Goal: Transaction & Acquisition: Subscribe to service/newsletter

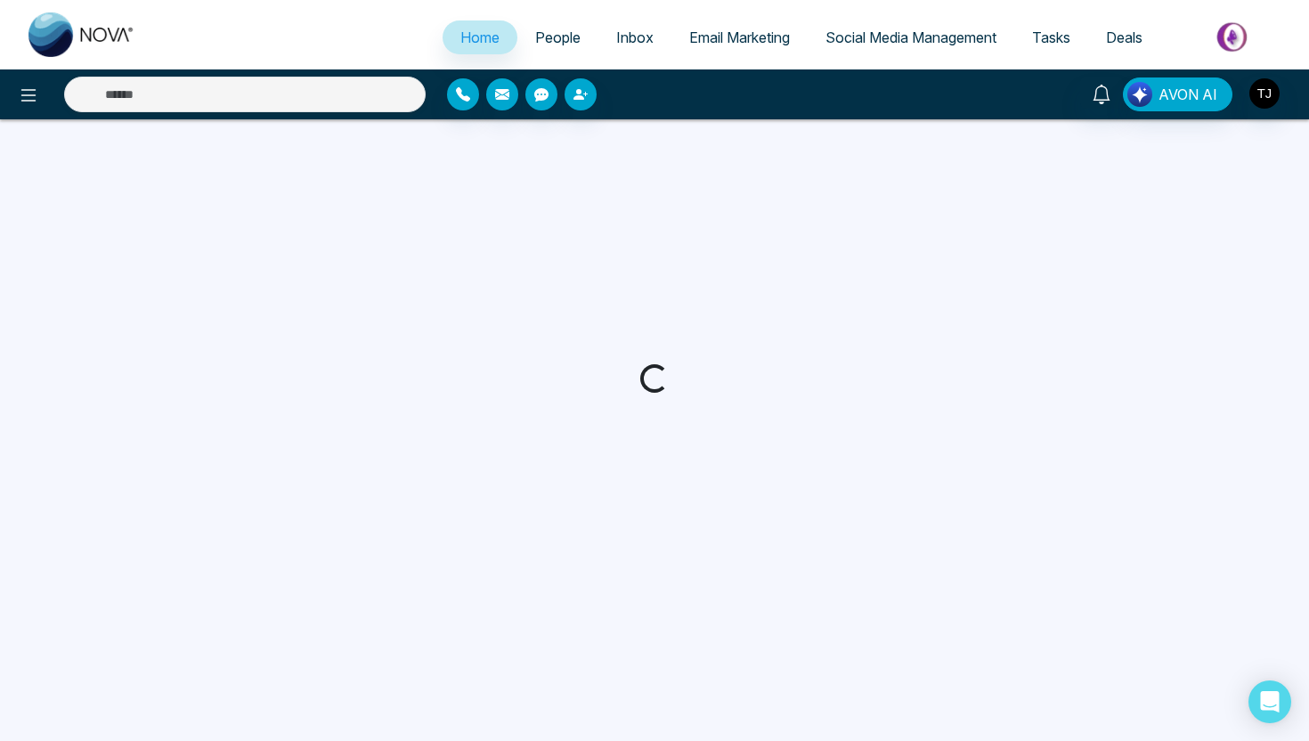
select select "*"
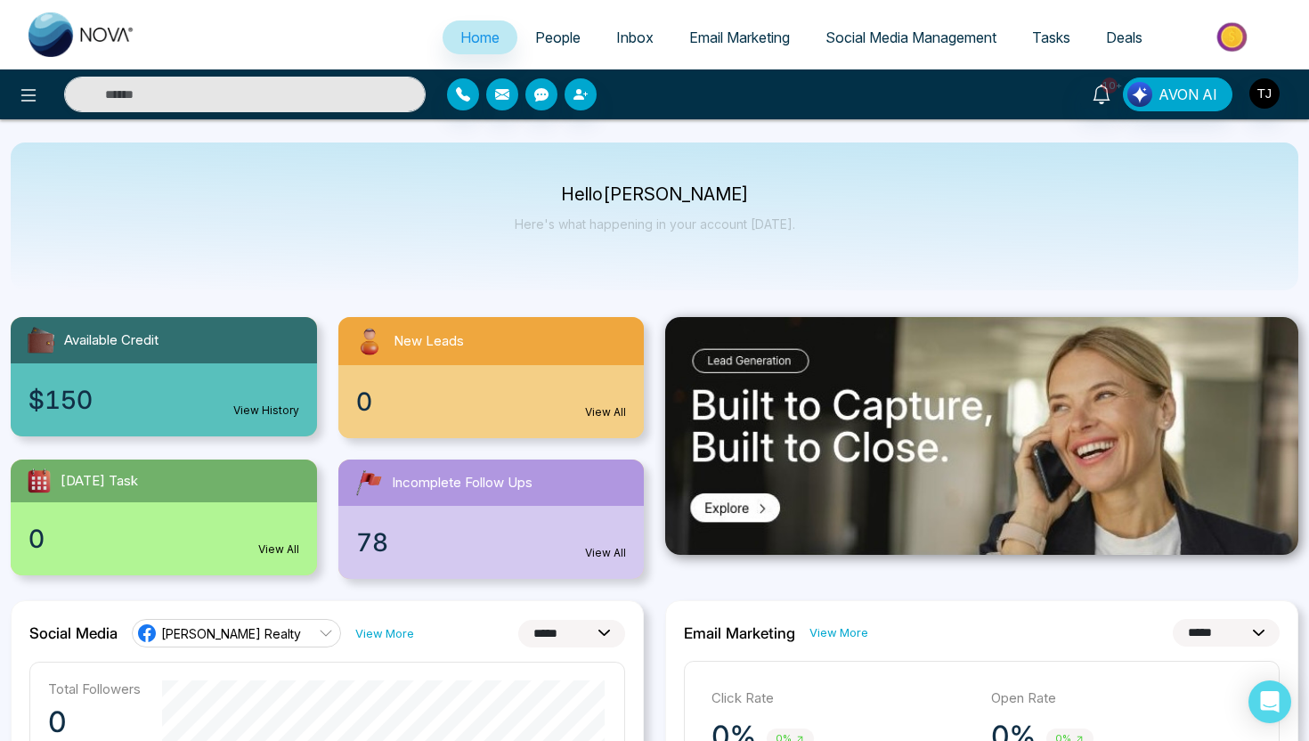
click at [525, 47] on link "People" at bounding box center [557, 37] width 81 height 34
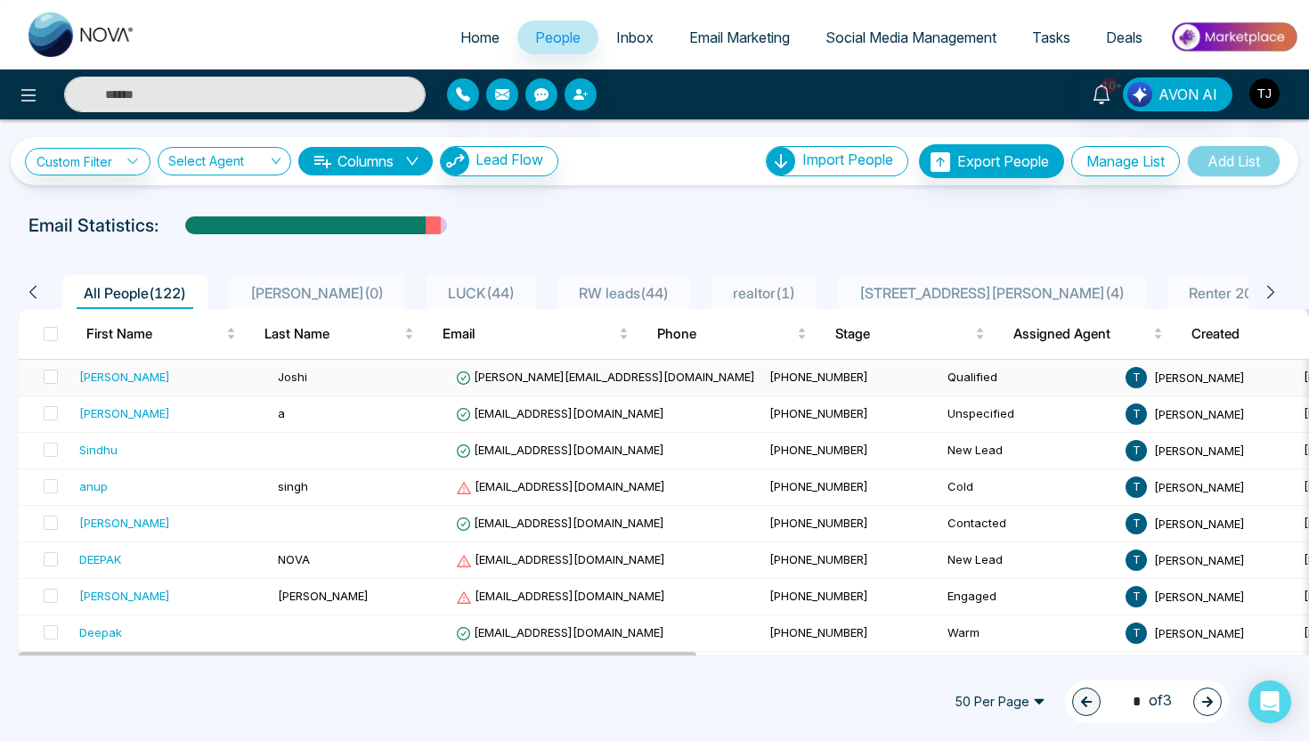
click at [367, 384] on td "Joshi" at bounding box center [360, 378] width 178 height 37
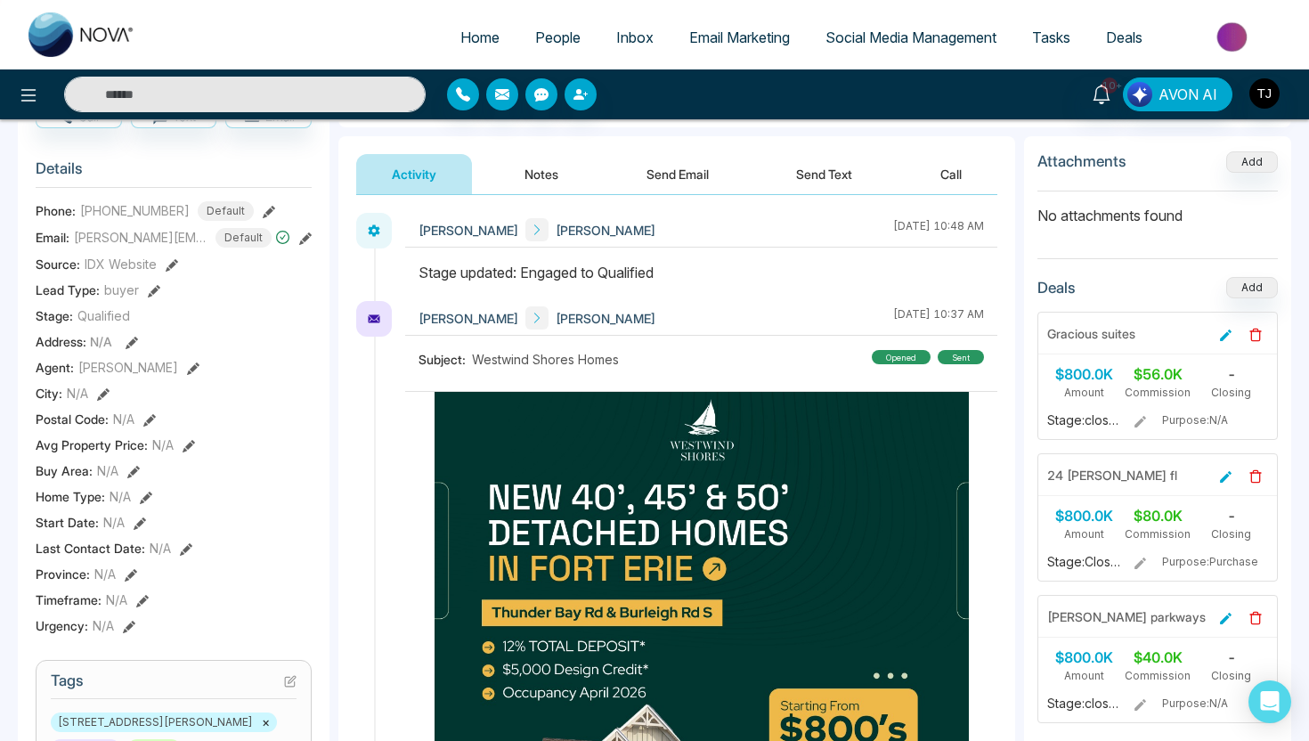
click at [550, 173] on button "Notes" at bounding box center [541, 174] width 105 height 40
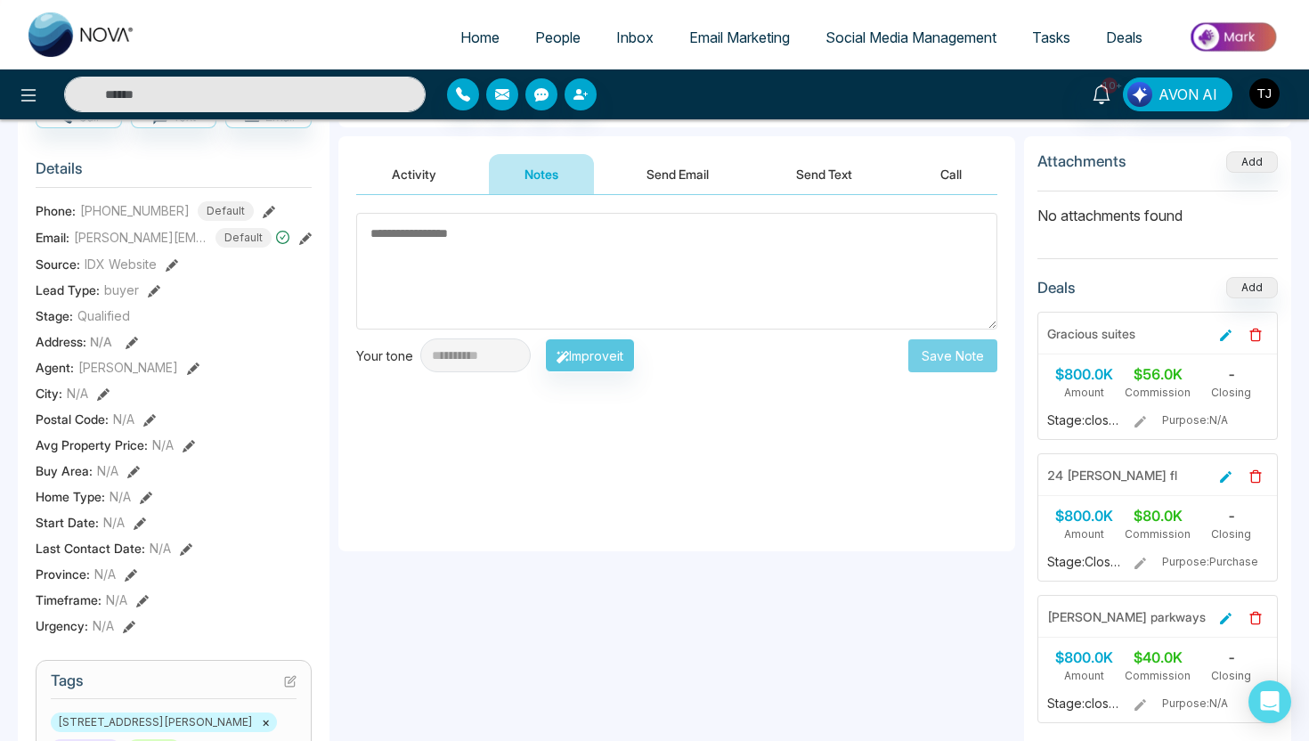
click at [678, 175] on button "Send Email" at bounding box center [678, 174] width 134 height 40
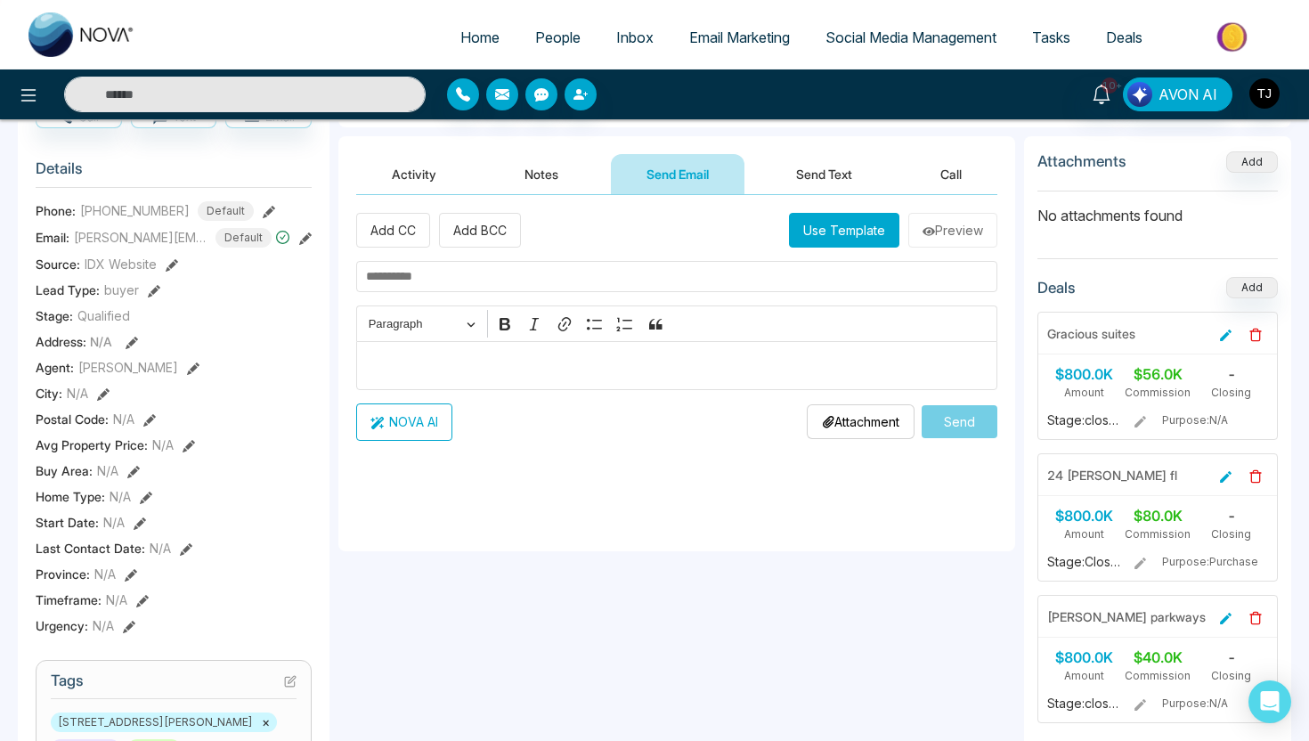
click at [843, 169] on button "Send Text" at bounding box center [824, 174] width 127 height 40
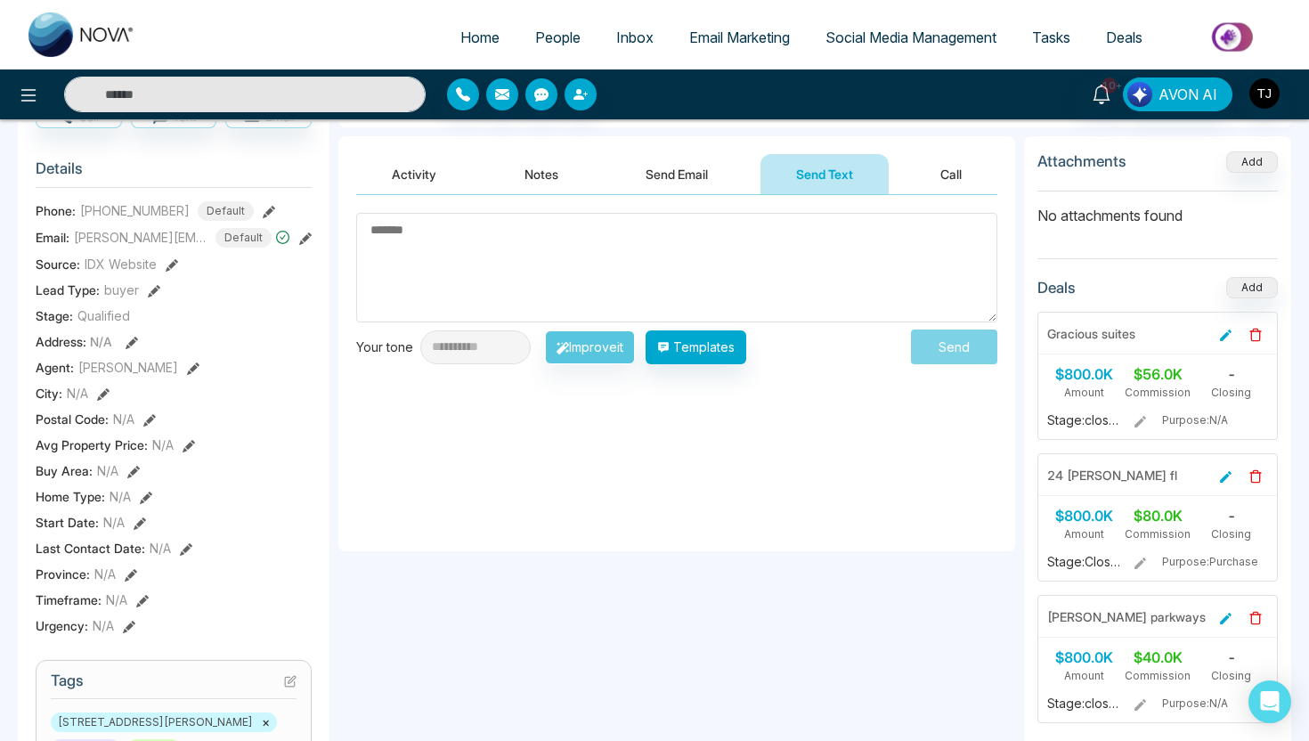
click at [663, 183] on button "Send Email" at bounding box center [677, 174] width 134 height 40
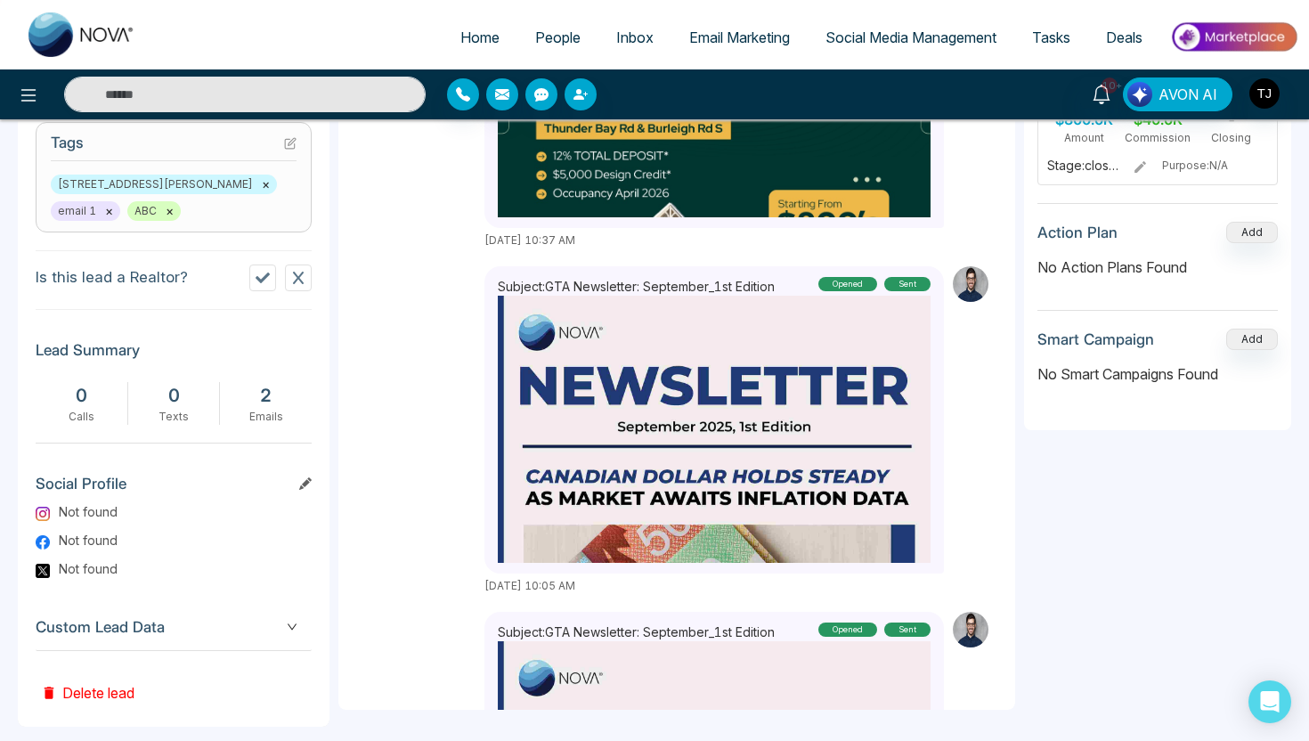
scroll to position [745, 0]
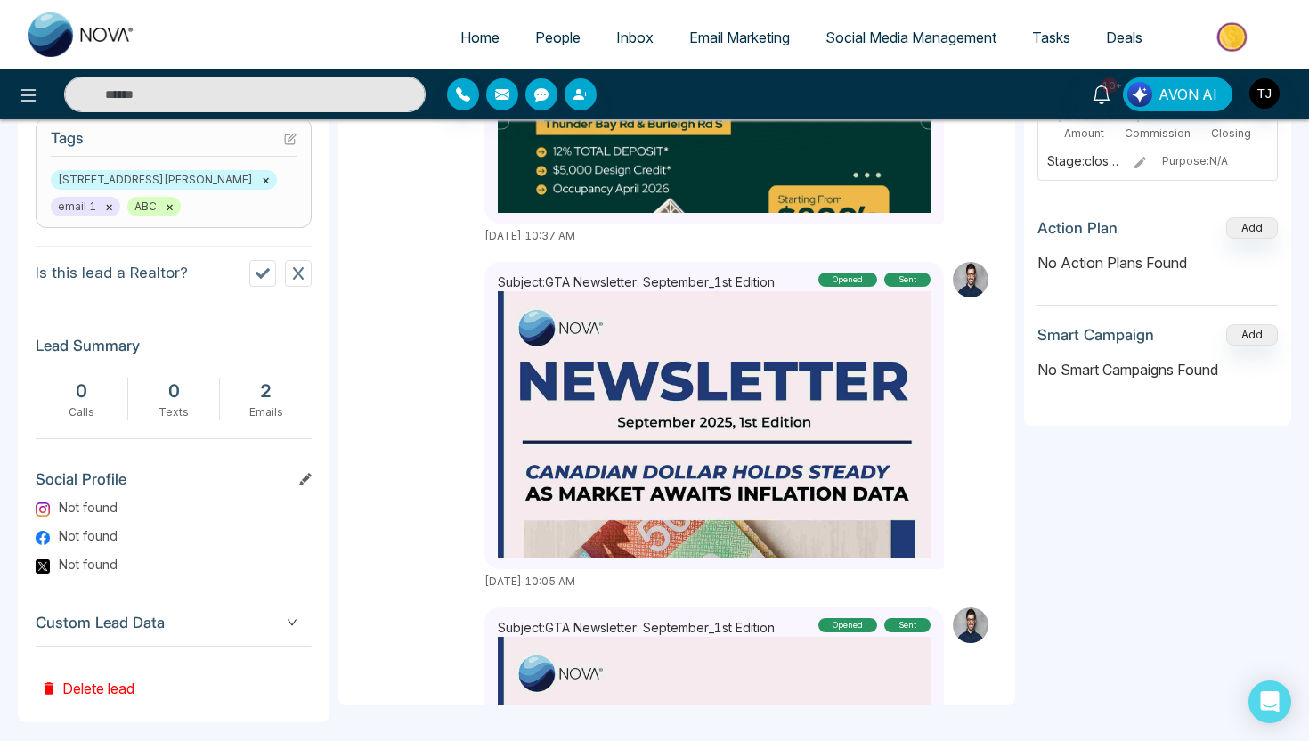
click at [138, 615] on span "Custom Lead Data" at bounding box center [174, 623] width 276 height 24
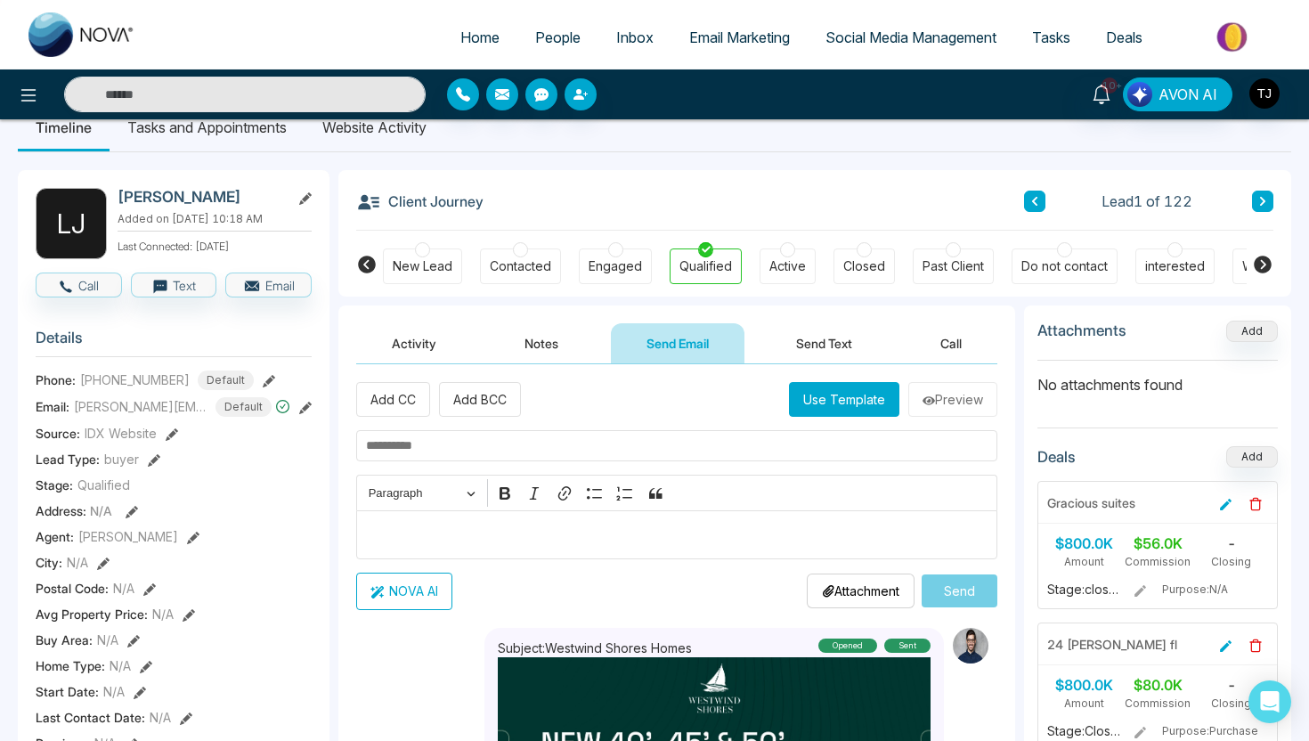
scroll to position [20, 0]
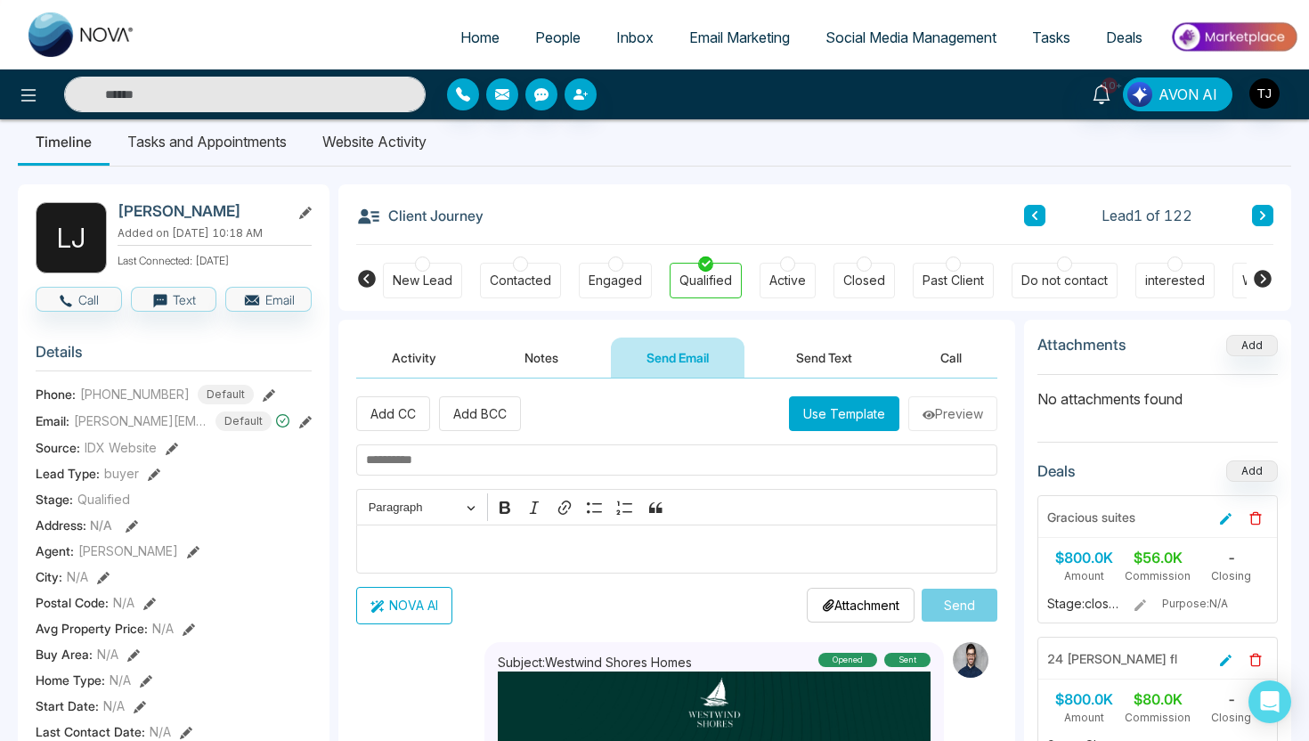
click at [195, 152] on li "Tasks and Appointments" at bounding box center [207, 142] width 195 height 48
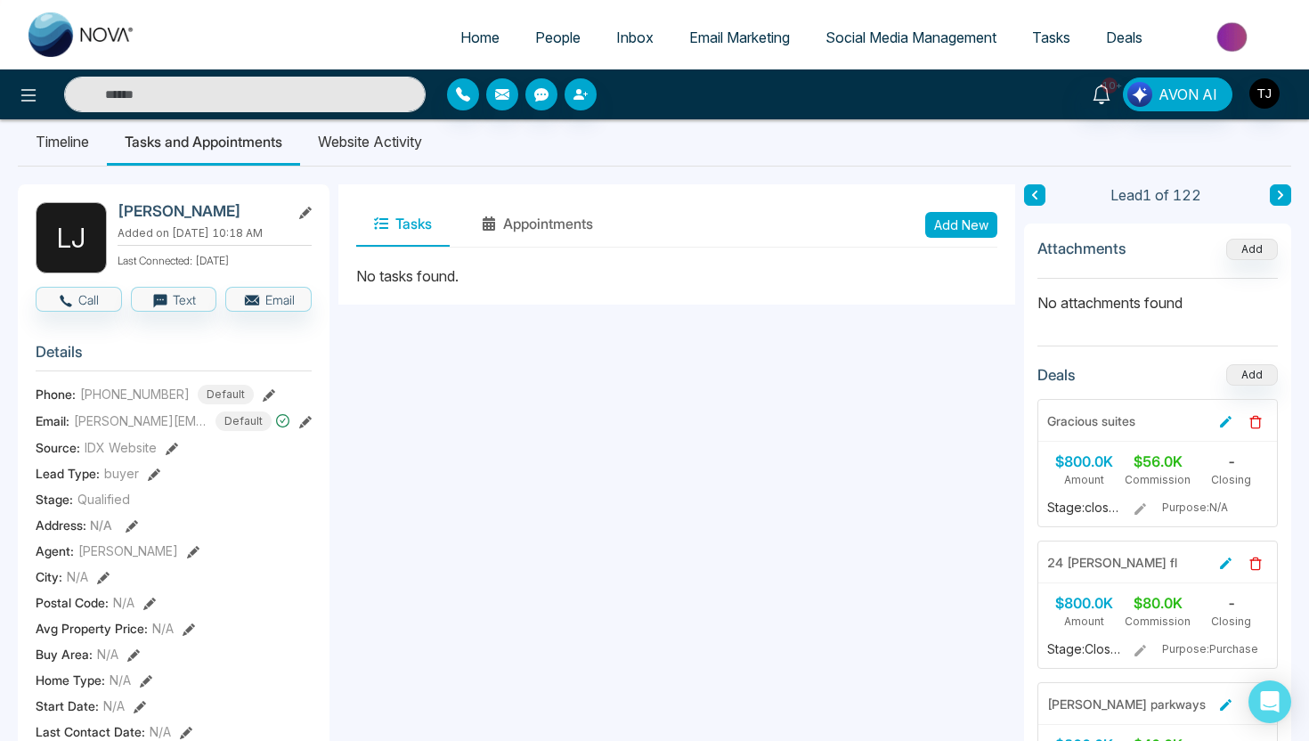
click at [380, 152] on li "Website Activity" at bounding box center [370, 142] width 140 height 48
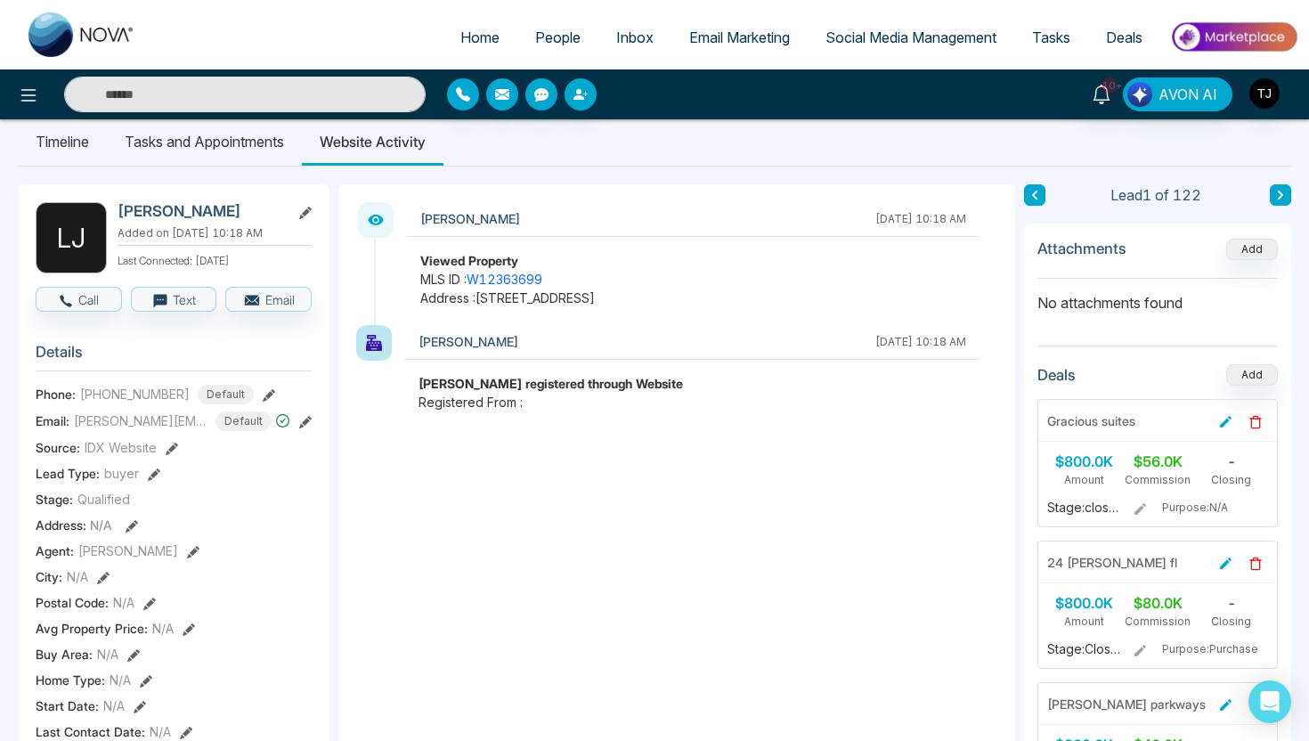
click at [546, 32] on span "People" at bounding box center [557, 38] width 45 height 18
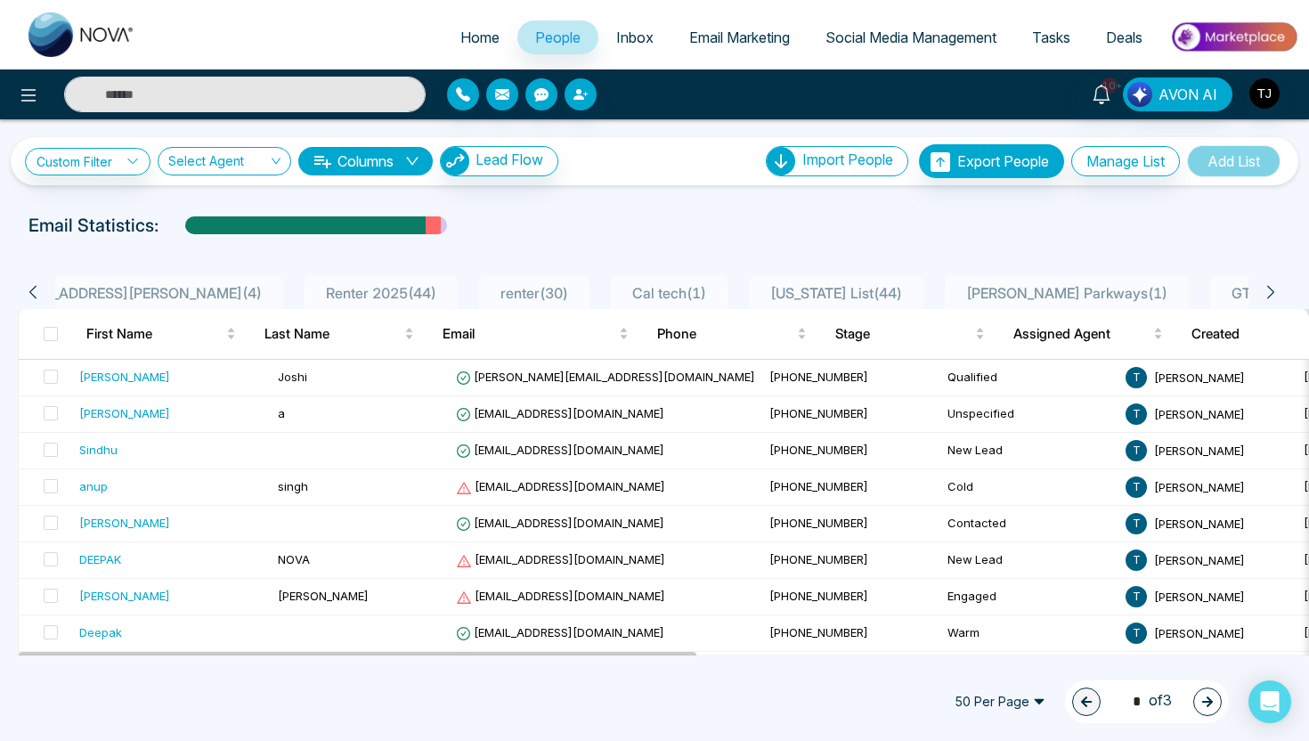
scroll to position [0, 1058]
click at [1183, 286] on span "Renter Leads ( 44 )" at bounding box center [1247, 293] width 128 height 18
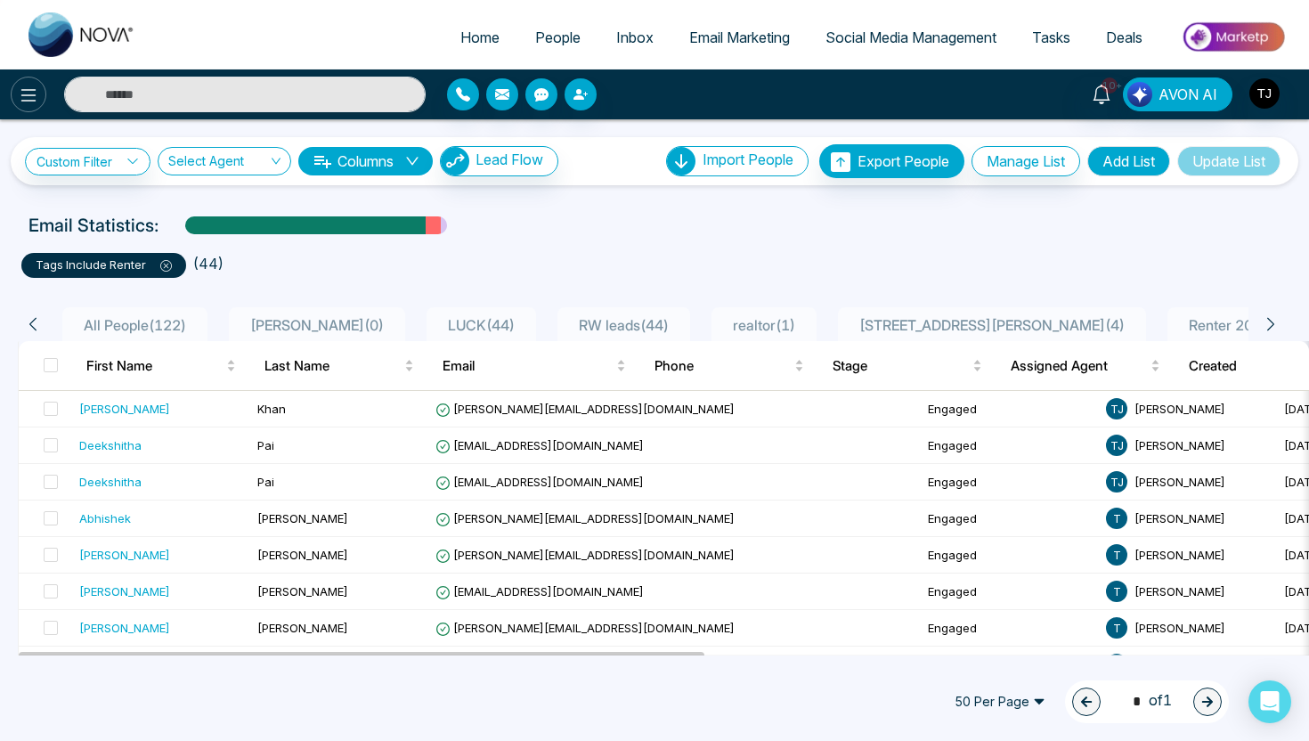
click at [35, 96] on icon at bounding box center [28, 95] width 21 height 21
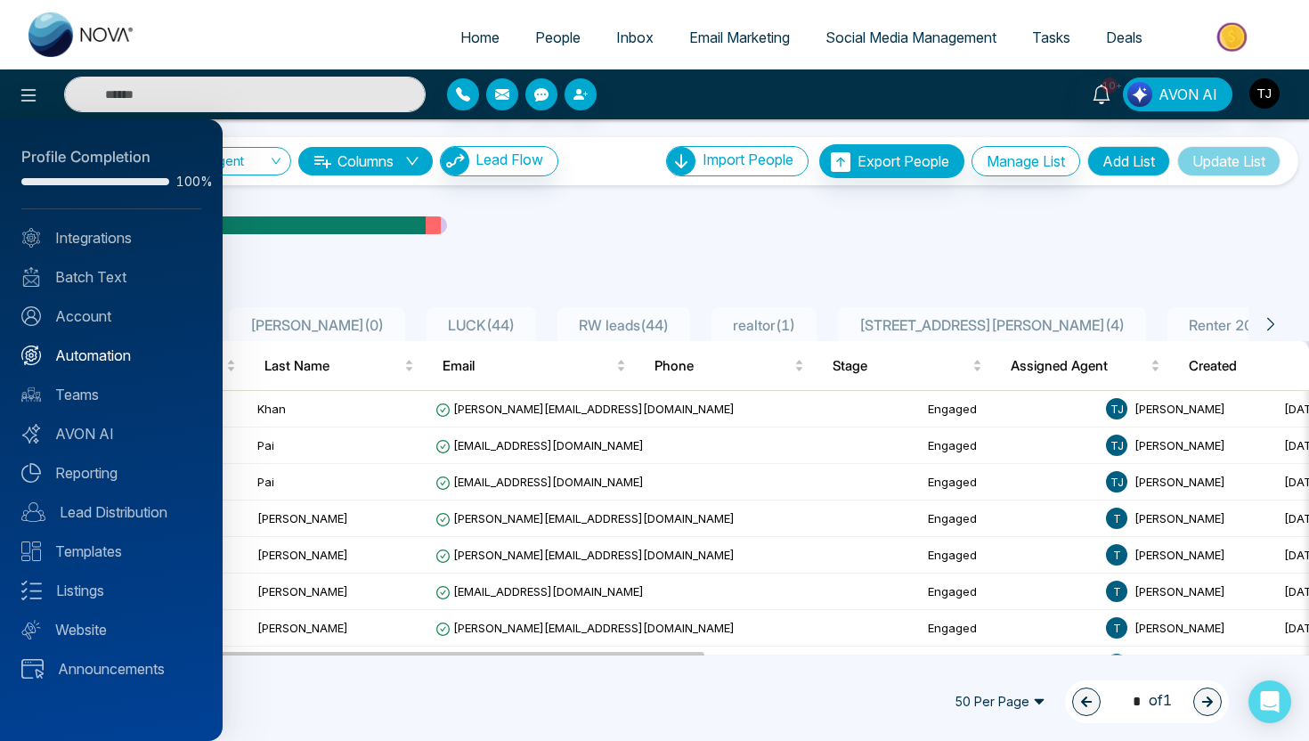
click at [61, 361] on link "Automation" at bounding box center [111, 355] width 180 height 21
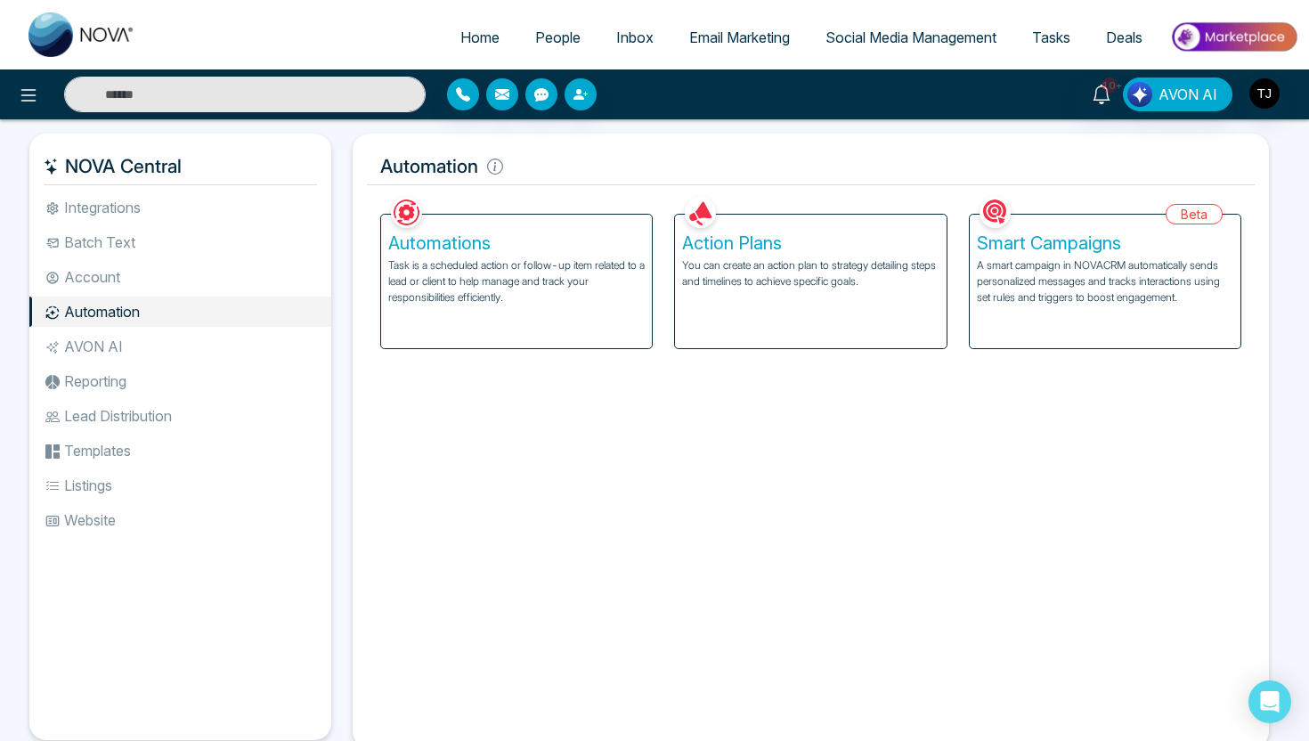
click at [1029, 271] on p "A smart campaign in NOVACRM automatically sends personalized messages and track…" at bounding box center [1105, 281] width 257 height 48
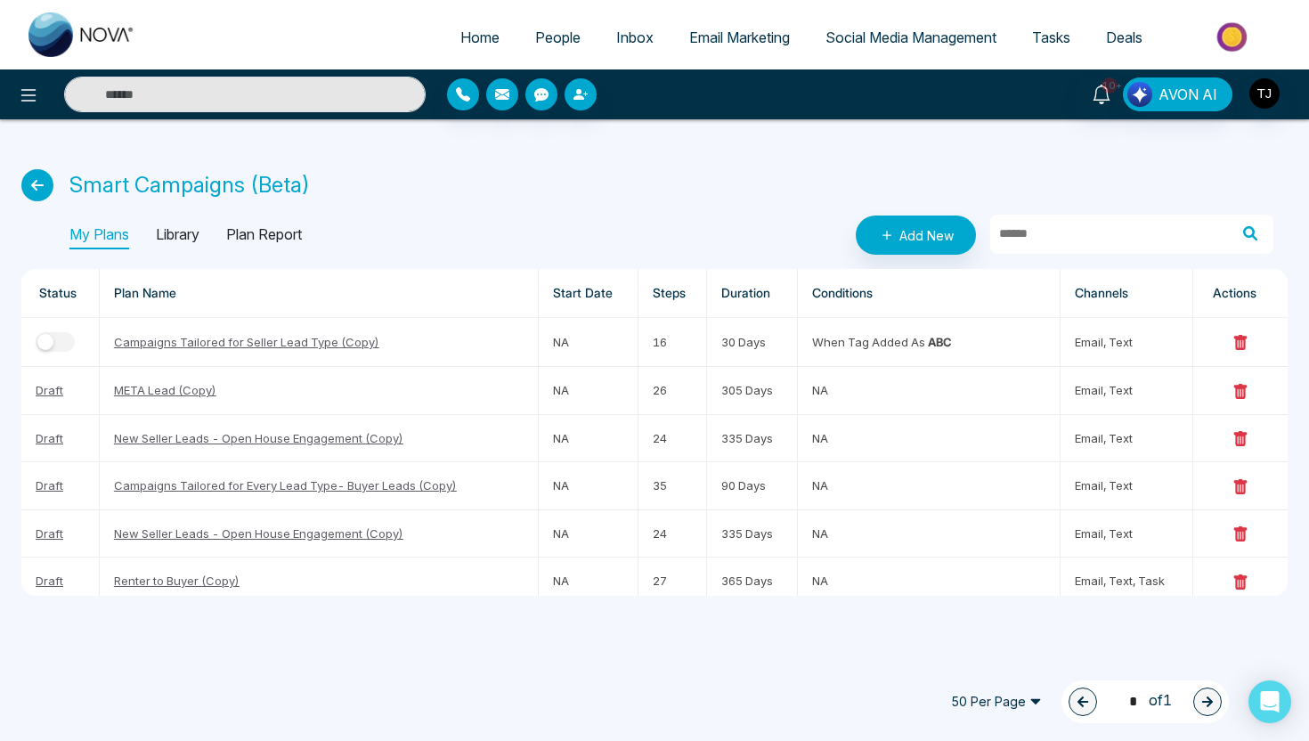
click at [195, 240] on p "Library" at bounding box center [178, 235] width 44 height 29
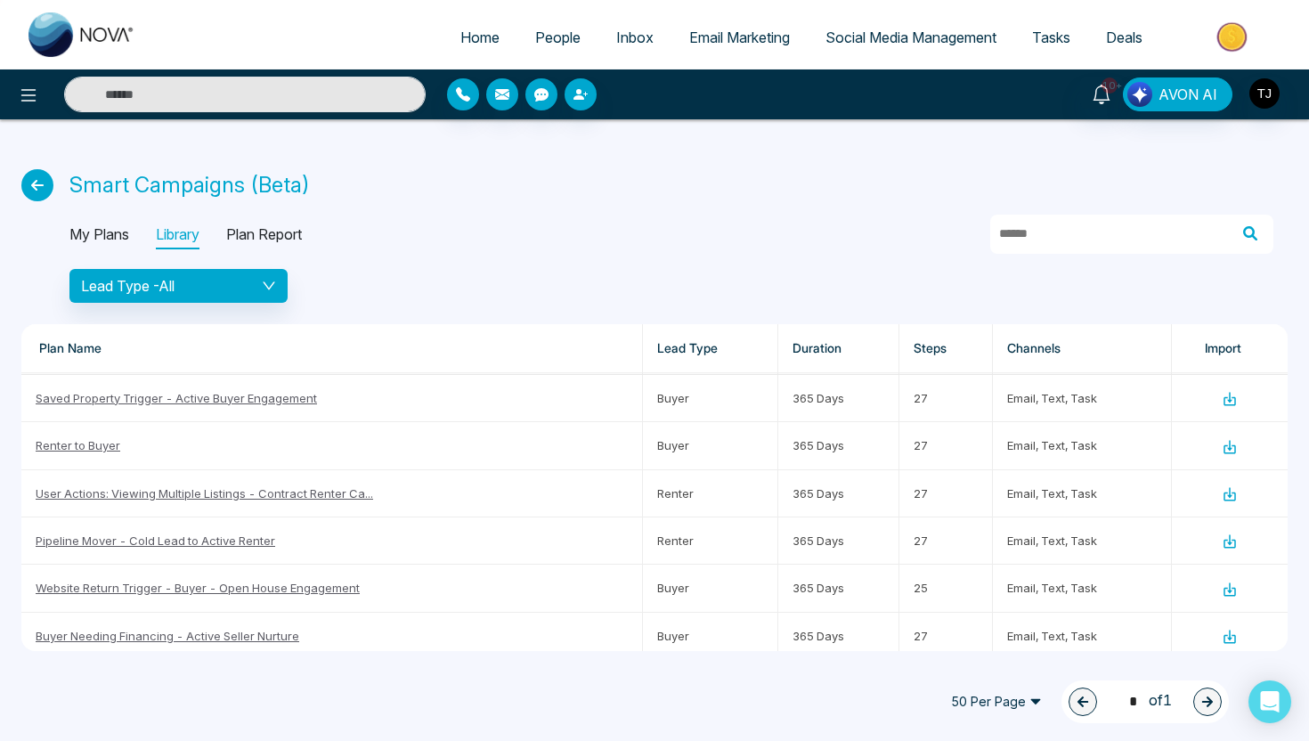
scroll to position [382, 0]
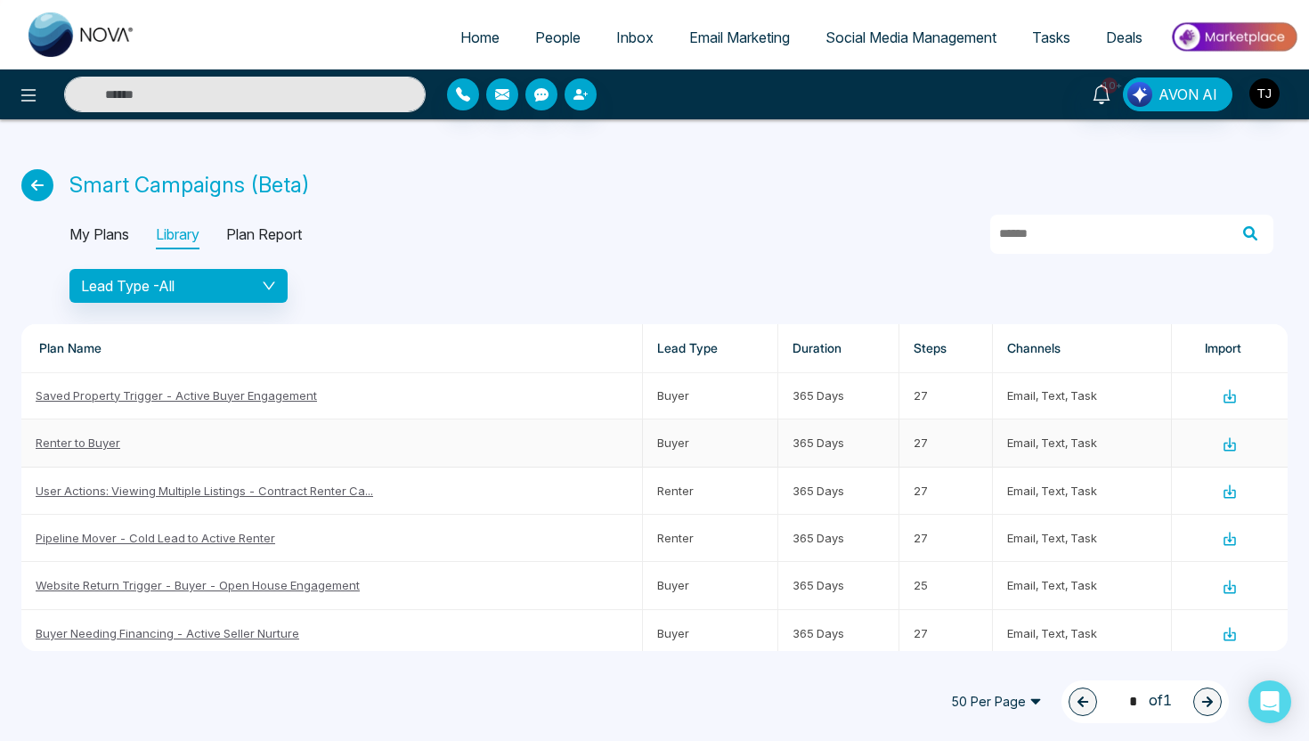
click at [91, 444] on link "Renter to Buyer" at bounding box center [78, 443] width 85 height 14
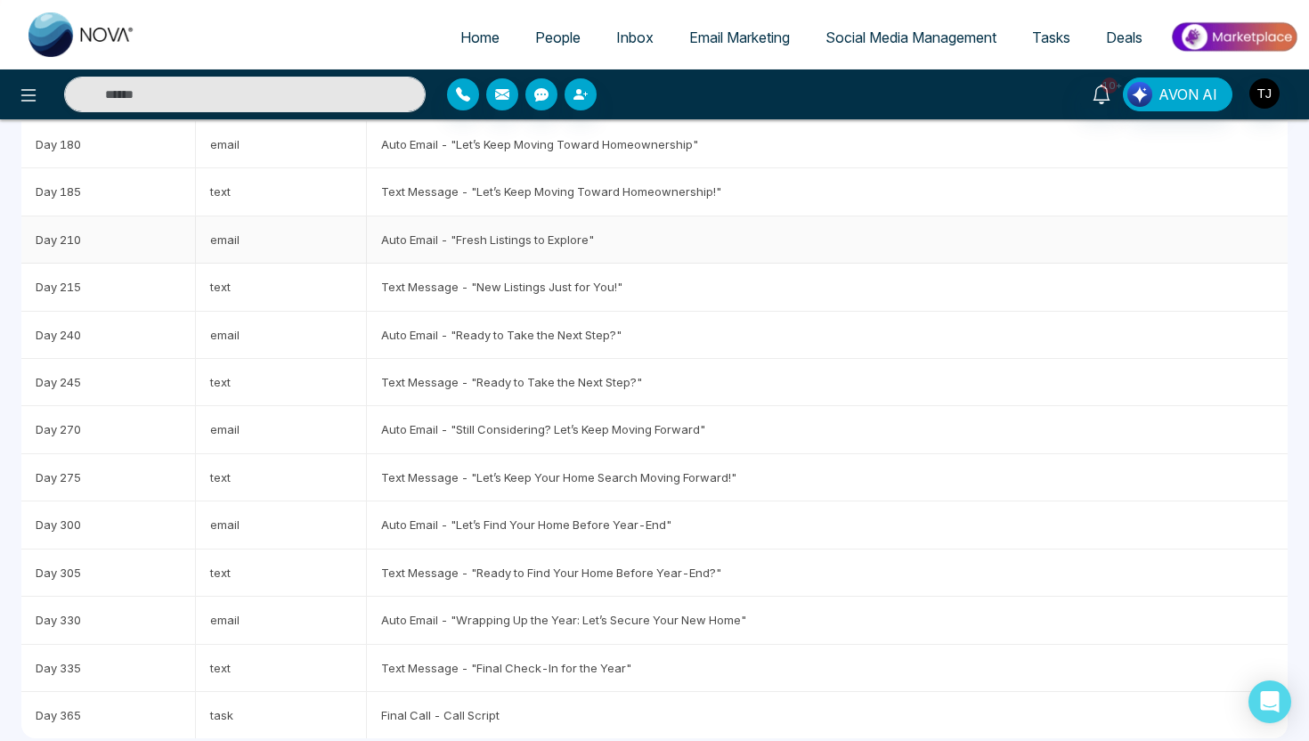
scroll to position [837, 0]
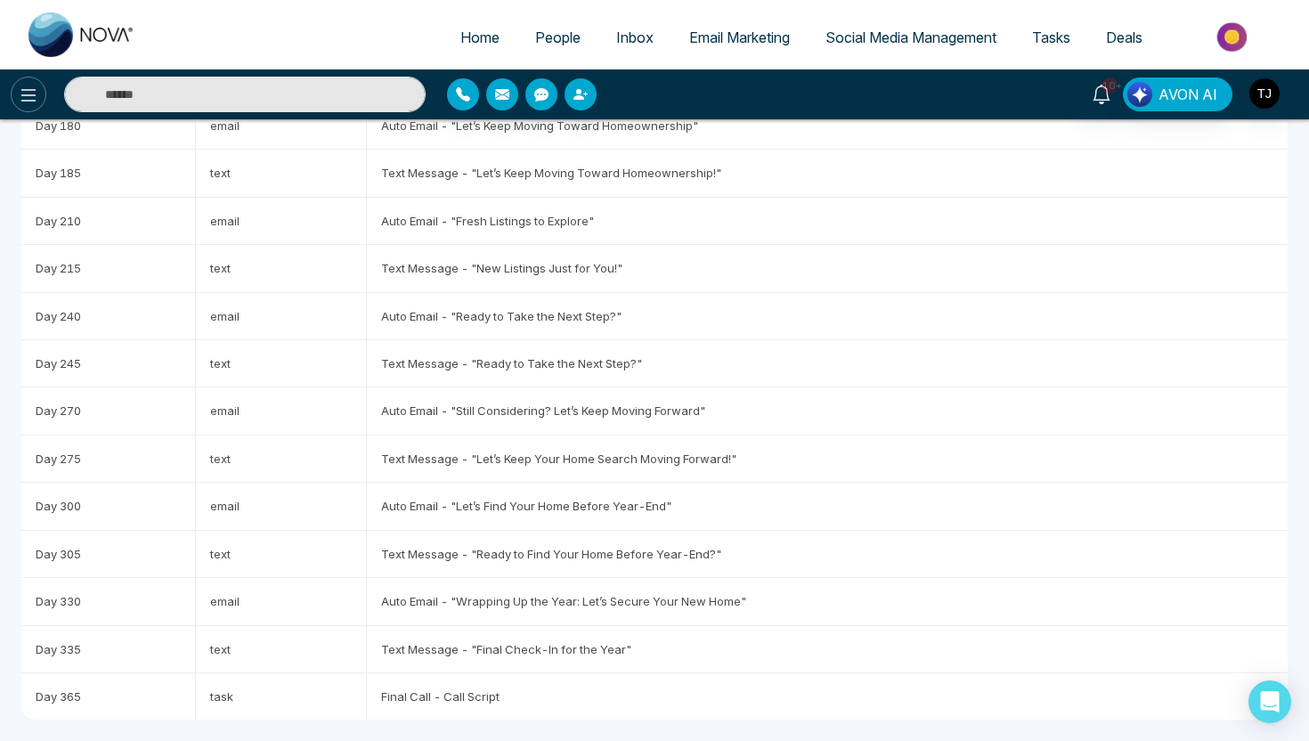
click at [16, 103] on button at bounding box center [29, 95] width 36 height 36
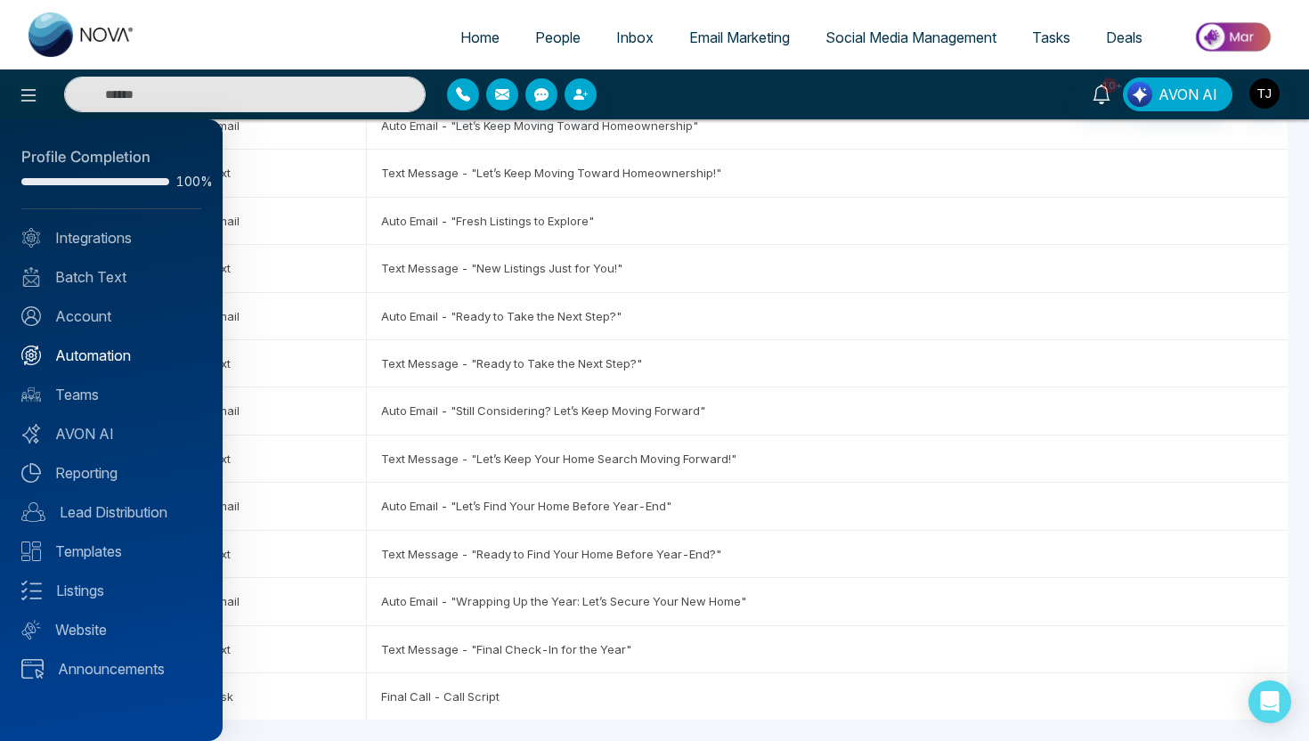
click at [128, 355] on link "Automation" at bounding box center [111, 355] width 180 height 21
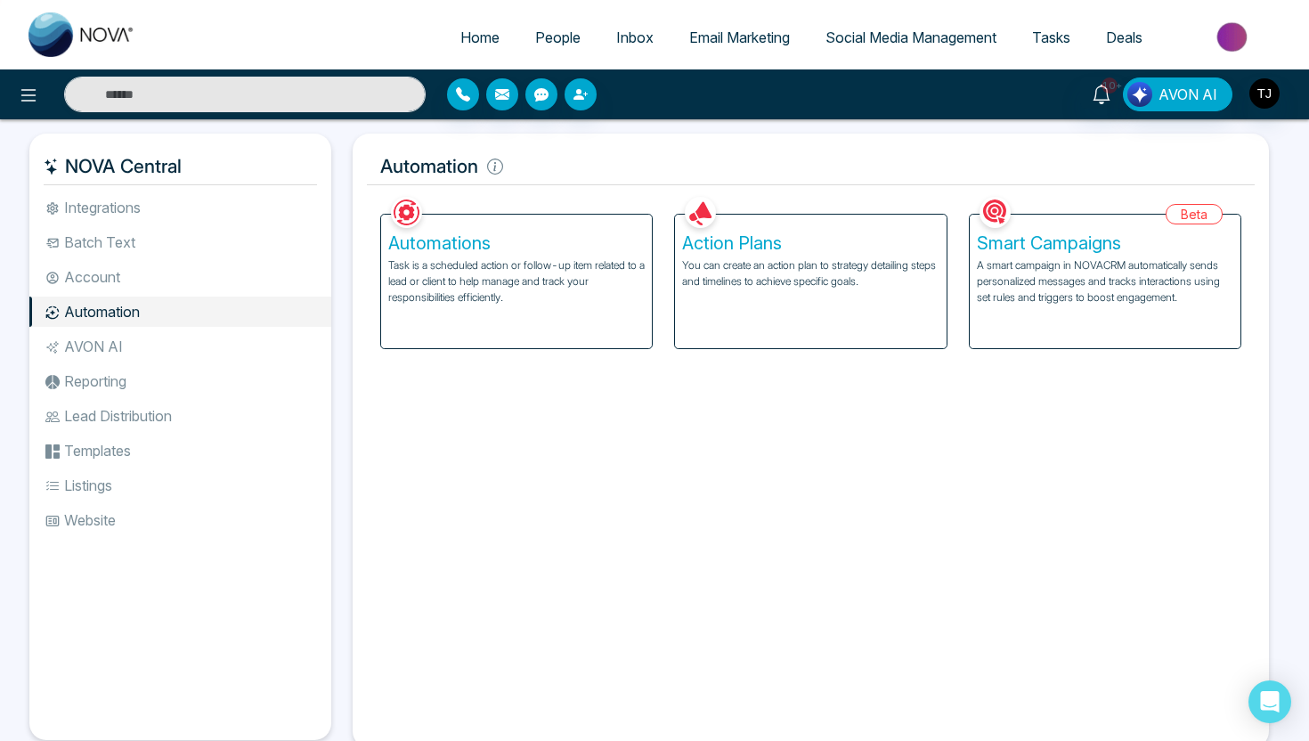
click at [1253, 37] on img at bounding box center [1233, 37] width 129 height 40
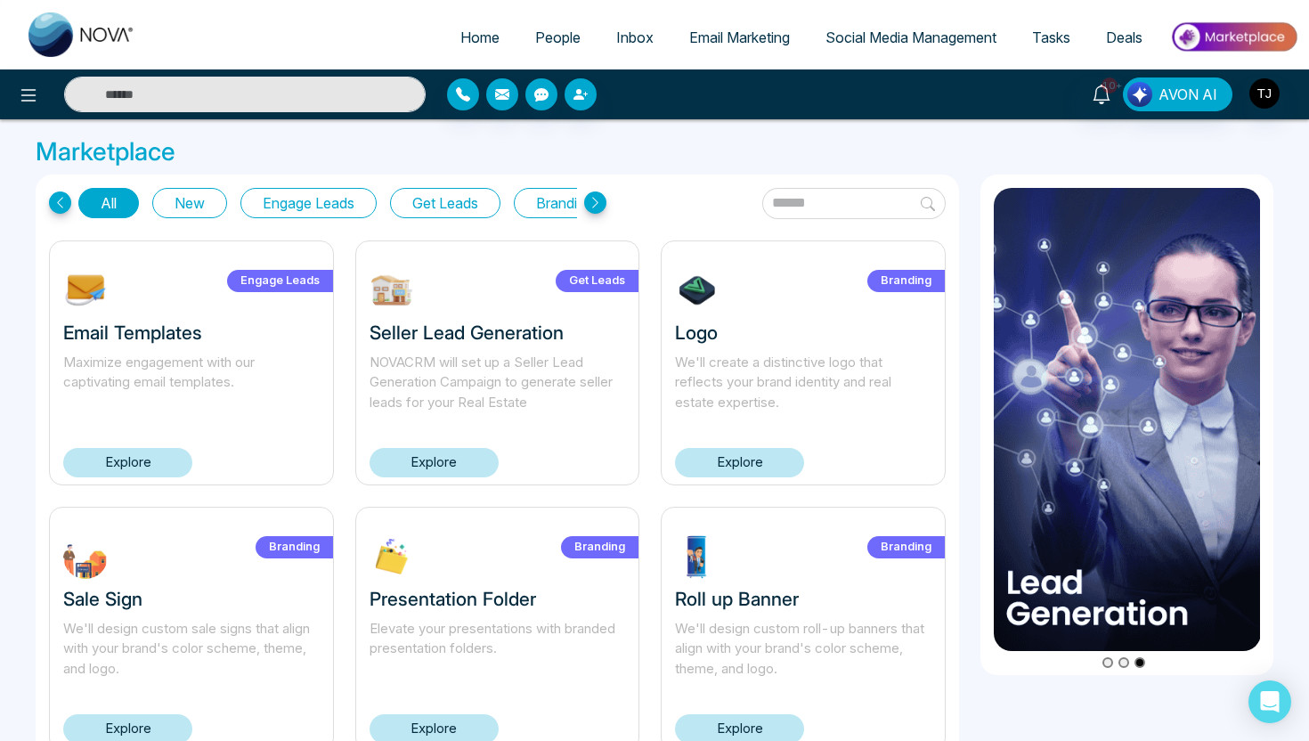
click at [494, 202] on button "Get Leads" at bounding box center [445, 203] width 110 height 30
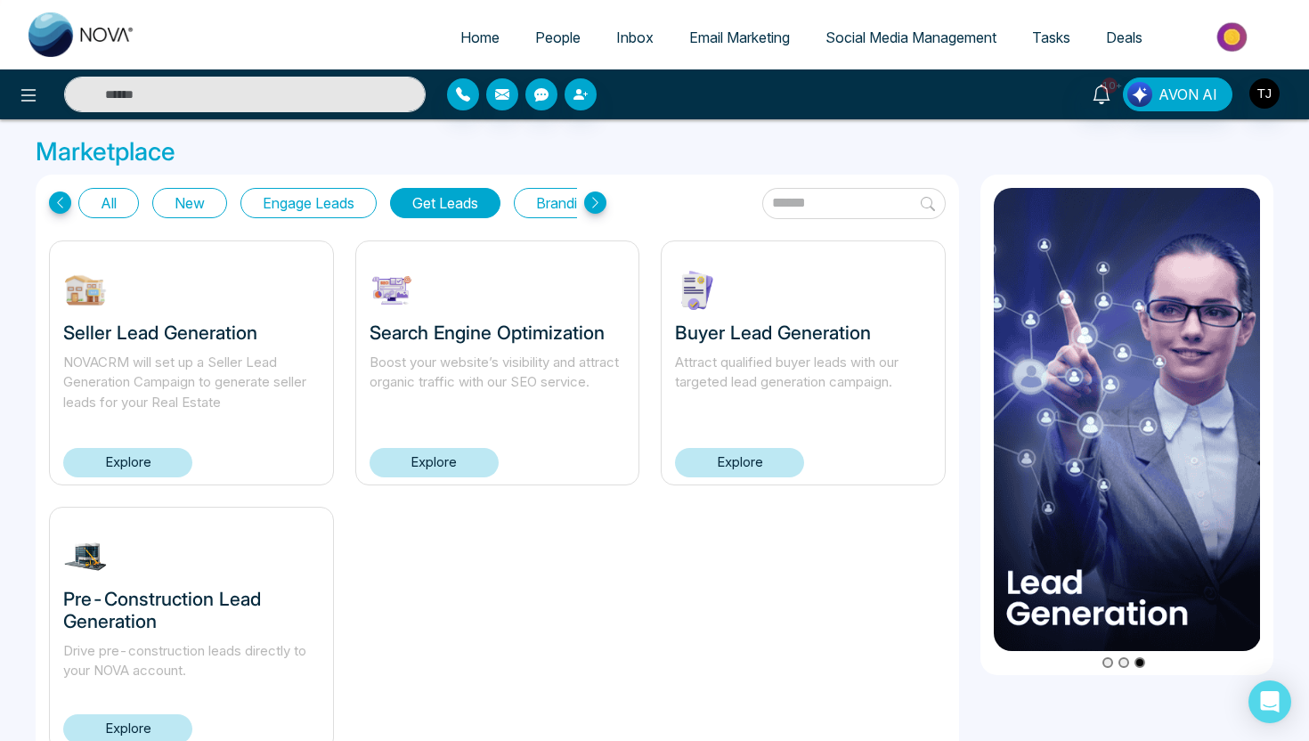
click at [152, 735] on link "Explore" at bounding box center [127, 728] width 129 height 29
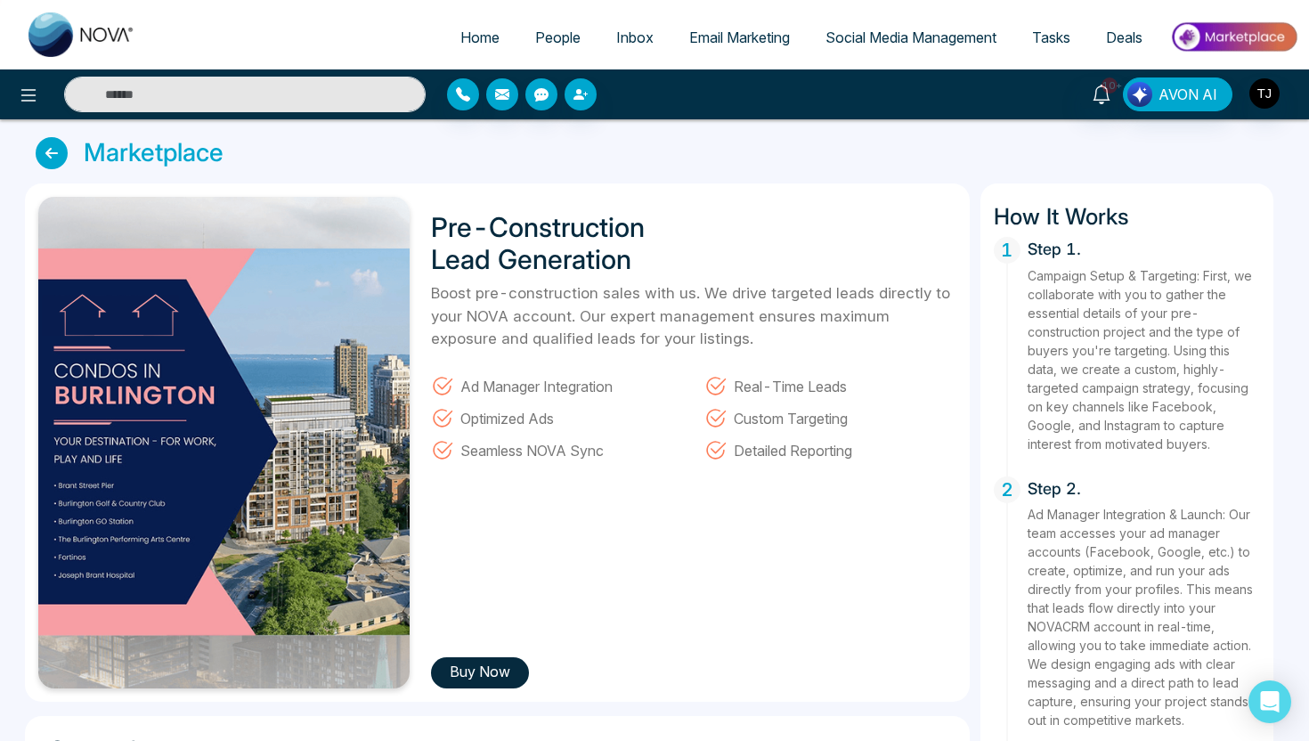
click at [885, 37] on span "Social Media Management" at bounding box center [911, 38] width 171 height 18
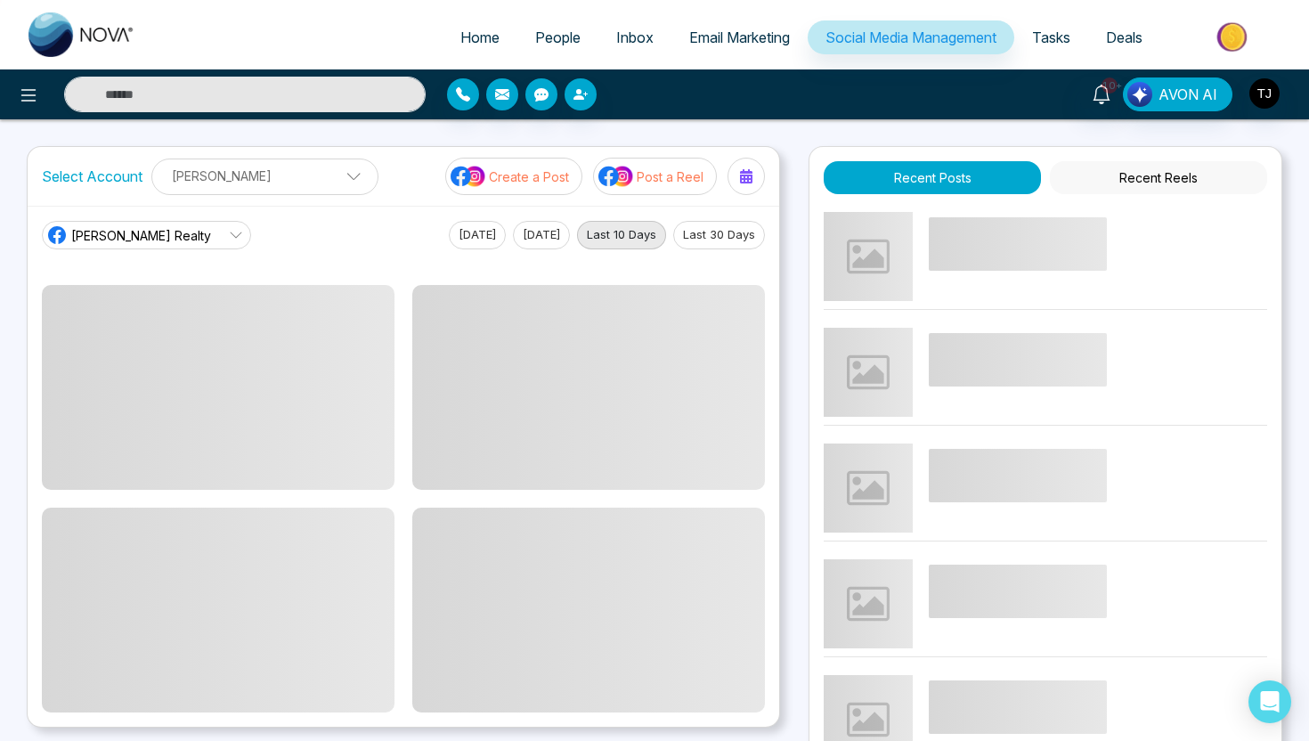
click at [744, 34] on span "Email Marketing" at bounding box center [739, 38] width 101 height 18
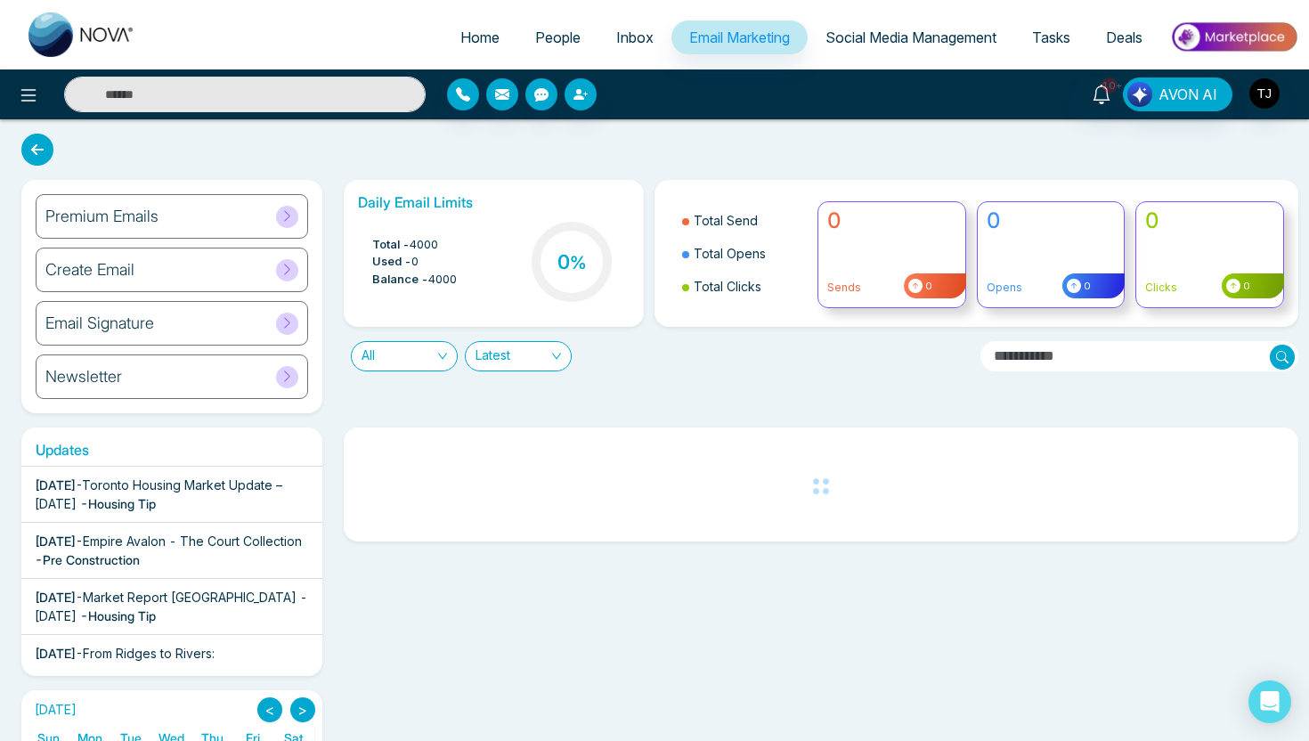
click at [185, 215] on div "Premium Emails" at bounding box center [172, 216] width 273 height 45
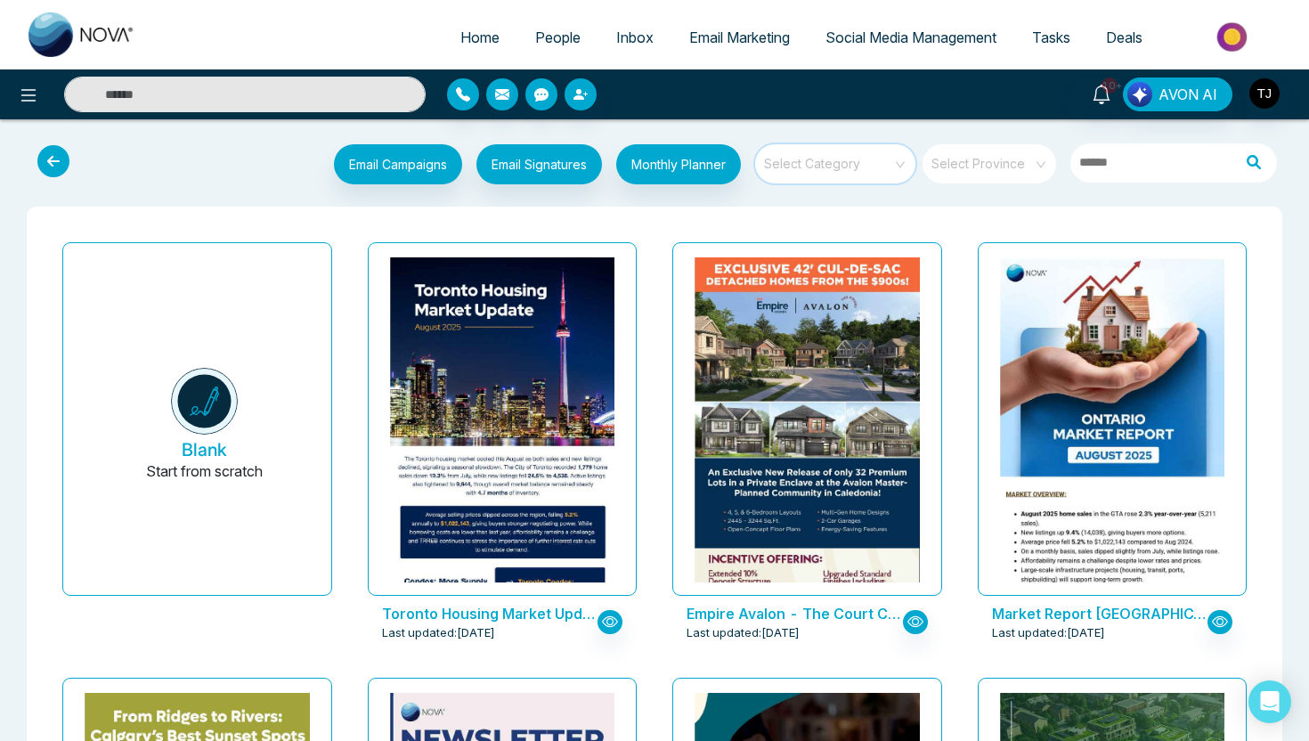
click at [878, 163] on input "search" at bounding box center [829, 157] width 128 height 27
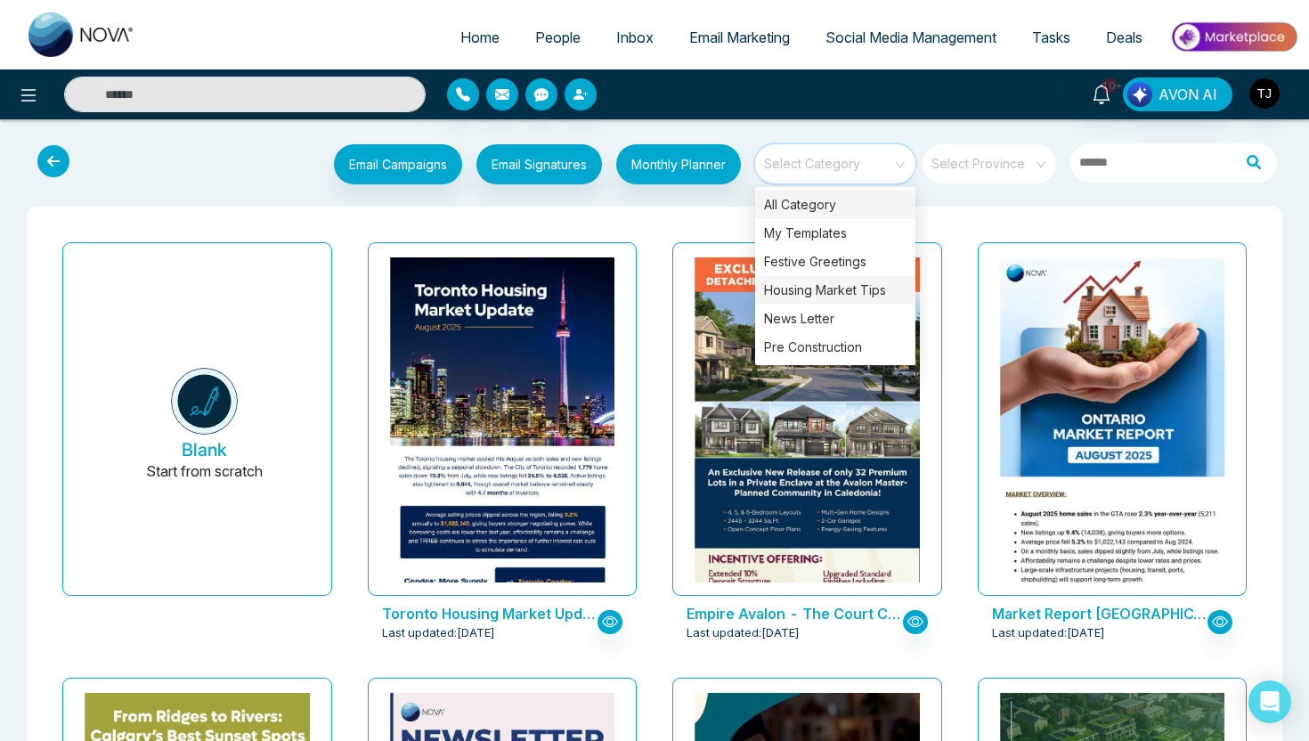
click at [844, 298] on div "Housing Market Tips" at bounding box center [835, 290] width 160 height 29
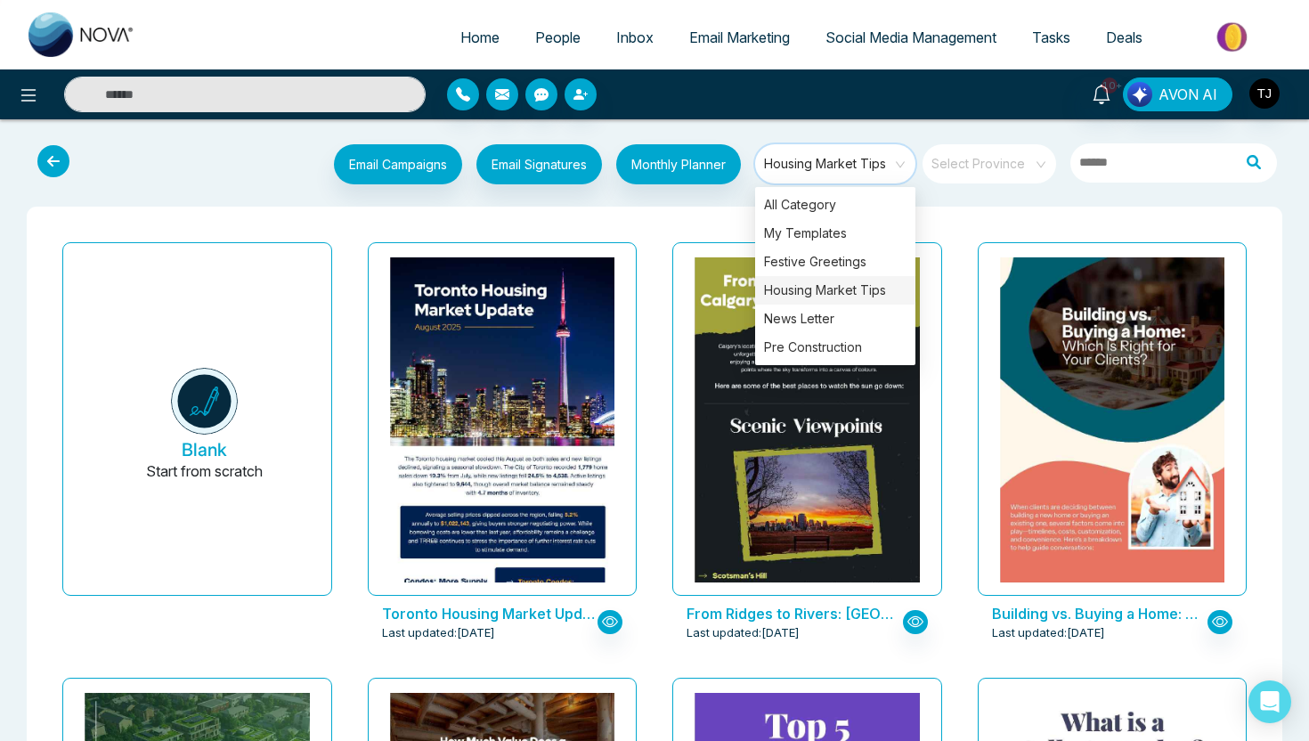
click at [649, 532] on div "Toronto Housing Market Update – [DATE] Last updated: [DATE]" at bounding box center [503, 453] width 306 height 436
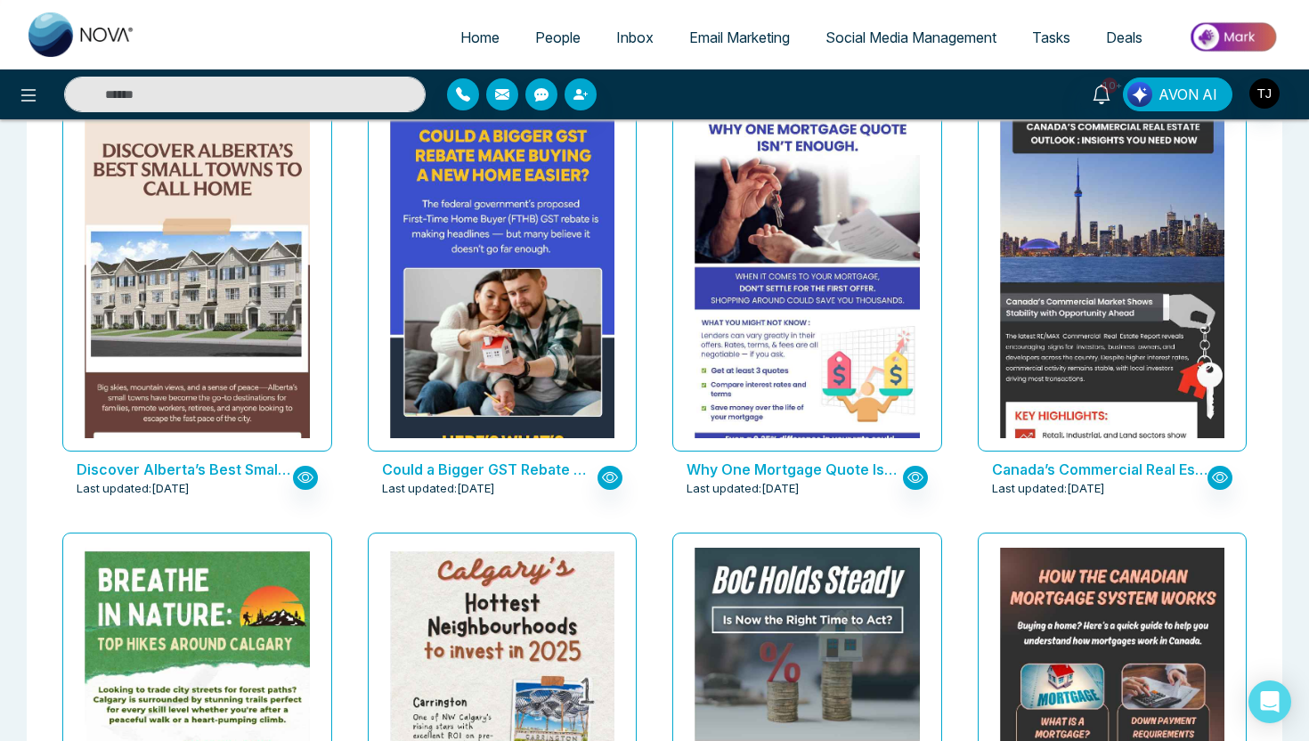
scroll to position [2322, 0]
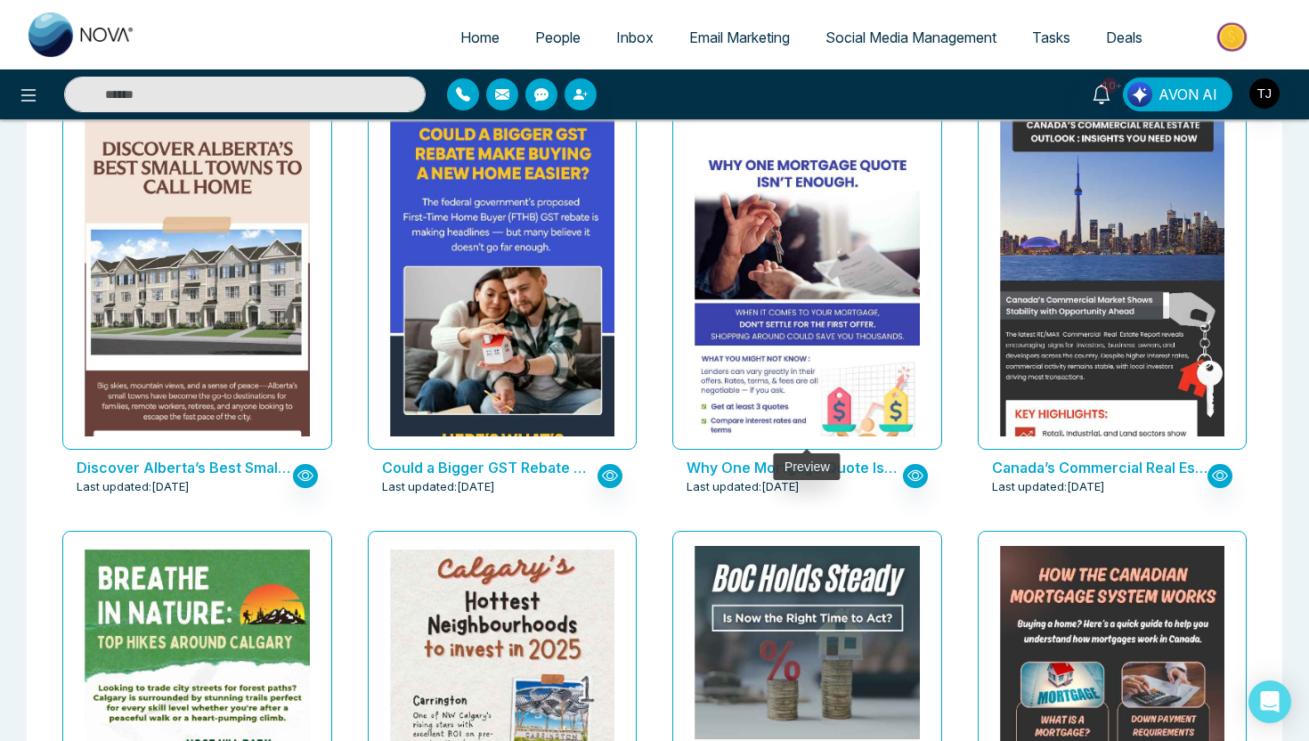
click at [814, 359] on img at bounding box center [808, 347] width 450 height 397
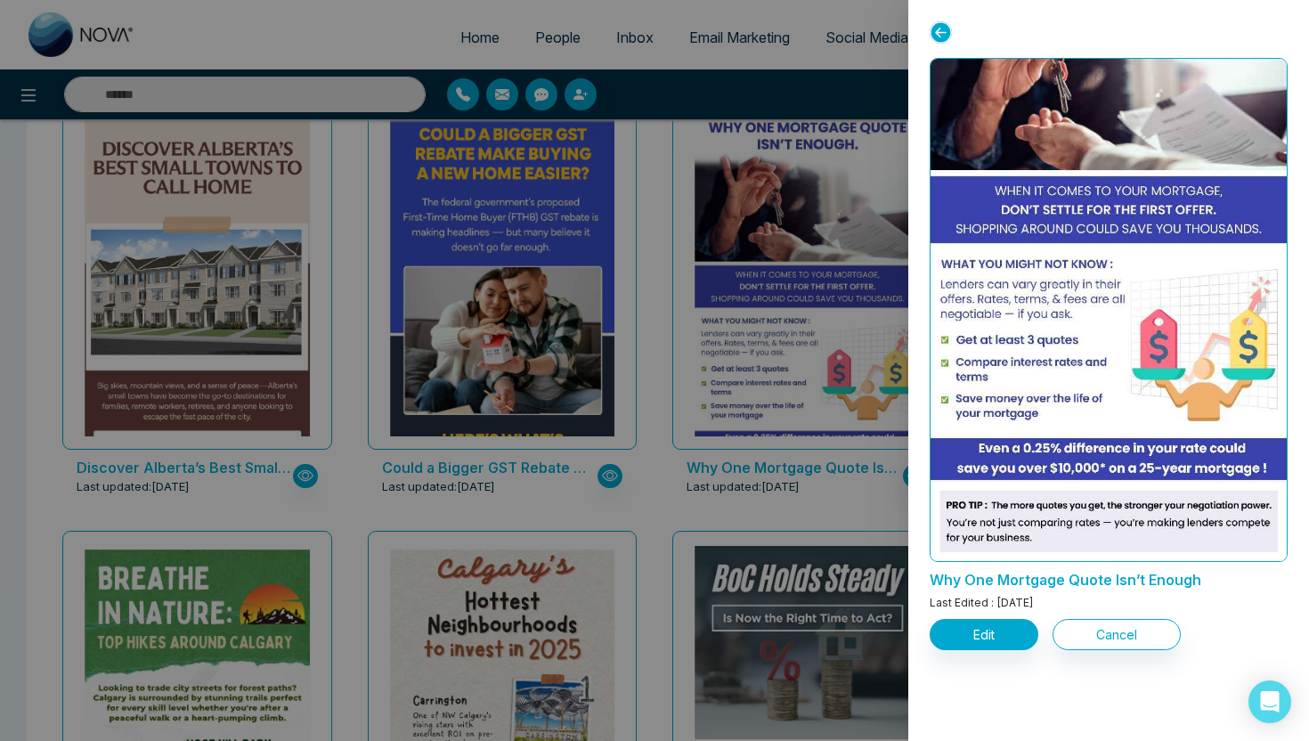
scroll to position [0, 0]
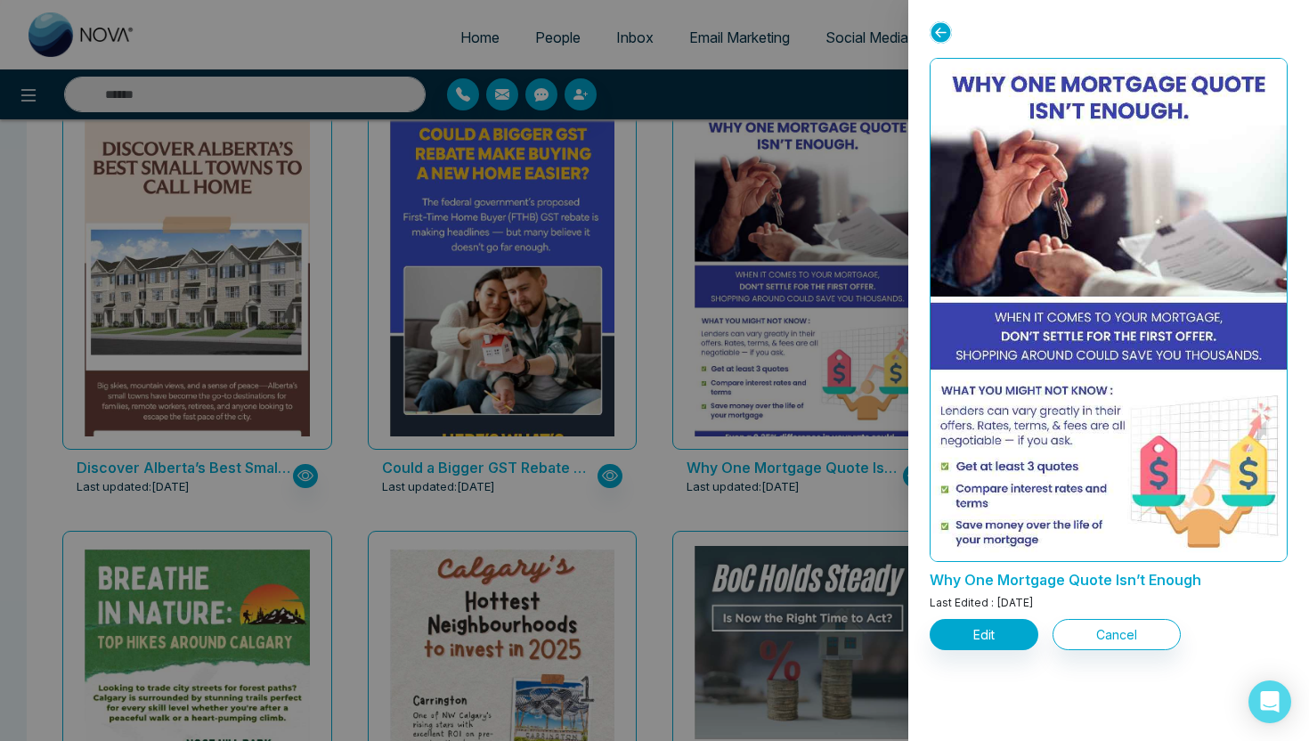
click at [809, 297] on div at bounding box center [654, 370] width 1309 height 741
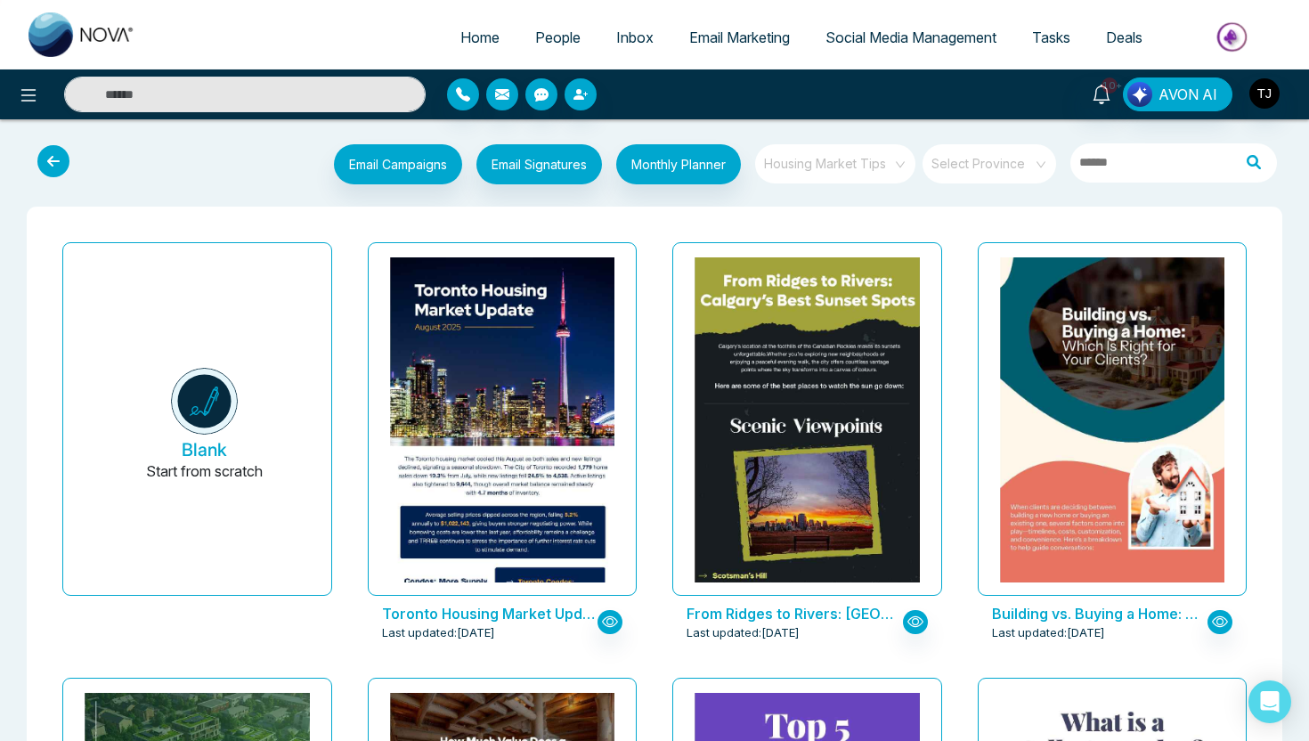
click at [818, 165] on span "Housing Market Tips" at bounding box center [836, 164] width 145 height 27
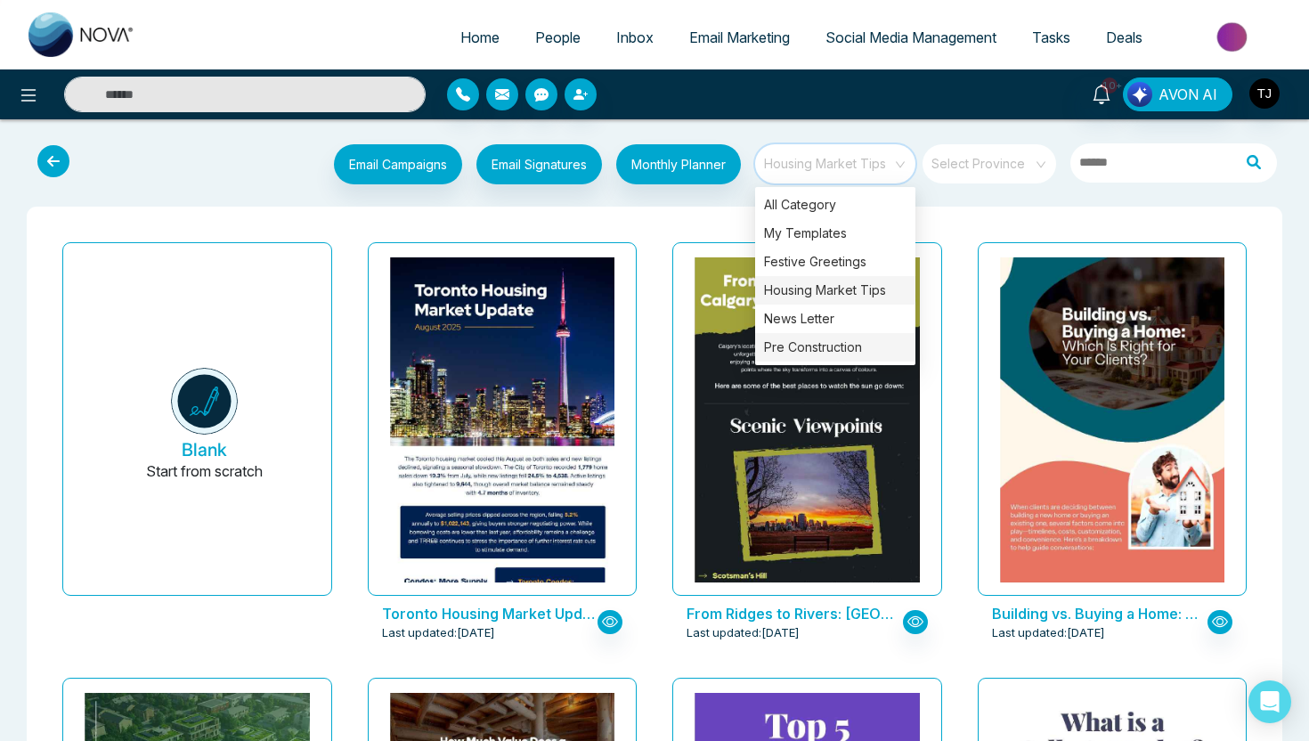
click at [827, 354] on div "Pre Construction" at bounding box center [835, 347] width 160 height 29
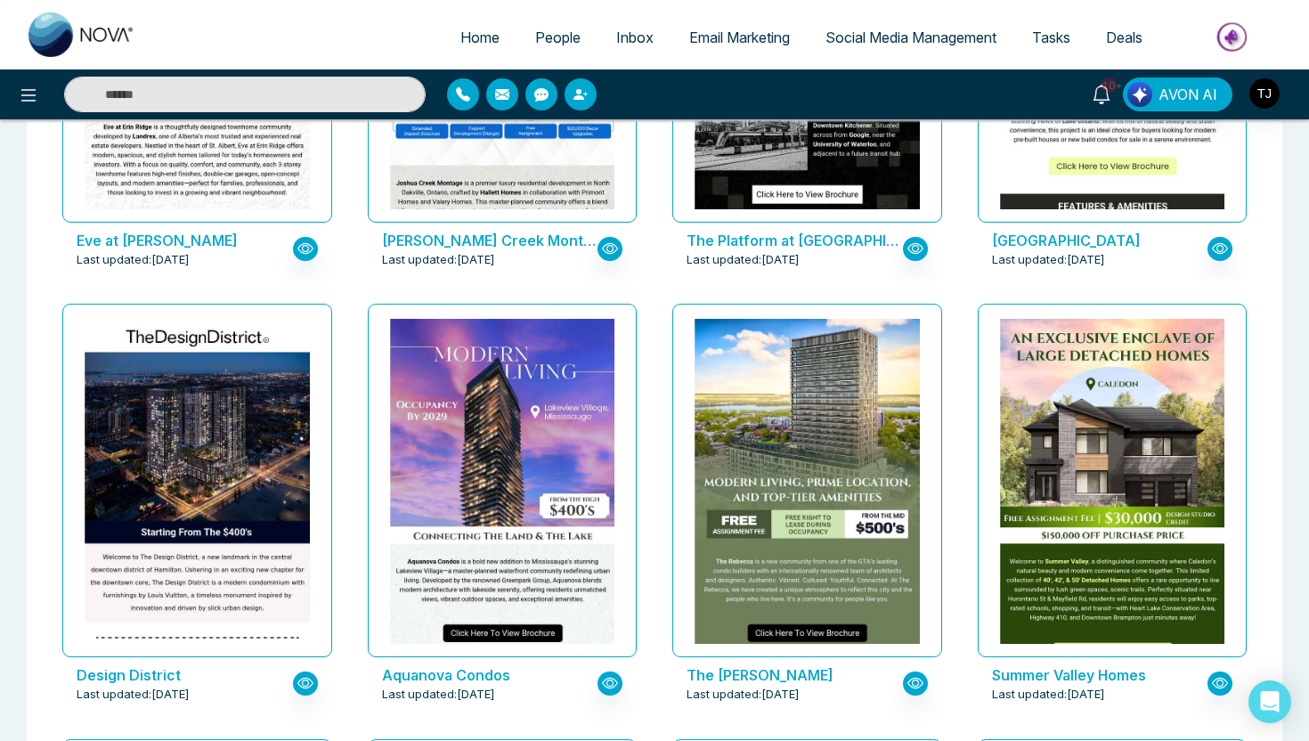
scroll to position [1701, 0]
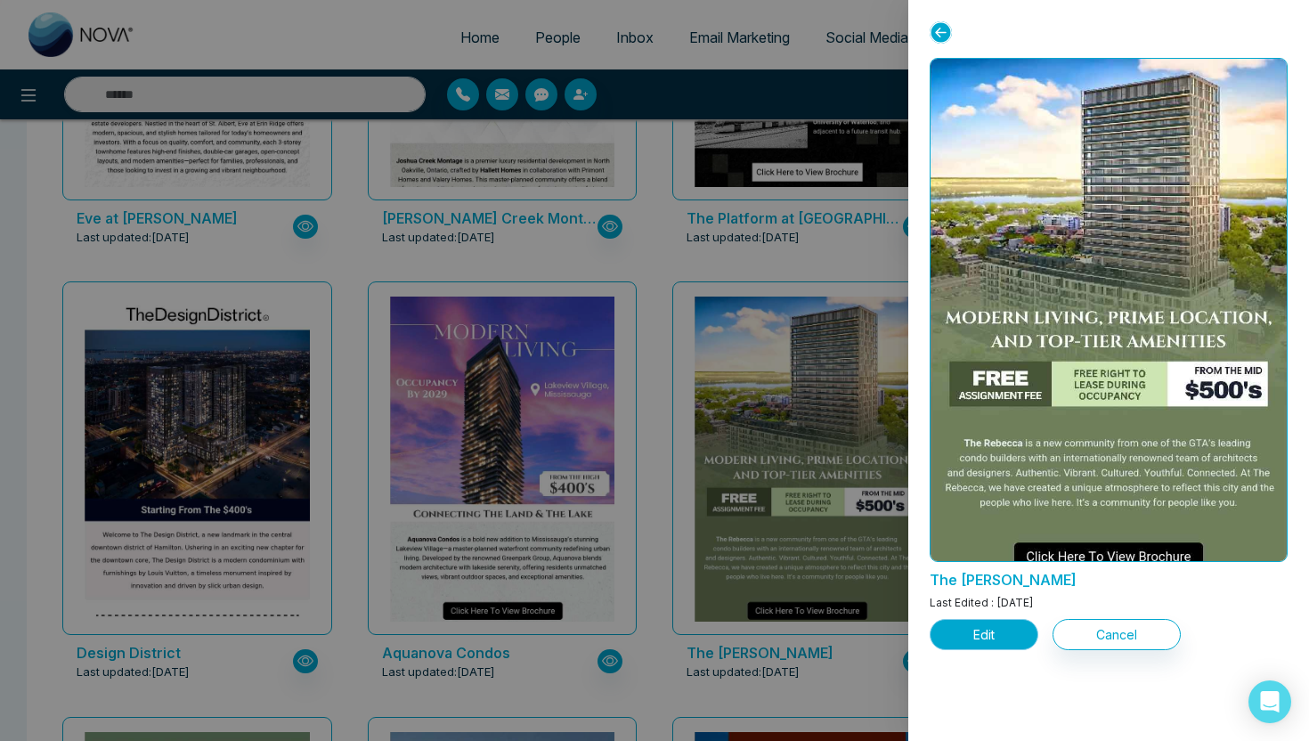
click at [981, 641] on button "Edit" at bounding box center [984, 634] width 109 height 31
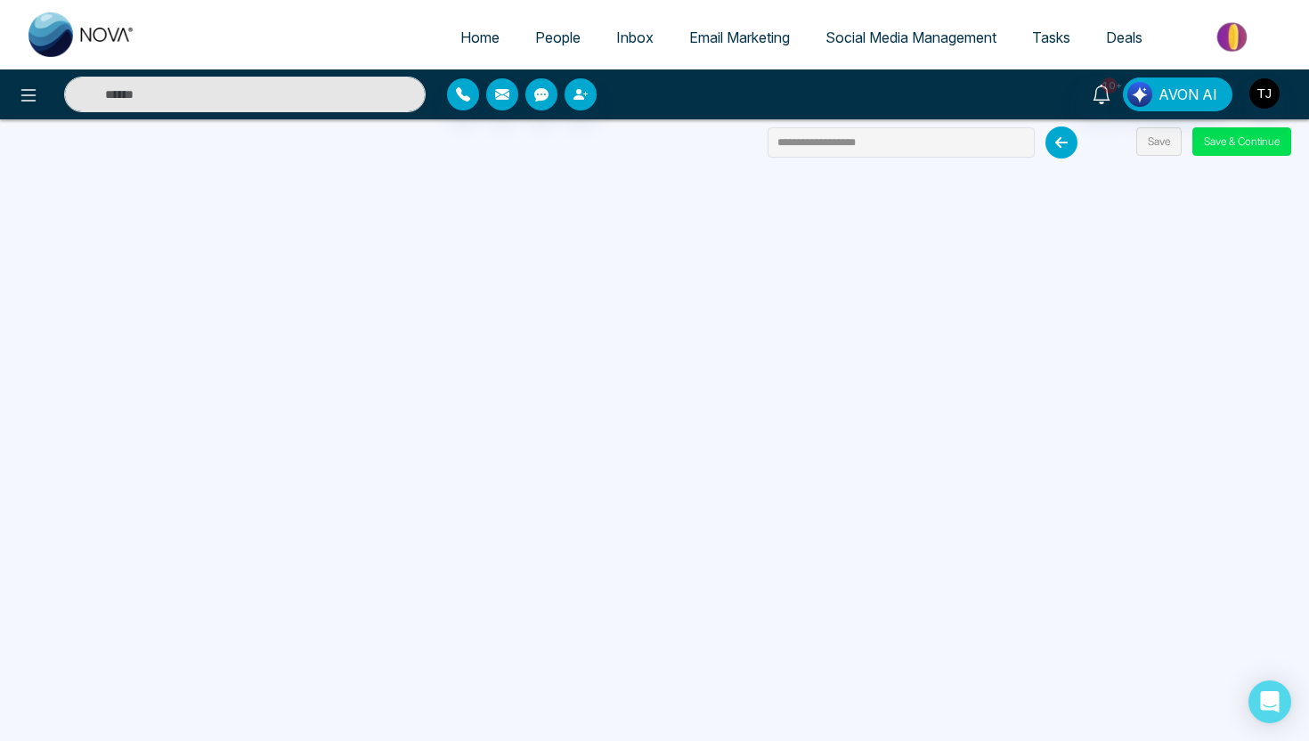
click at [729, 25] on link "Email Marketing" at bounding box center [740, 37] width 136 height 34
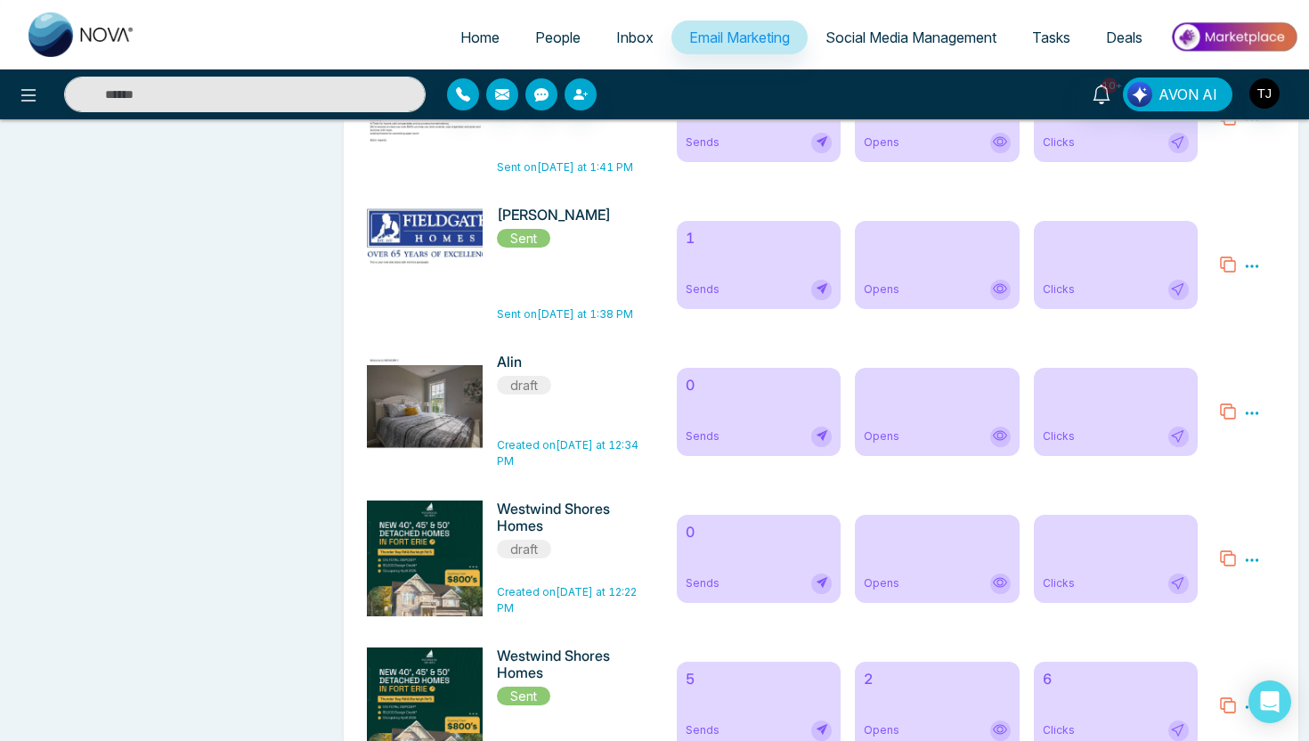
scroll to position [4651, 0]
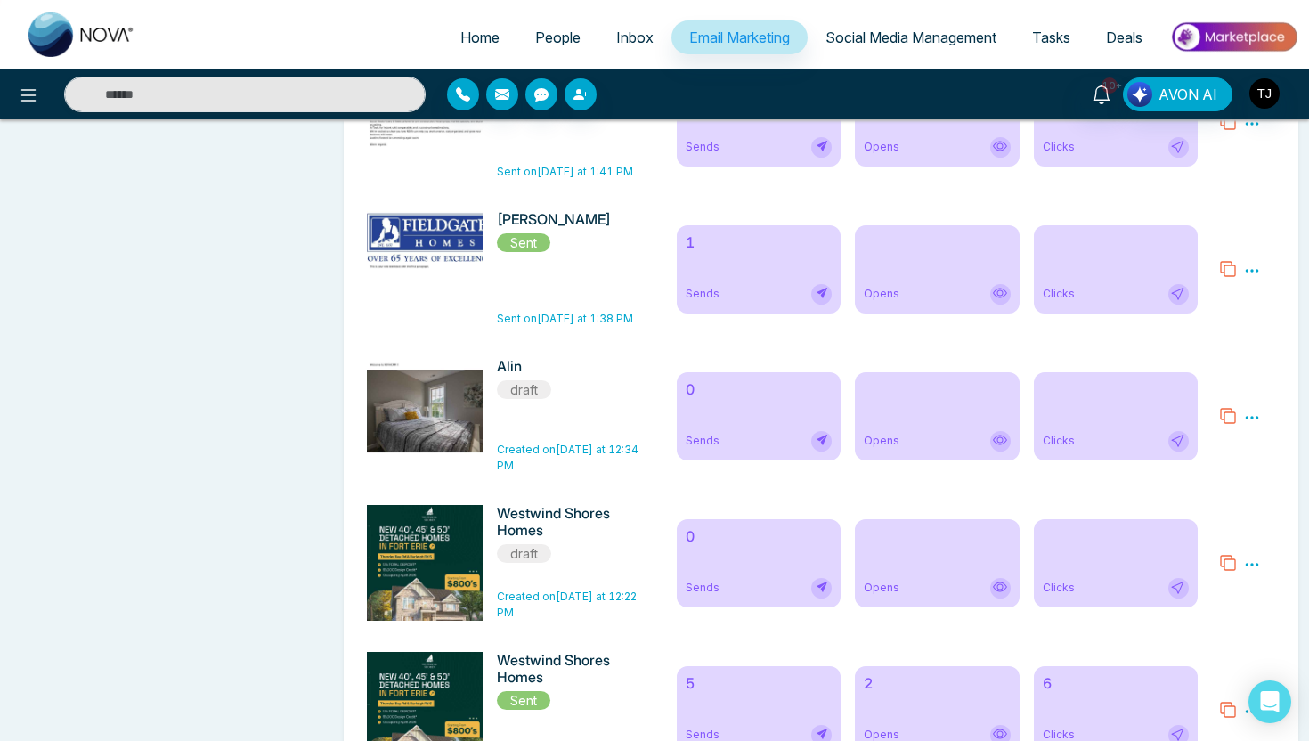
click at [733, 296] on div "1 Sends" at bounding box center [759, 269] width 164 height 88
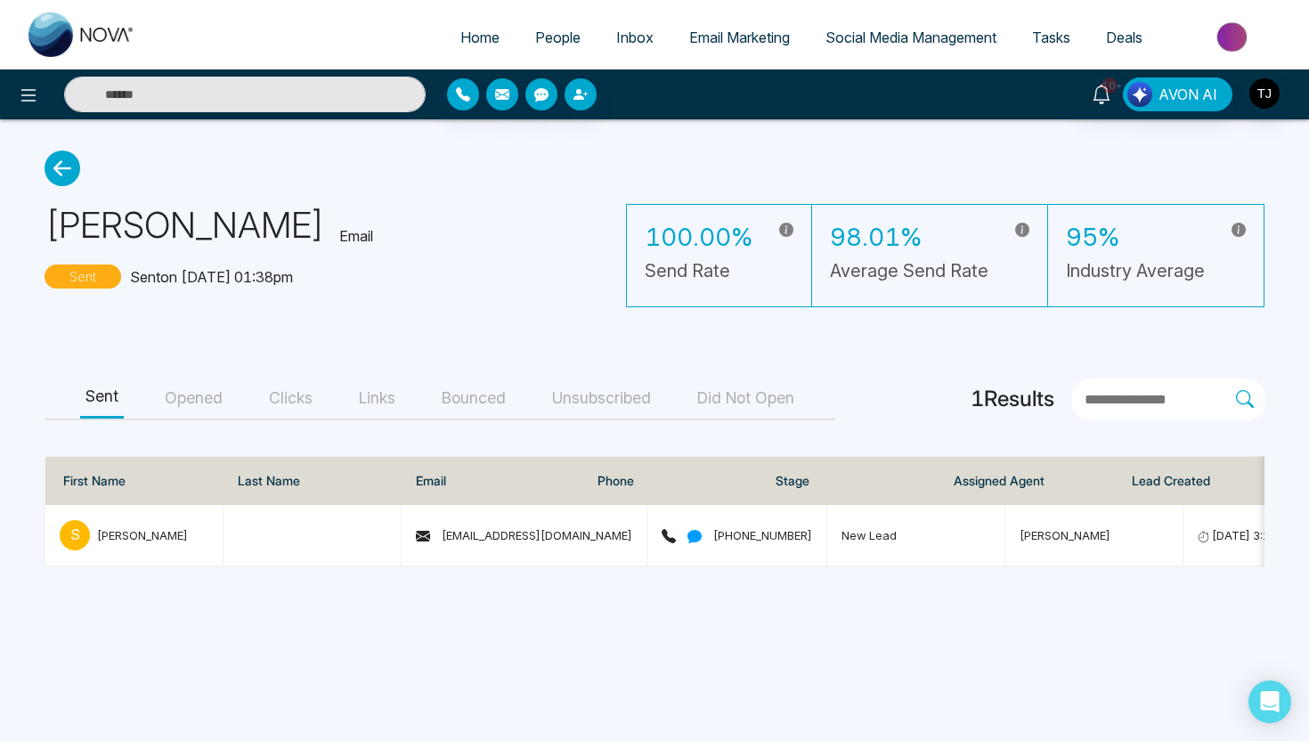
click at [190, 404] on button "Opened" at bounding box center [193, 399] width 69 height 40
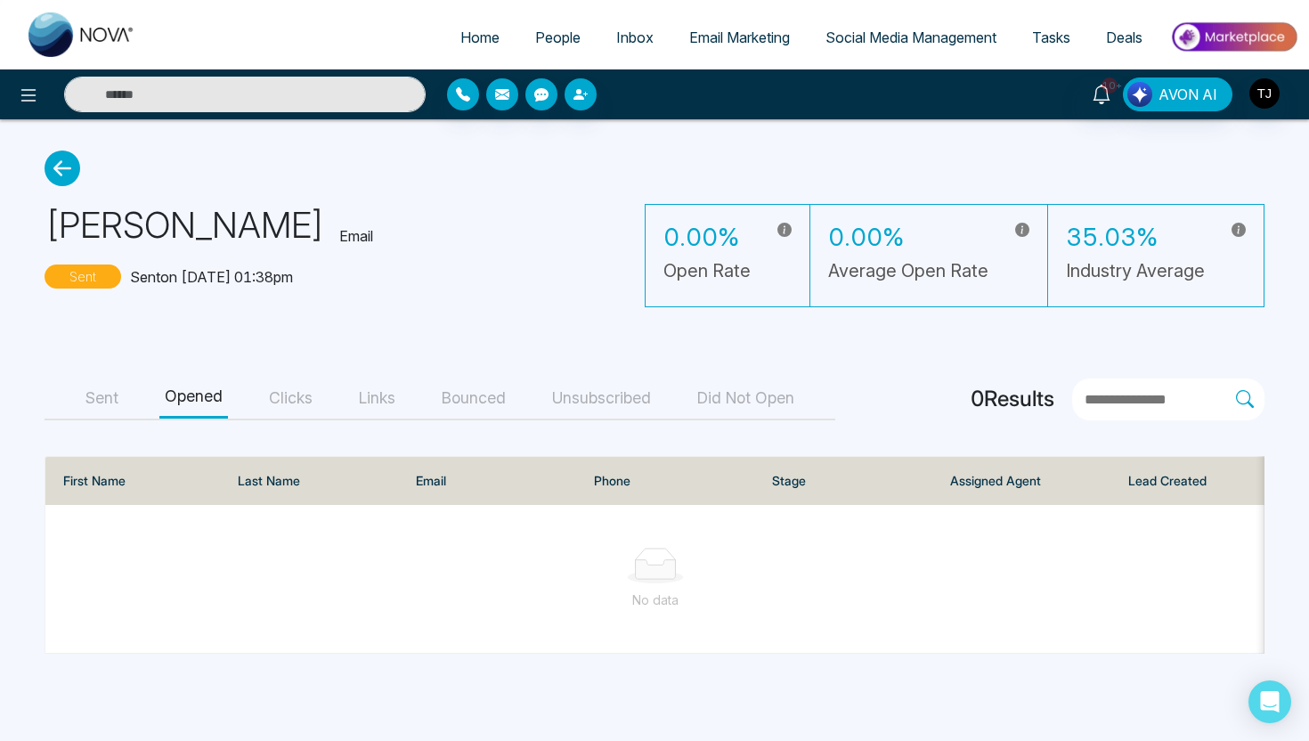
click at [285, 391] on button "Clicks" at bounding box center [291, 399] width 54 height 40
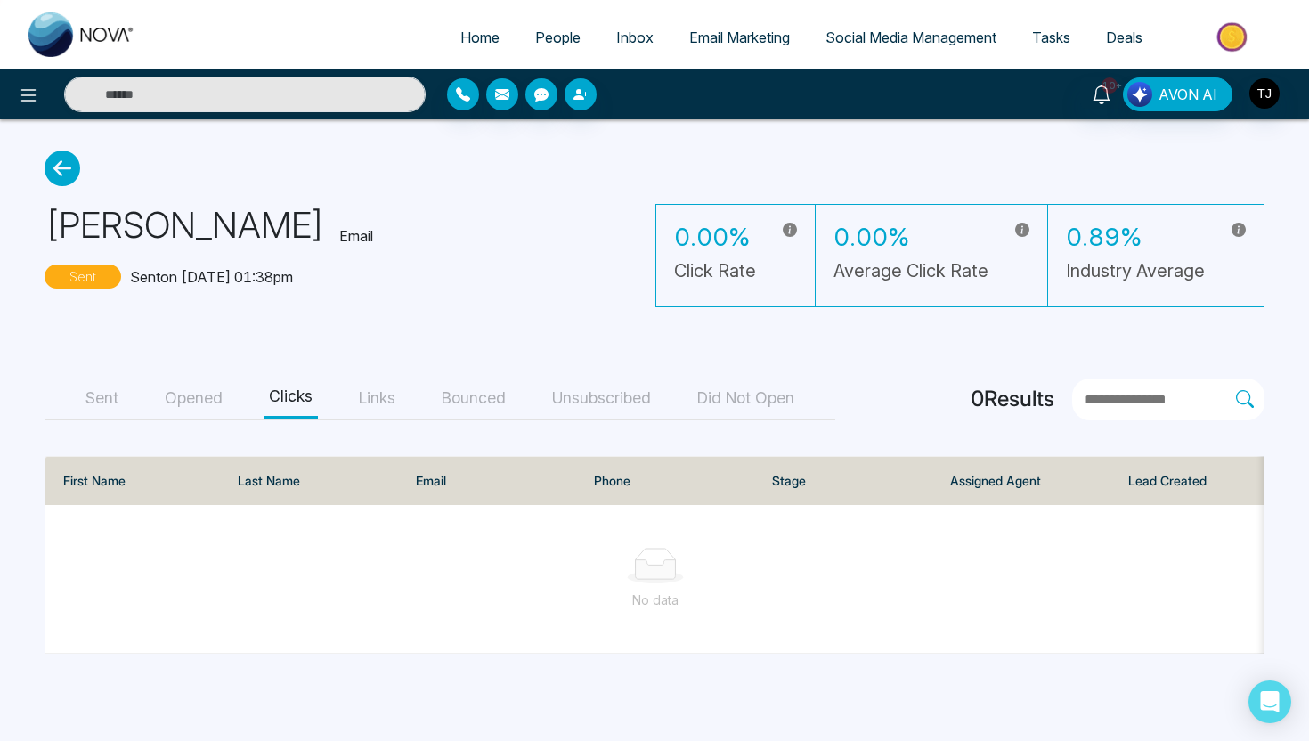
click at [917, 30] on span "Social Media Management" at bounding box center [911, 38] width 171 height 18
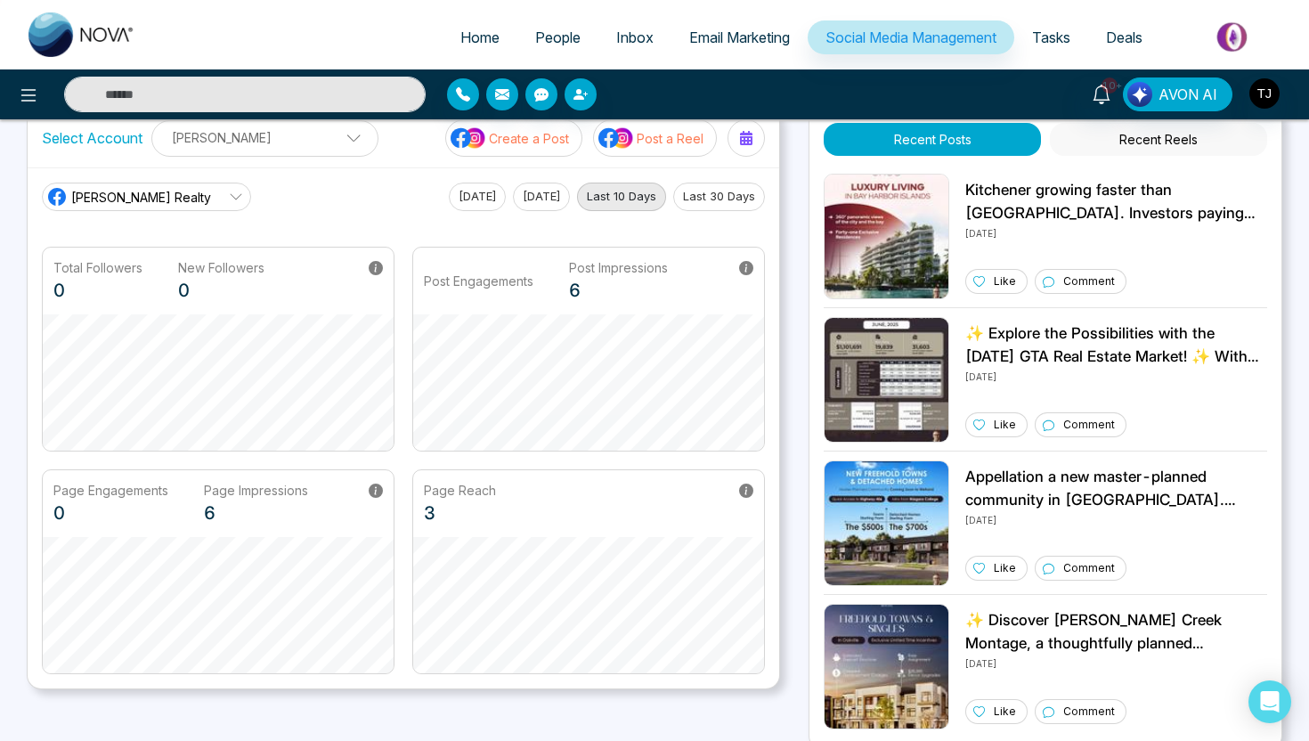
scroll to position [43, 0]
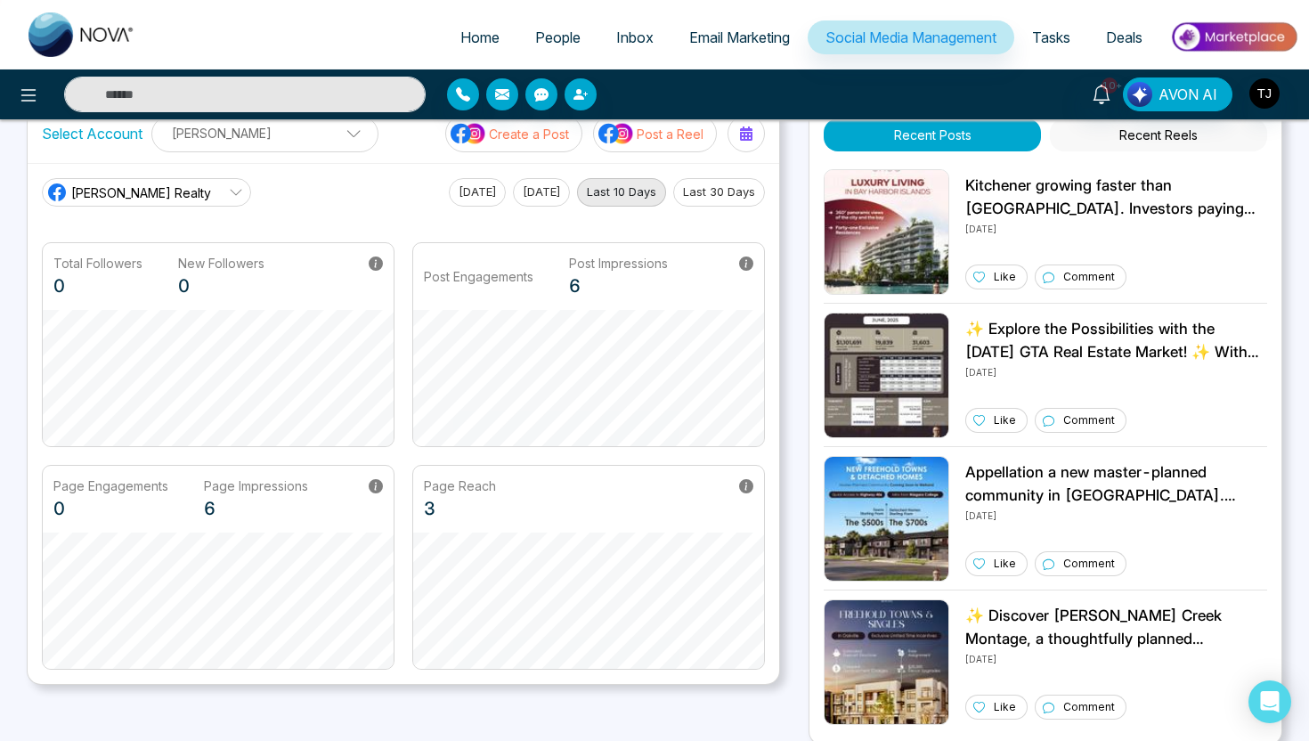
click at [200, 190] on link "[PERSON_NAME] Realty" at bounding box center [146, 192] width 209 height 29
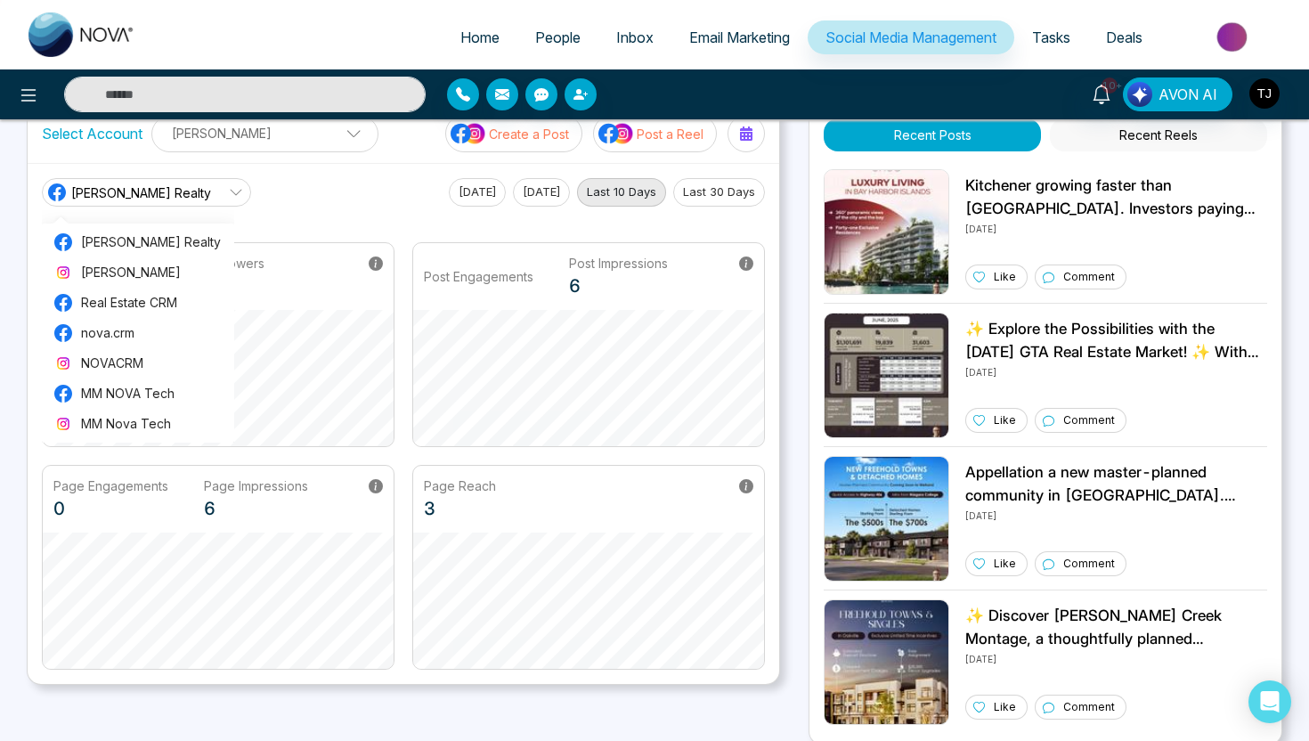
click at [361, 211] on main "[PERSON_NAME] Realty [PERSON_NAME] Realty [PERSON_NAME] Real Estate CRM nova.cr…" at bounding box center [403, 424] width 723 height 492
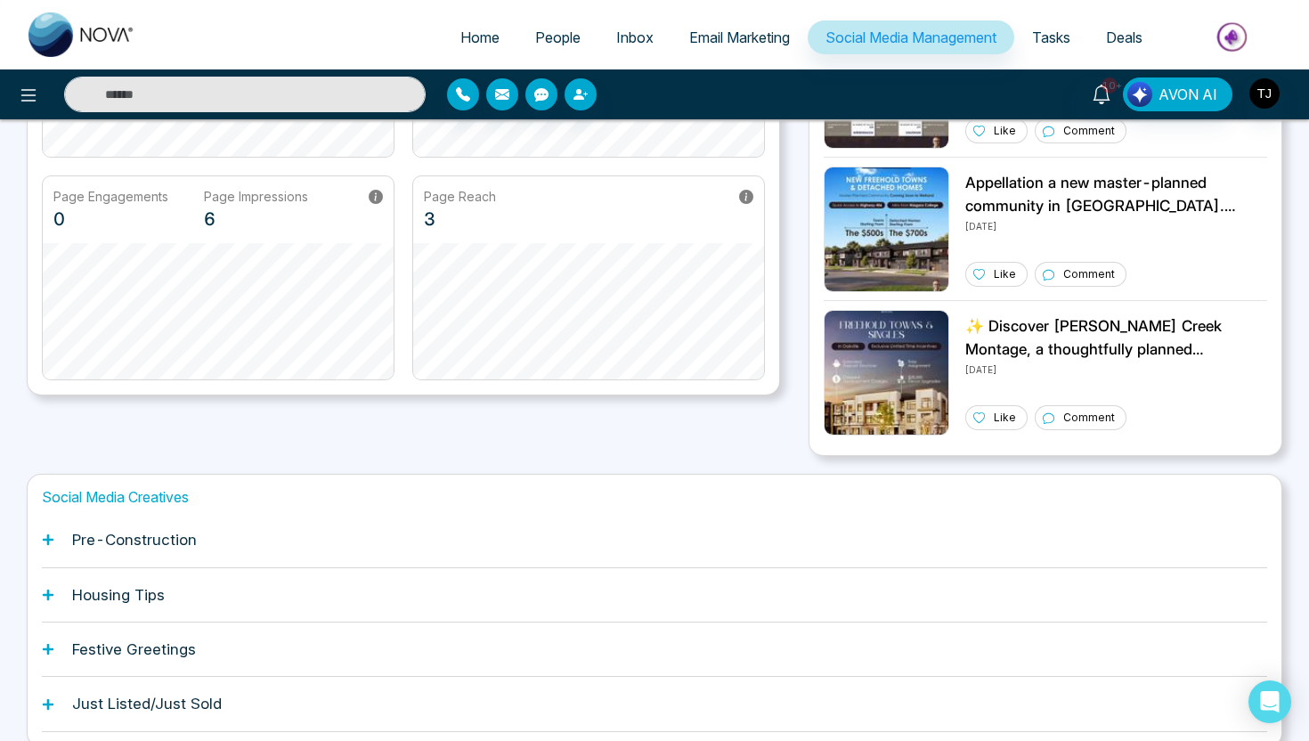
scroll to position [410, 0]
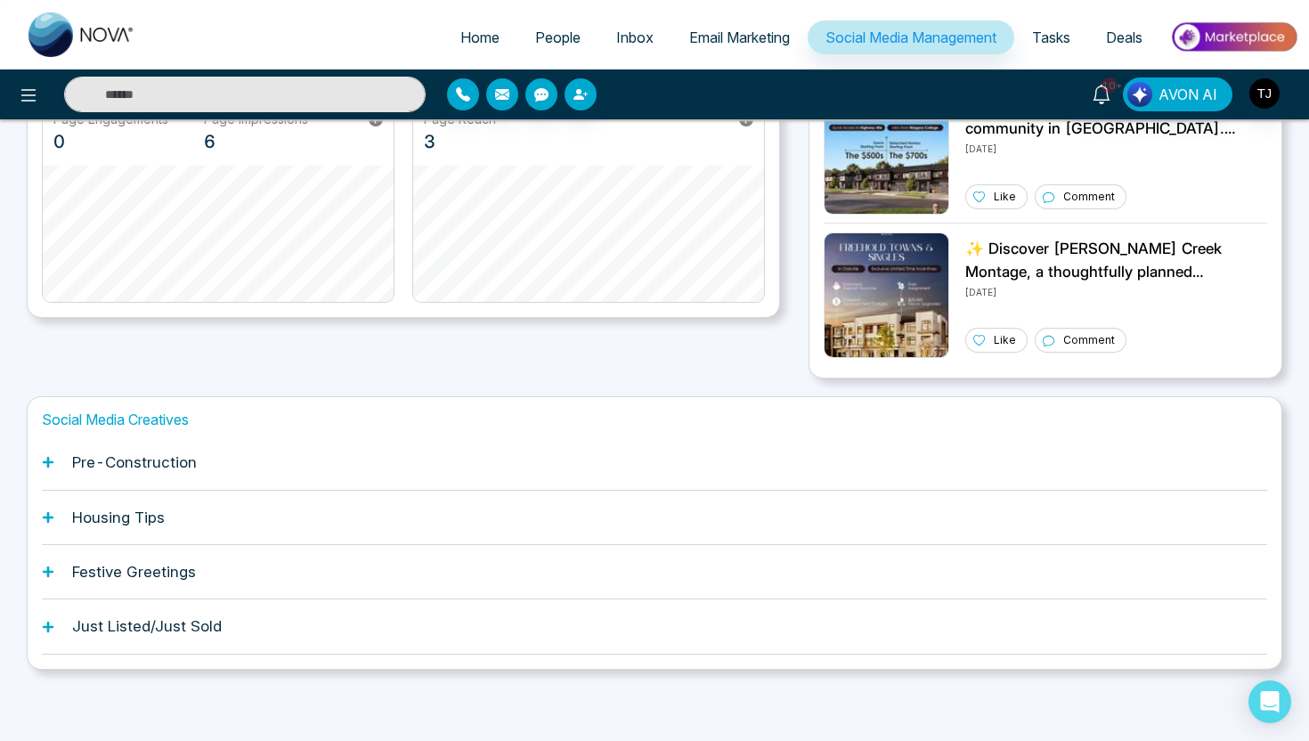
click at [180, 461] on h1 "Pre-Construction" at bounding box center [134, 462] width 125 height 18
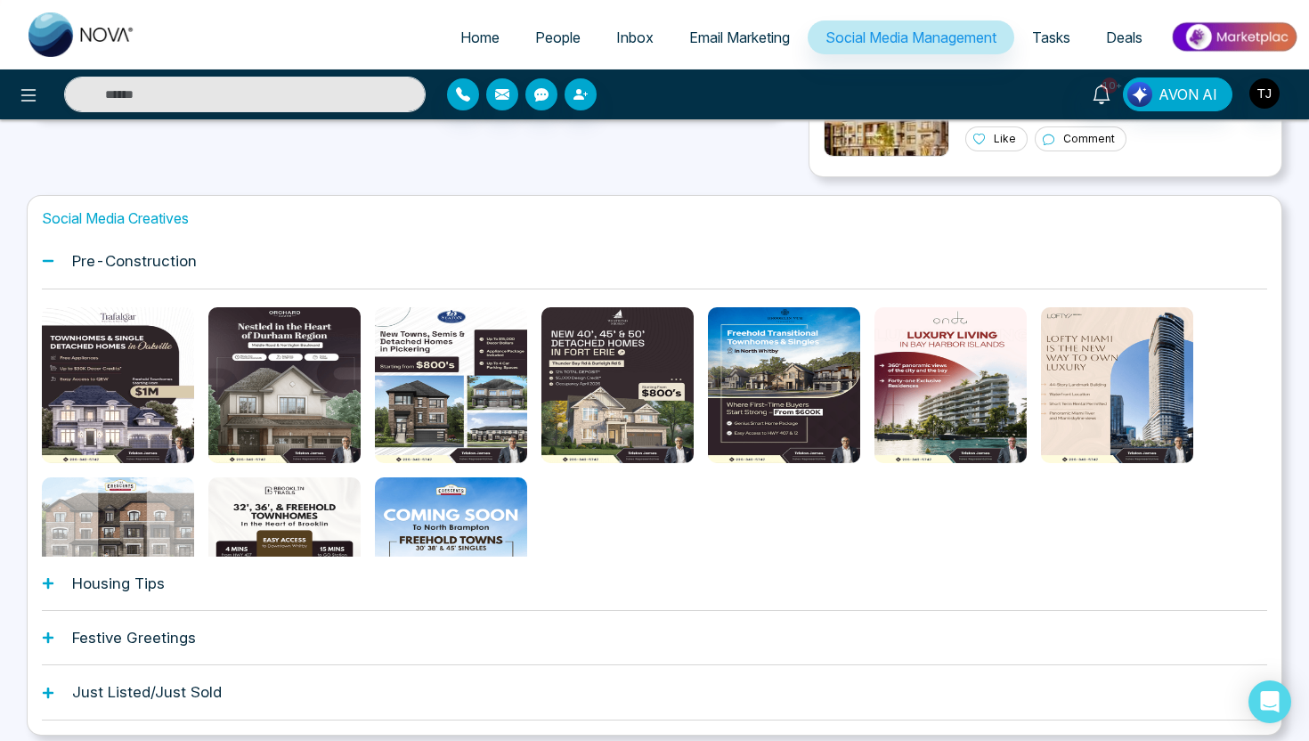
scroll to position [625, 0]
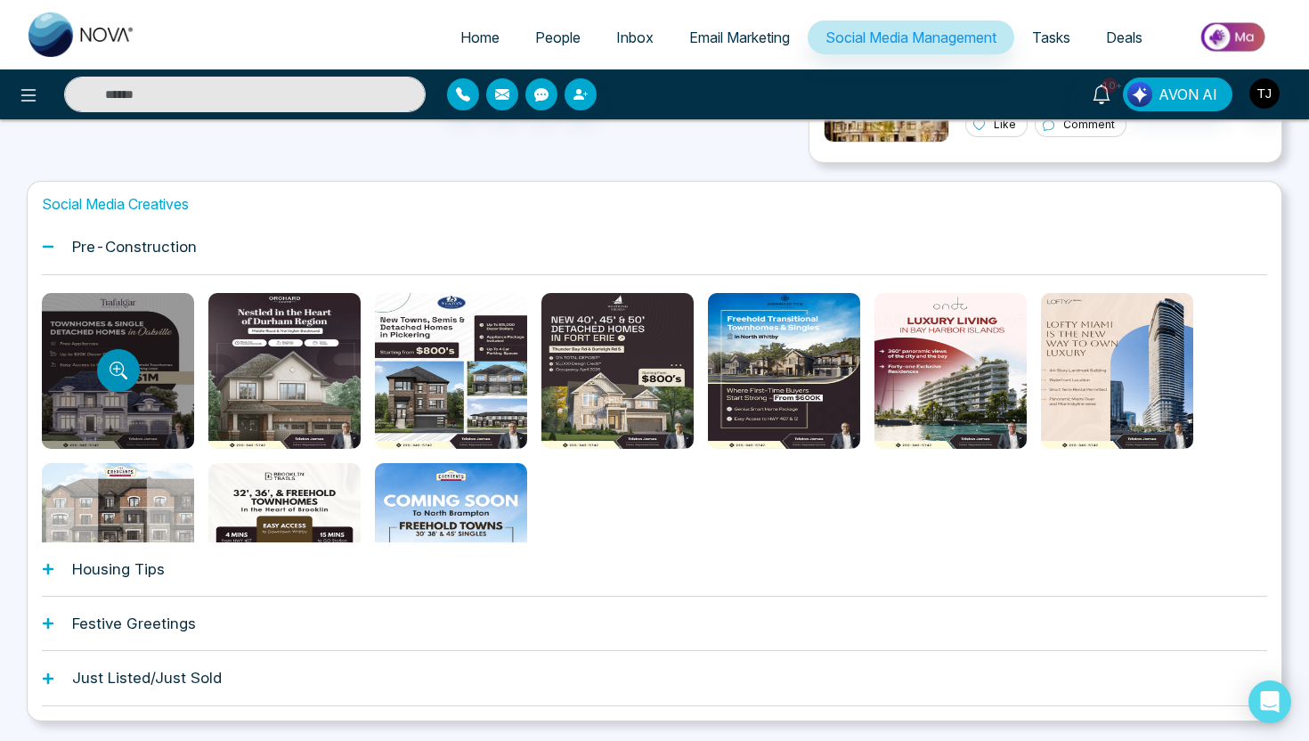
click at [126, 366] on icon "Preview template" at bounding box center [119, 371] width 18 height 18
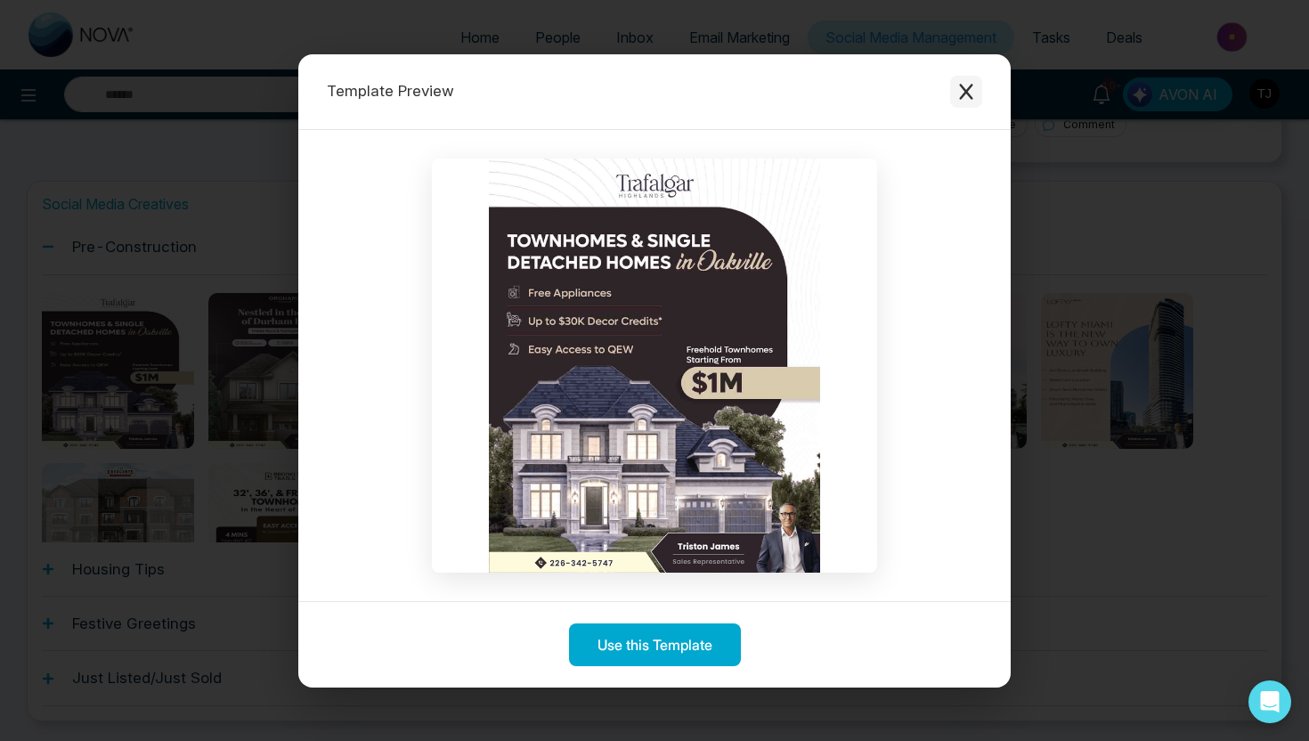
click at [974, 86] on icon "Close modal" at bounding box center [966, 92] width 18 height 18
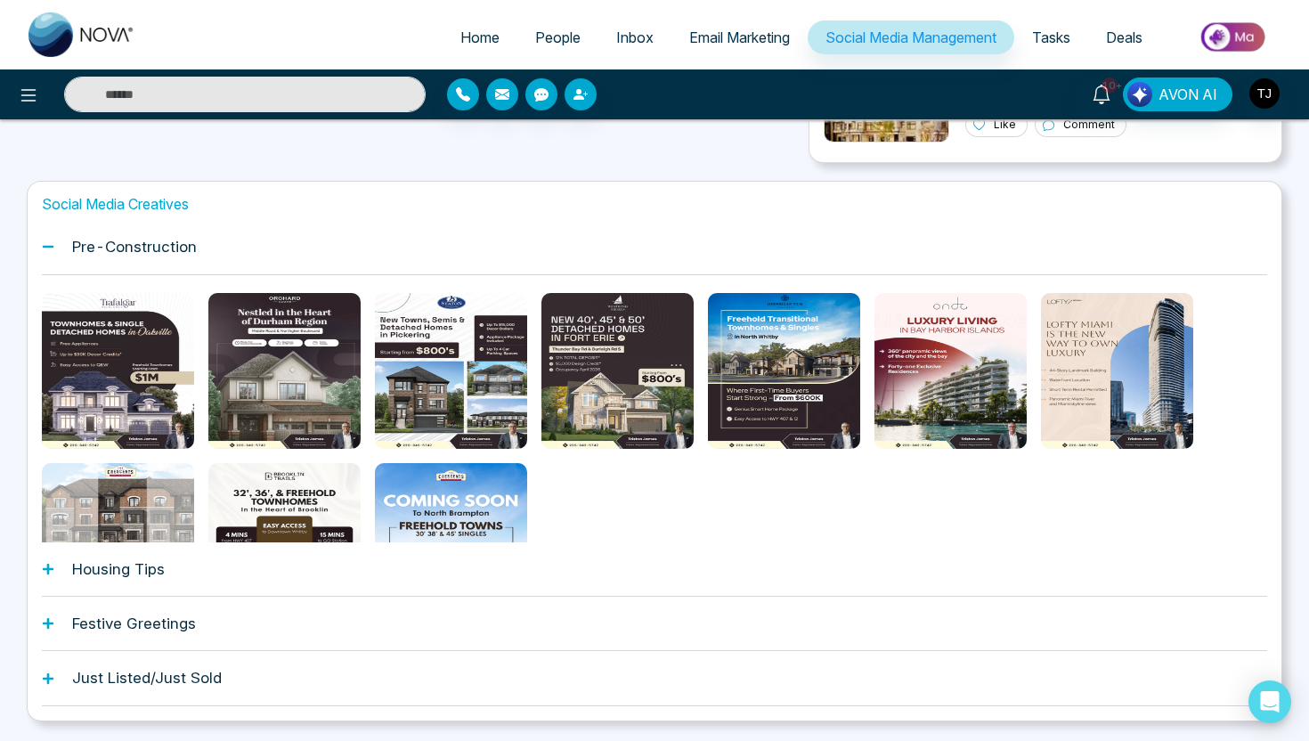
click at [400, 560] on div "Housing Tips" at bounding box center [655, 569] width 1226 height 54
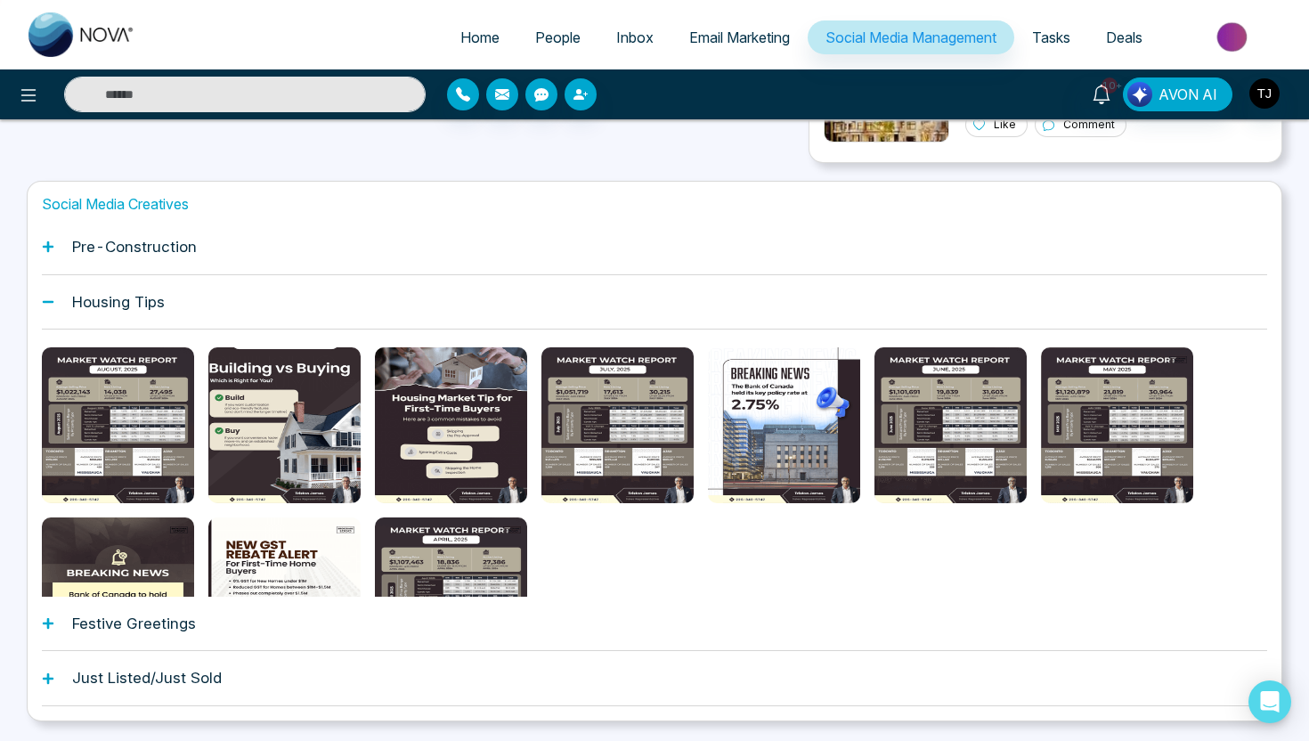
click at [448, 422] on icon "Preview template" at bounding box center [451, 425] width 14 height 14
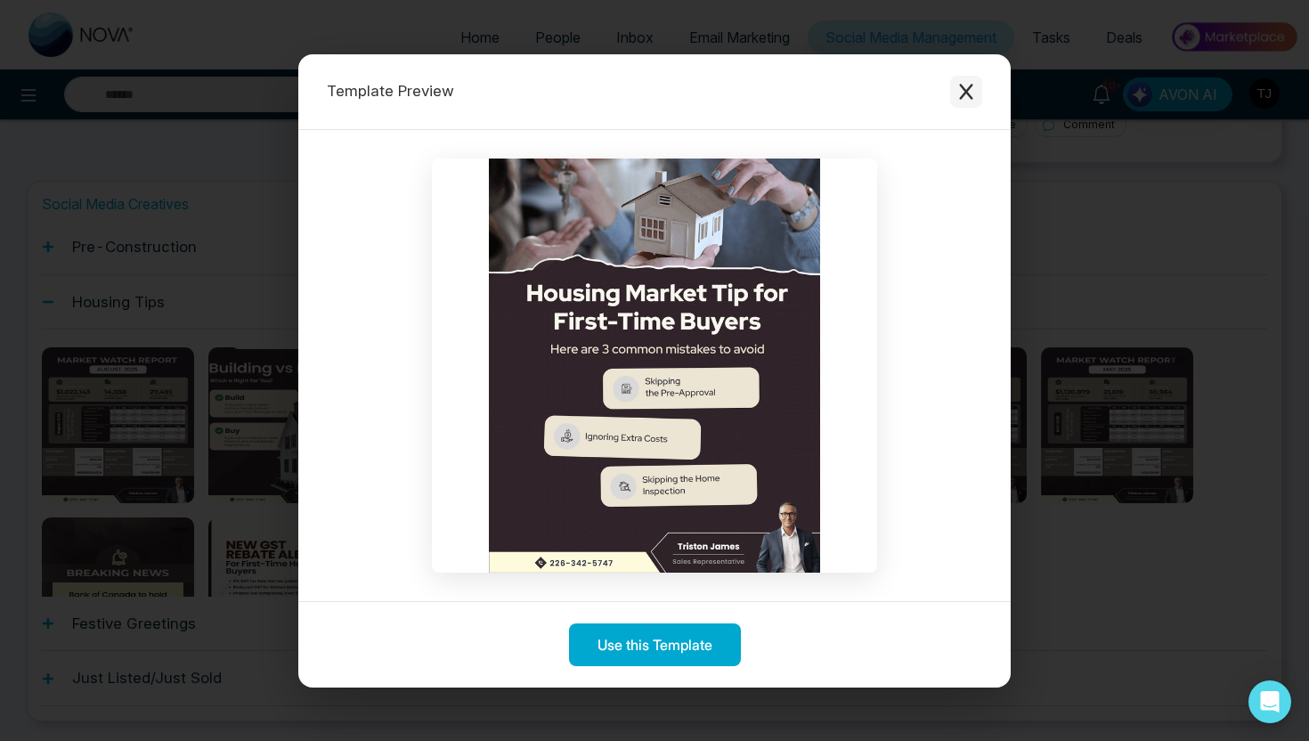
click at [975, 82] on button "Close modal" at bounding box center [966, 92] width 32 height 32
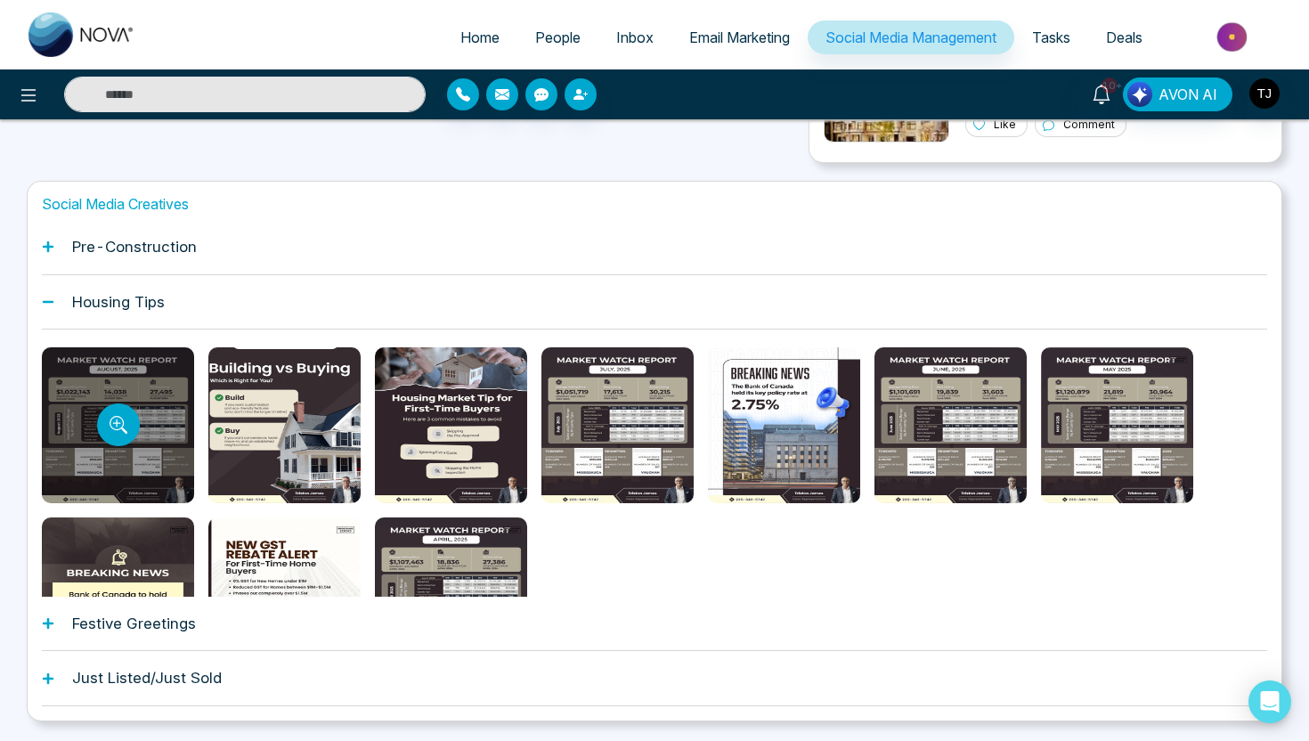
click at [102, 442] on div at bounding box center [118, 425] width 152 height 156
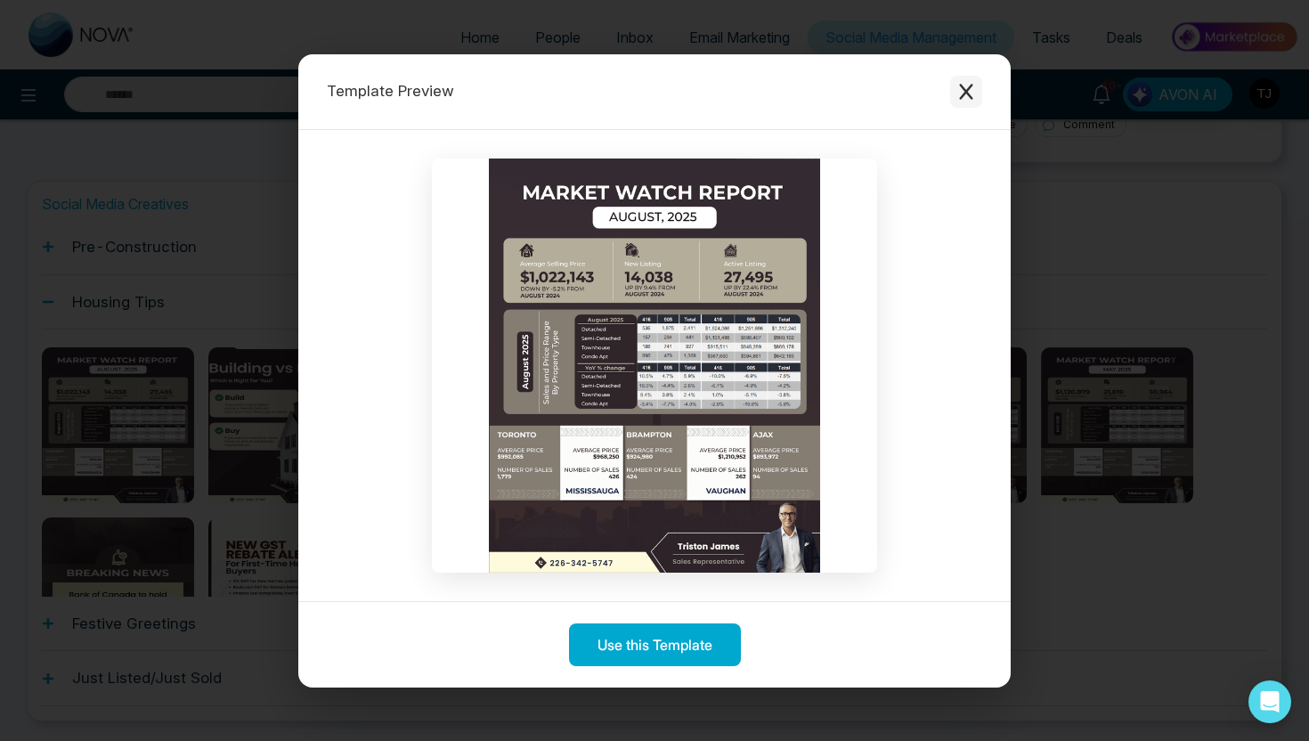
click at [956, 94] on button "Close modal" at bounding box center [966, 92] width 32 height 32
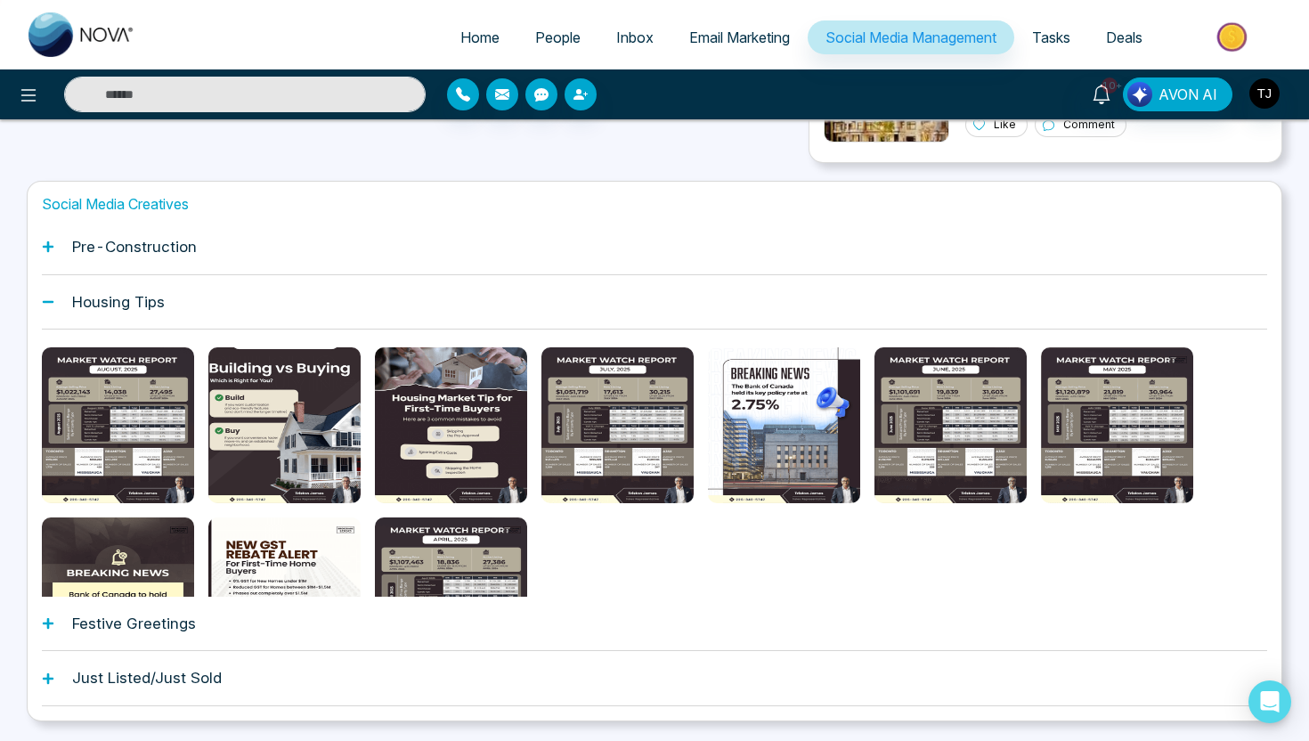
click at [159, 264] on div "Pre-Construction" at bounding box center [655, 247] width 1226 height 54
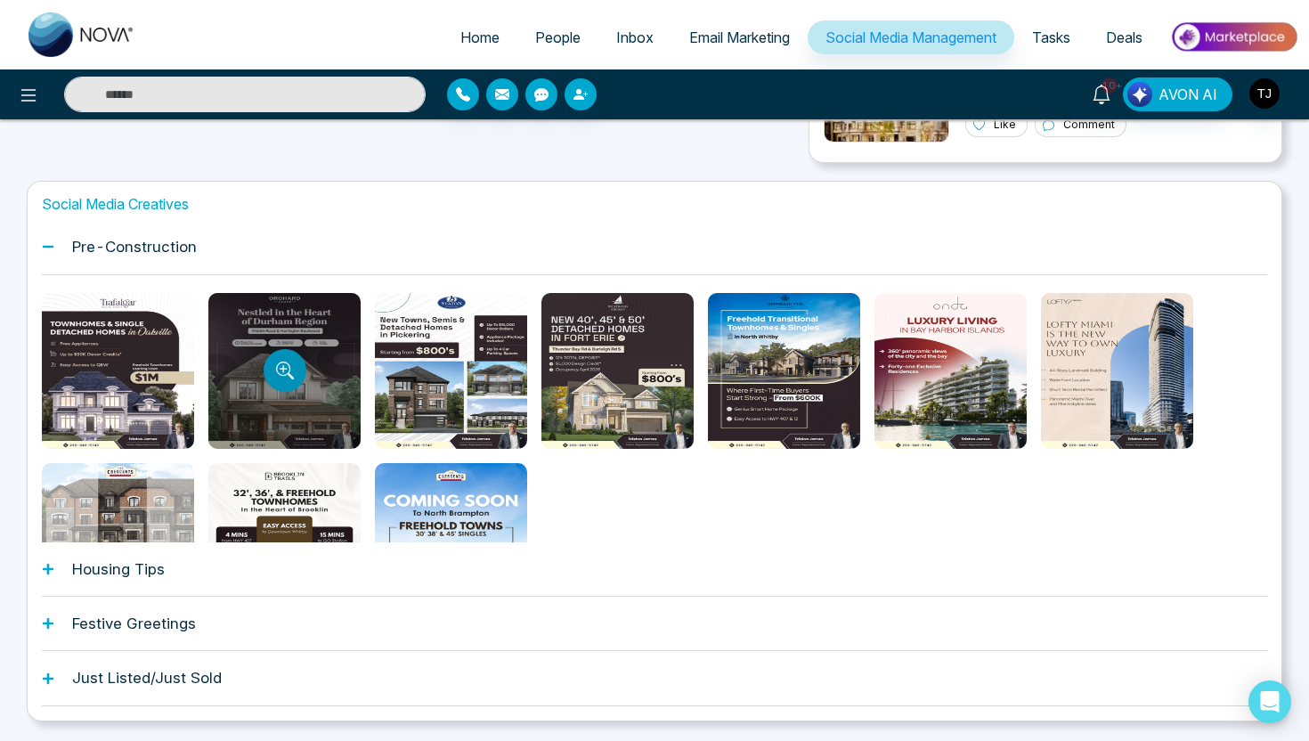
click at [283, 367] on icon "Preview template" at bounding box center [283, 369] width 8 height 8
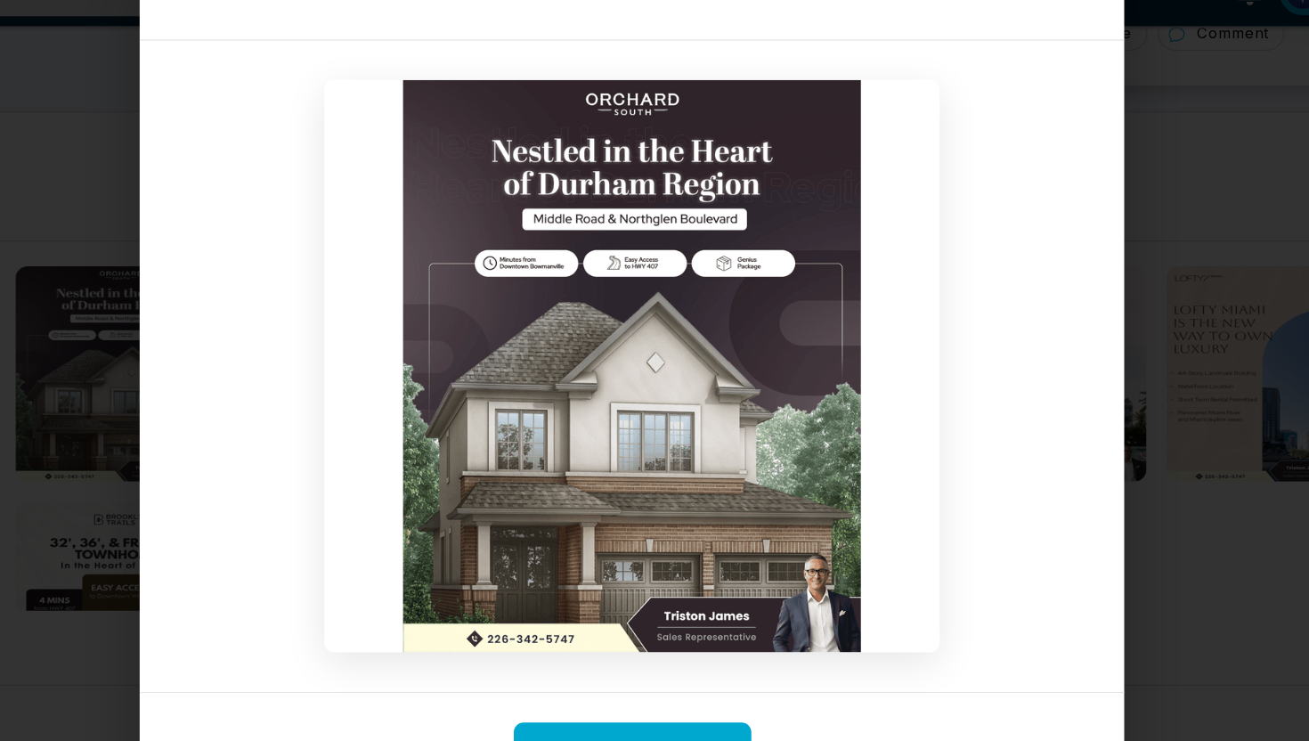
click at [1062, 176] on div "Template Preview Use this Template" at bounding box center [654, 370] width 1309 height 741
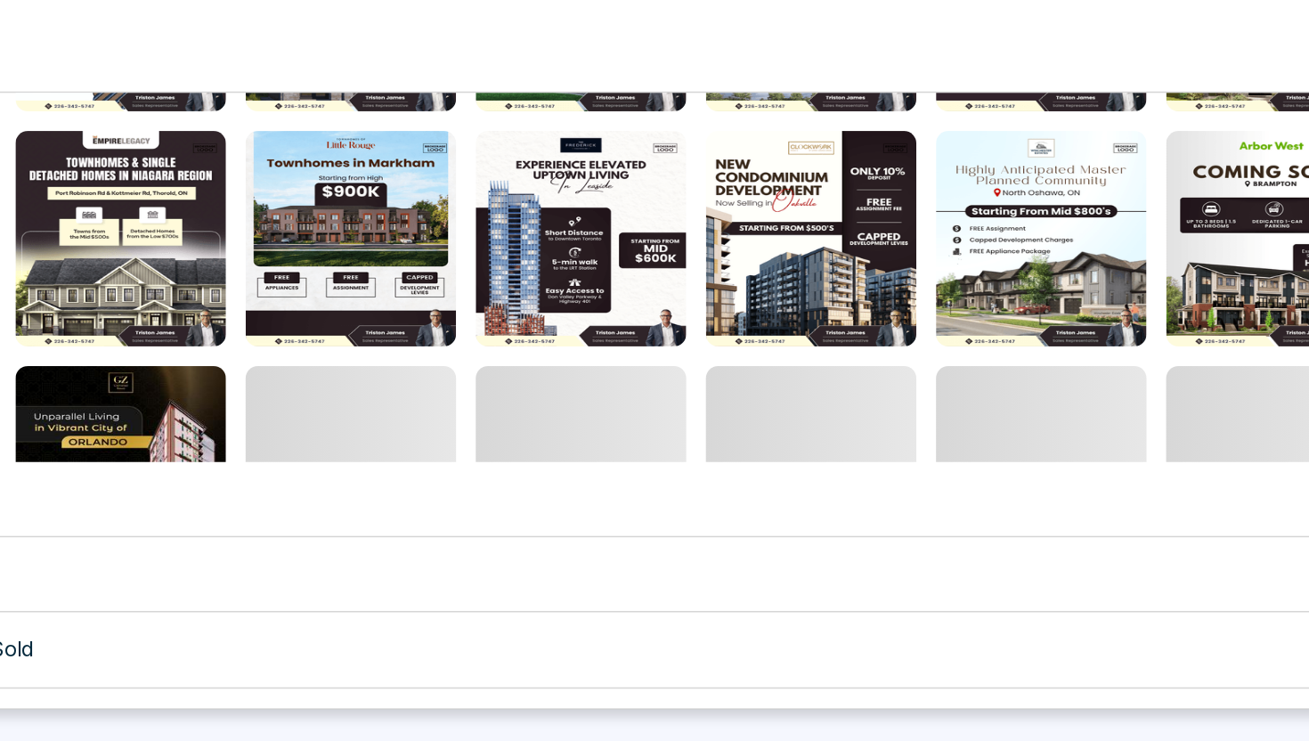
scroll to position [645, 0]
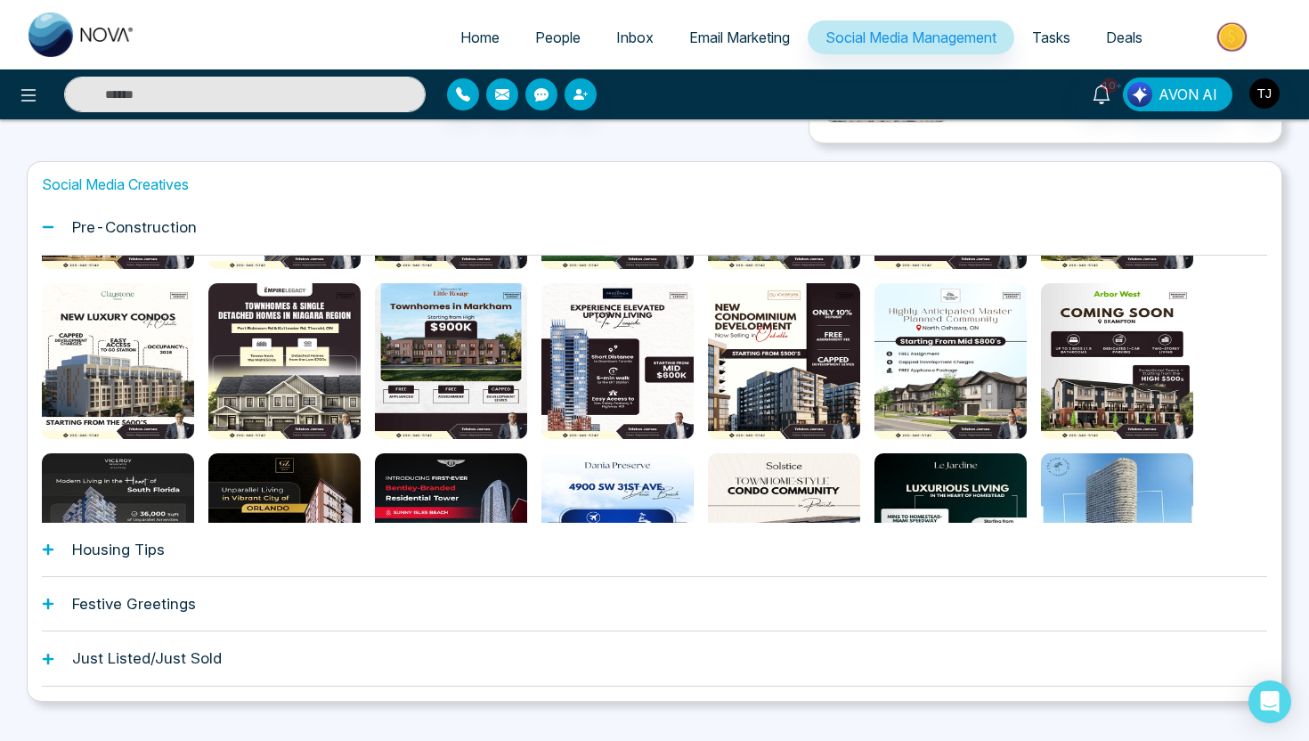
click at [316, 601] on div "Festive Greetings" at bounding box center [655, 604] width 1226 height 54
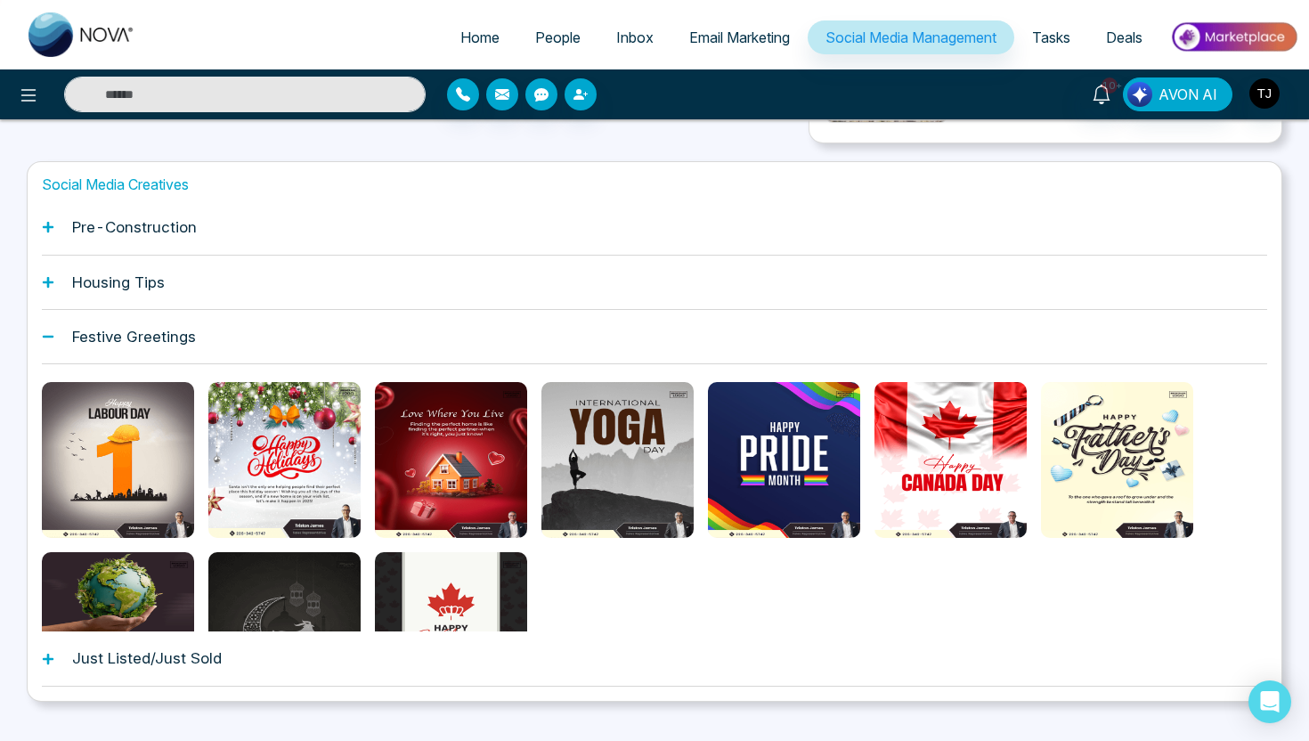
click at [287, 664] on div "Just Listed/Just Sold" at bounding box center [655, 658] width 1226 height 54
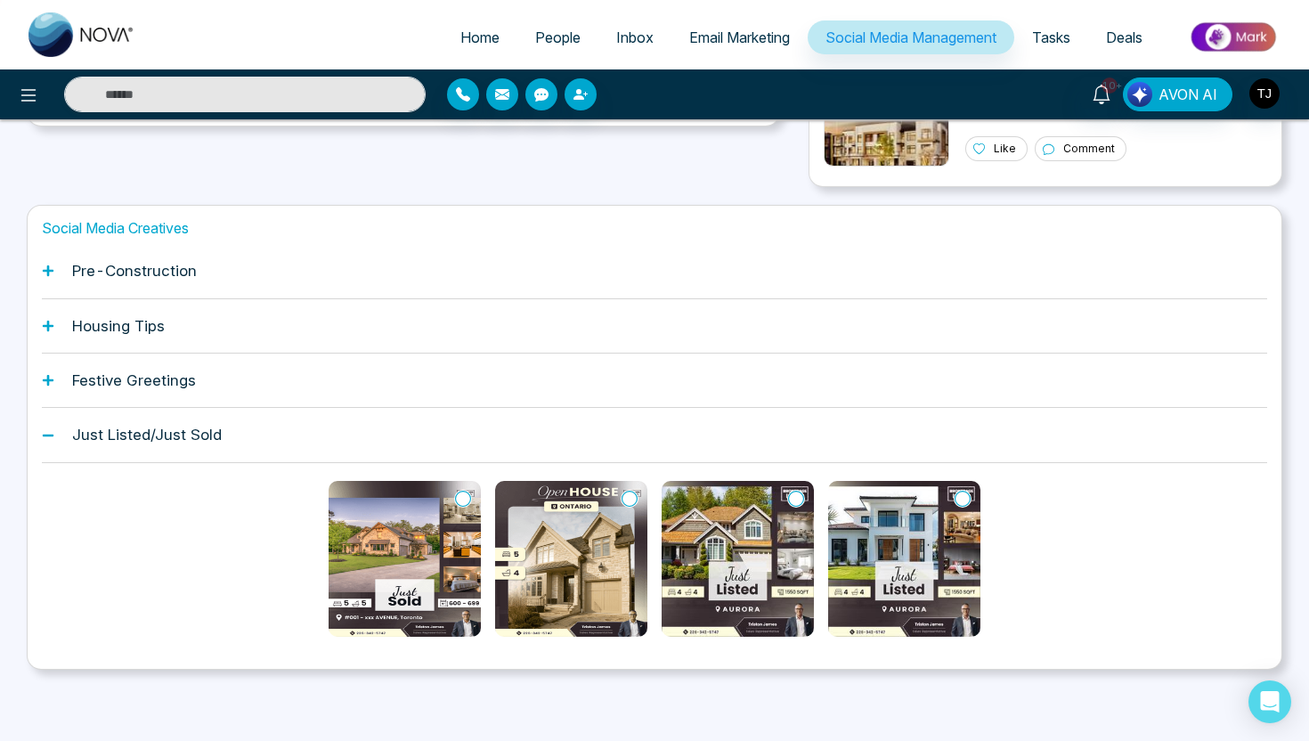
scroll to position [601, 0]
click at [392, 575] on img at bounding box center [405, 559] width 152 height 156
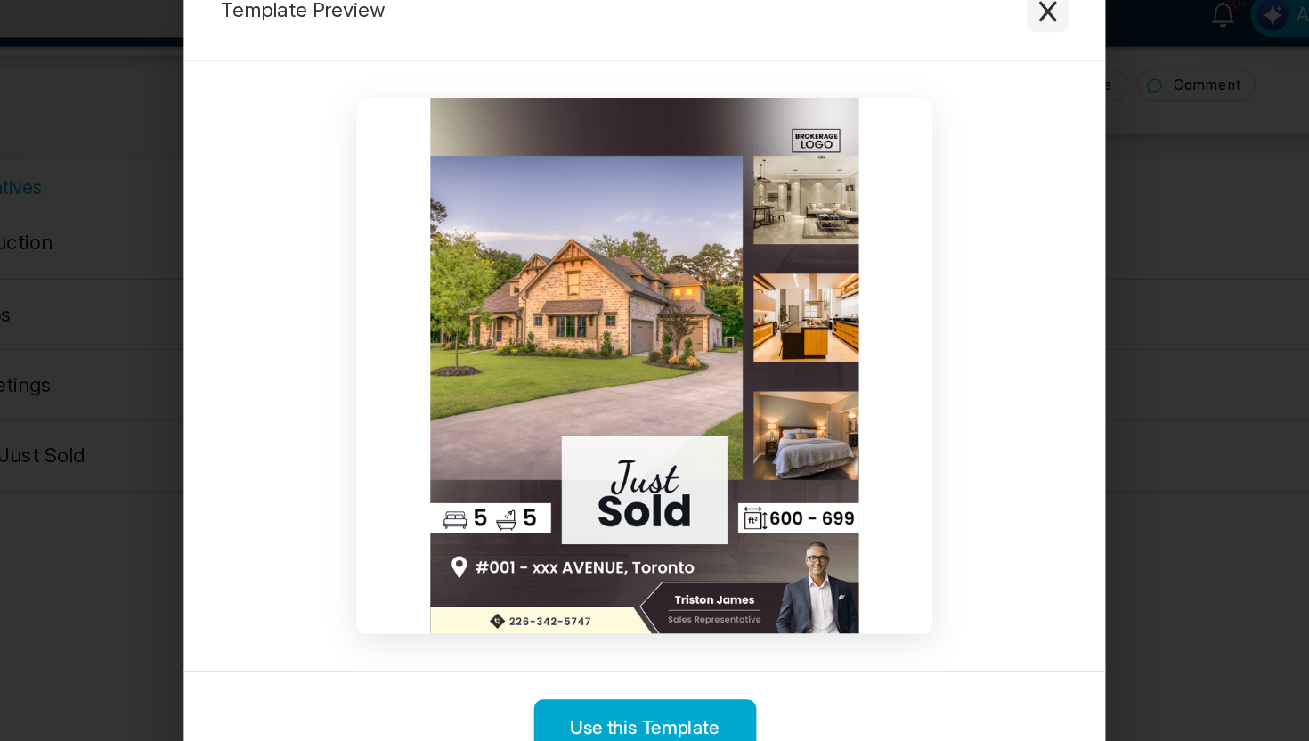
click at [974, 94] on icon "Close modal" at bounding box center [966, 92] width 18 height 18
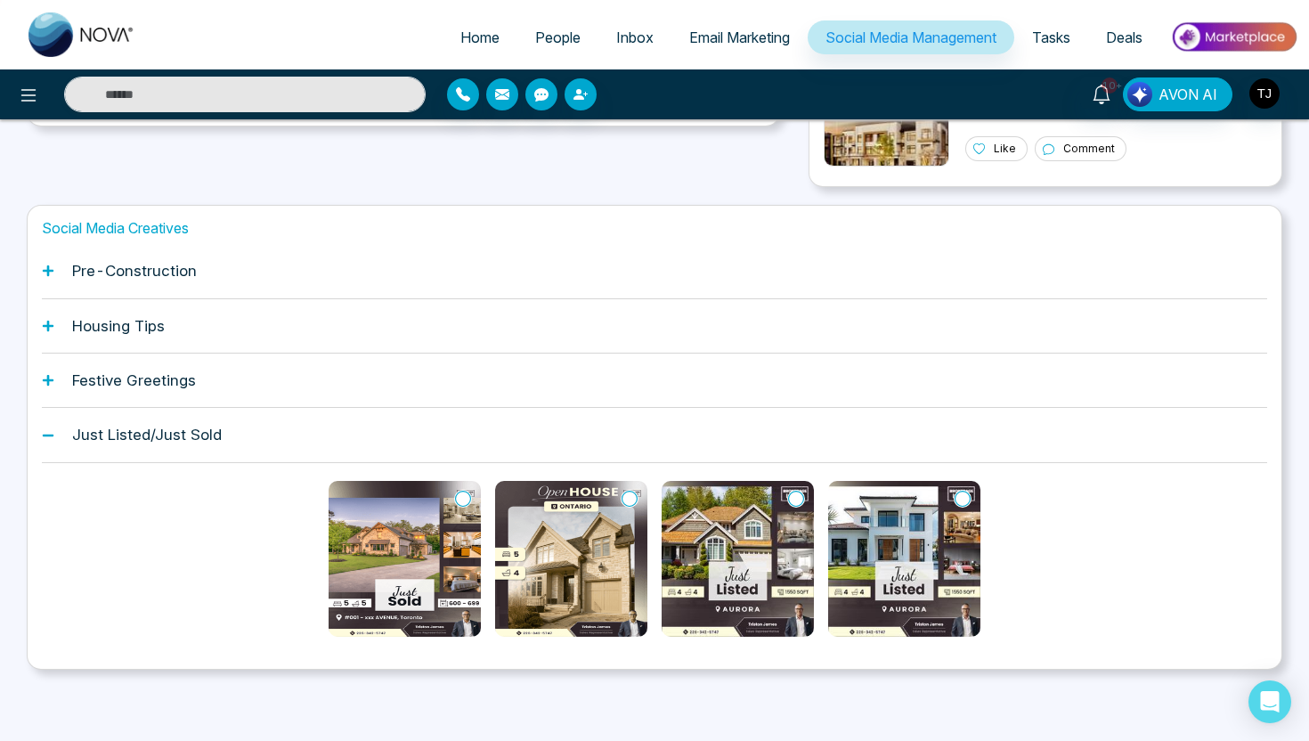
click at [234, 261] on div "Pre-Construction" at bounding box center [655, 271] width 1226 height 54
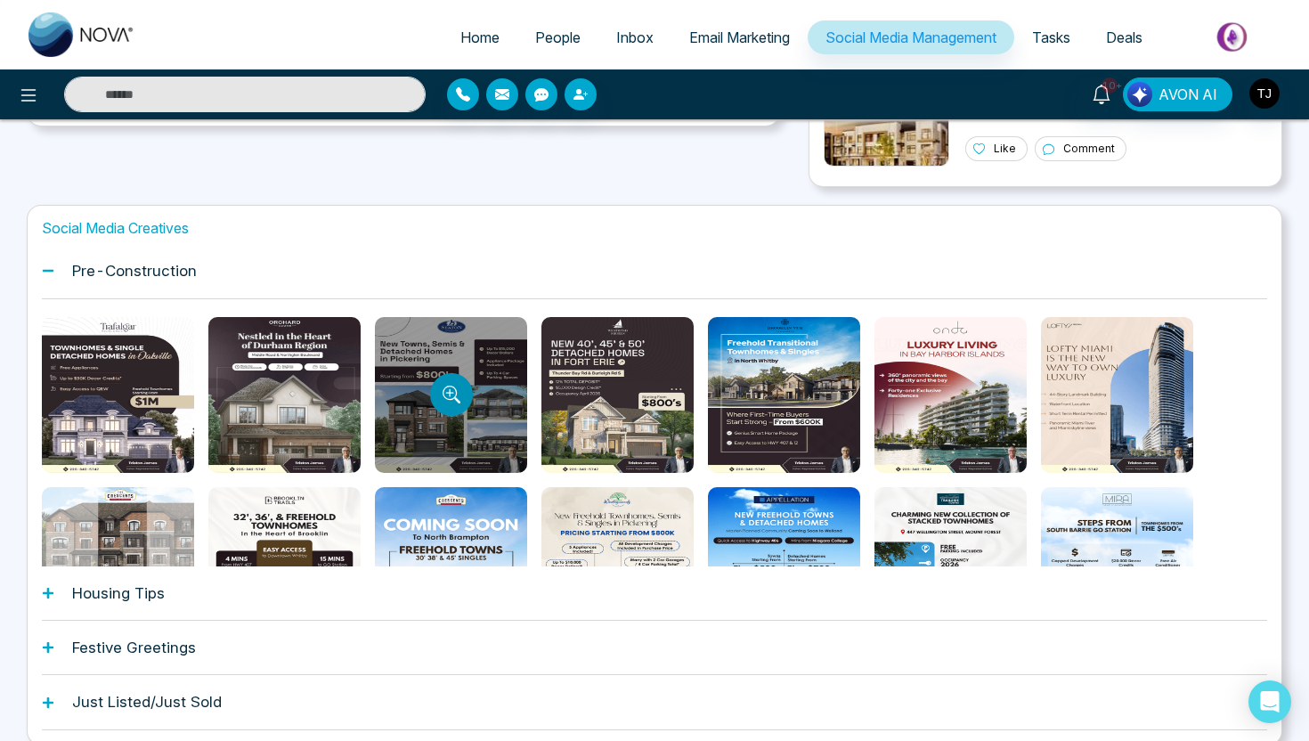
click at [449, 383] on button "Preview template" at bounding box center [451, 394] width 43 height 43
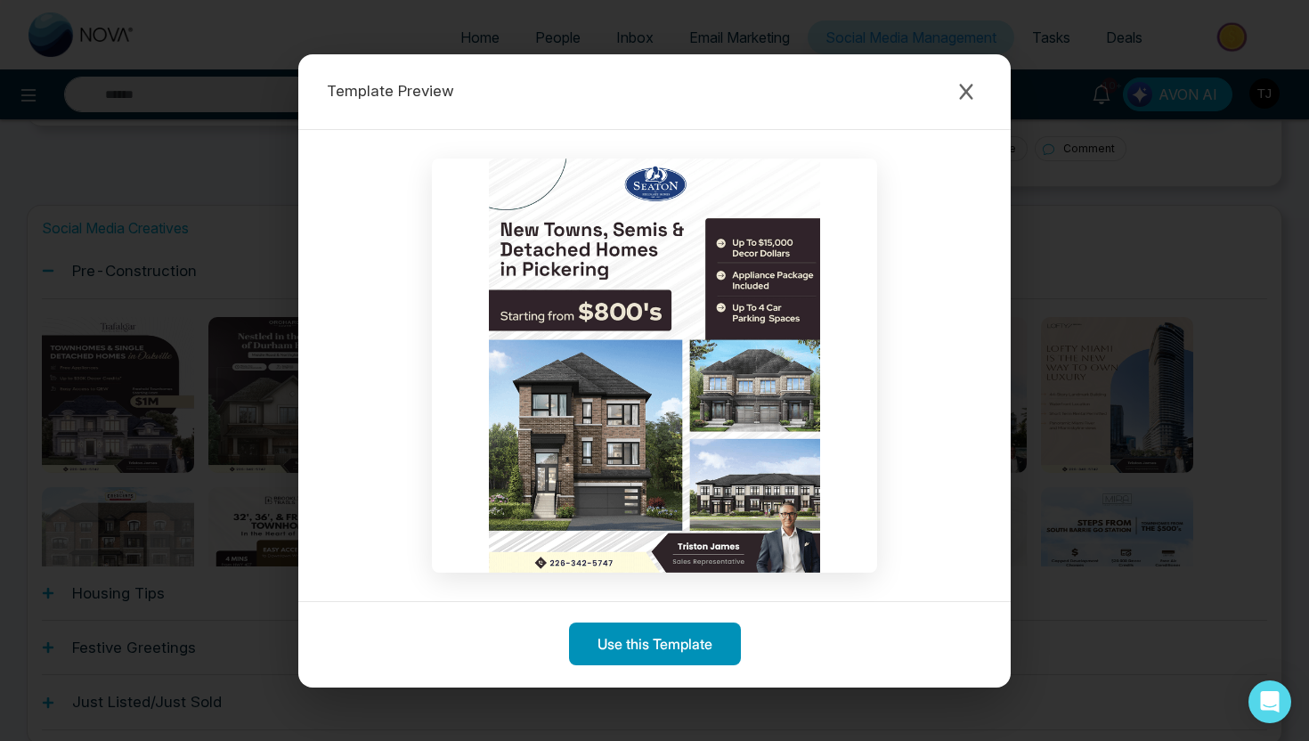
click at [623, 641] on button "Use this Template" at bounding box center [655, 644] width 172 height 43
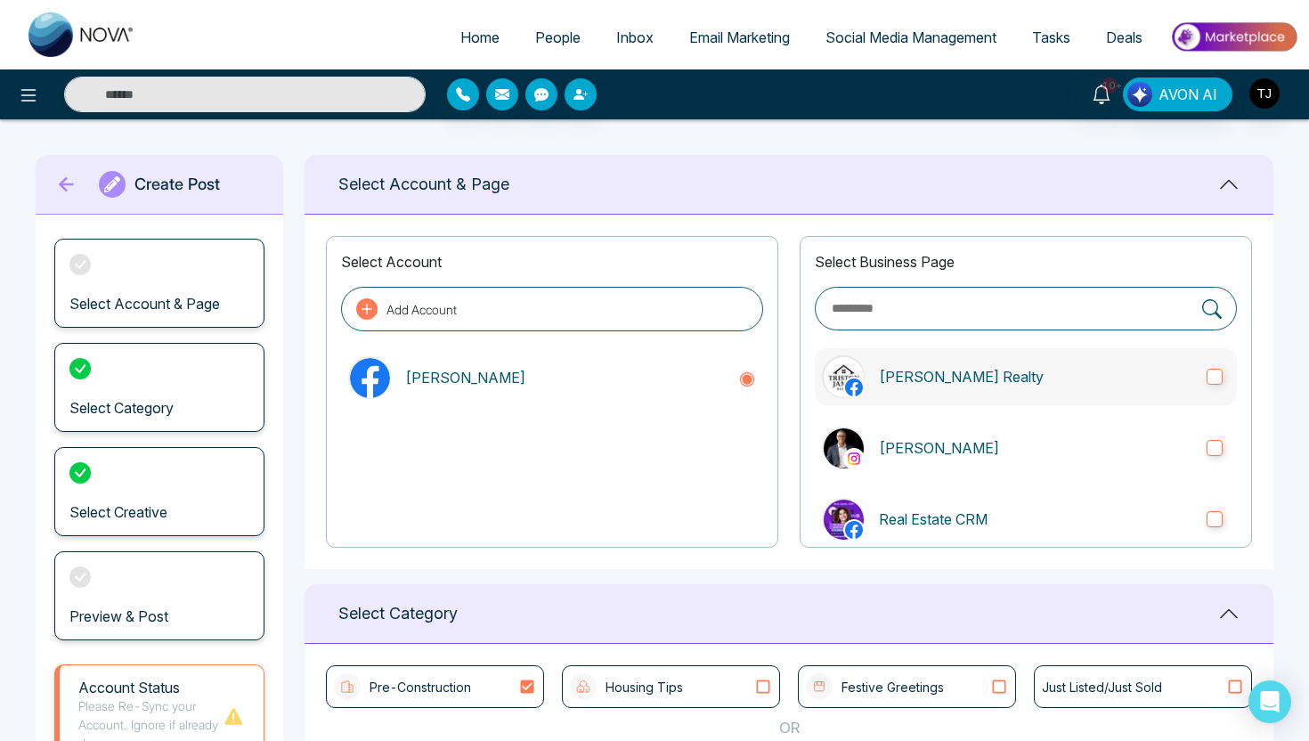
click at [848, 382] on icon at bounding box center [854, 388] width 18 height 18
click at [875, 450] on label "[PERSON_NAME]" at bounding box center [1026, 448] width 422 height 57
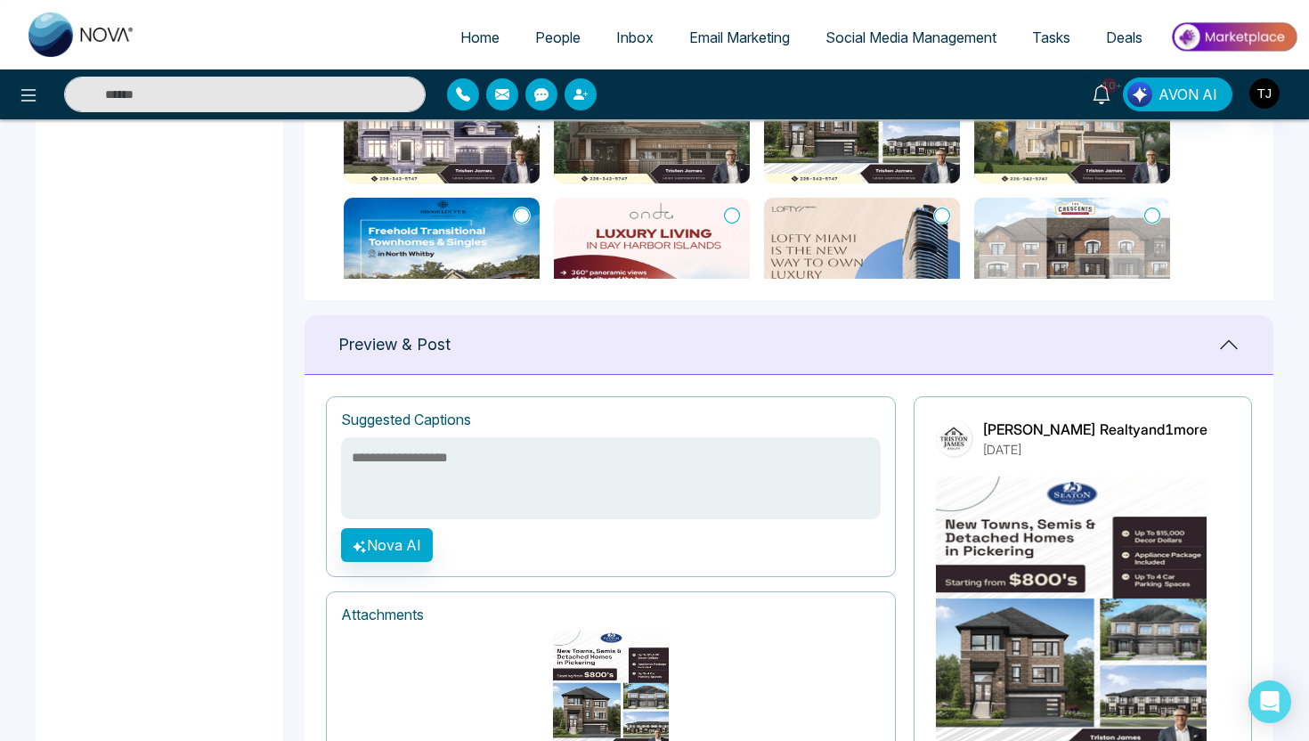
scroll to position [886, 0]
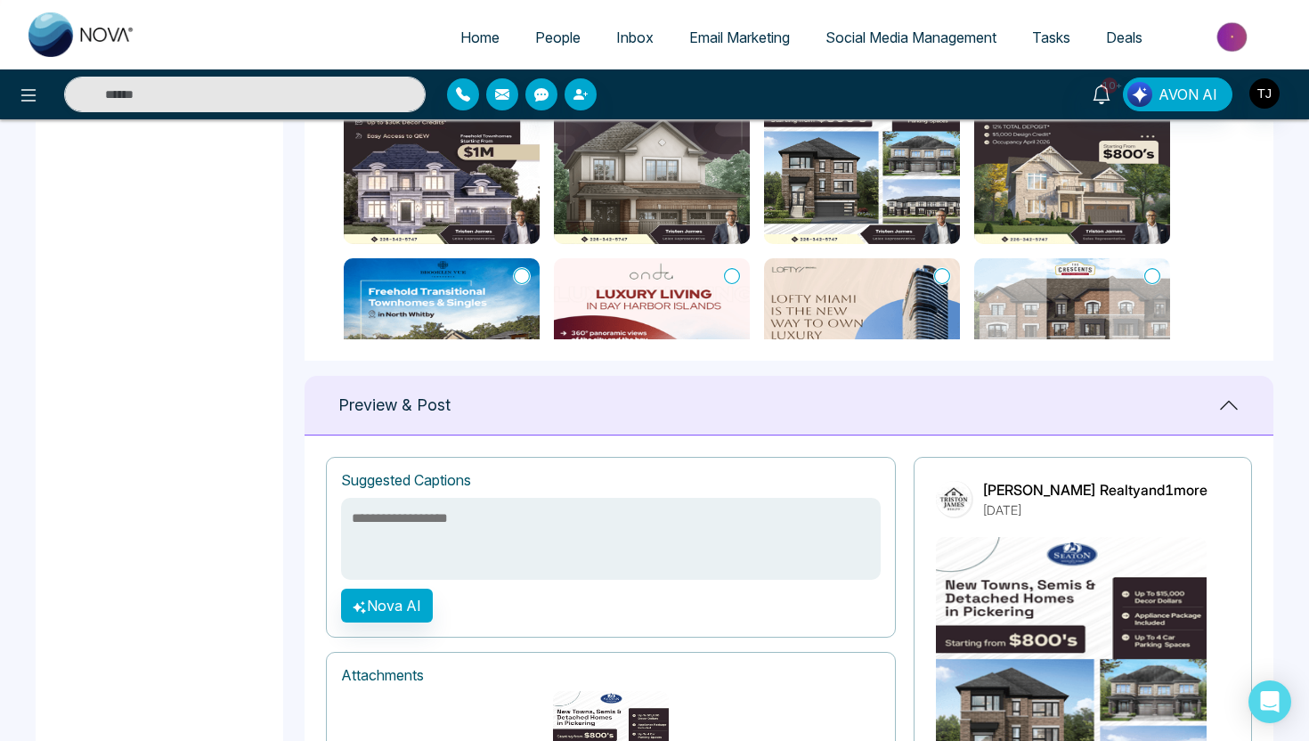
click at [736, 272] on icon at bounding box center [732, 276] width 16 height 18
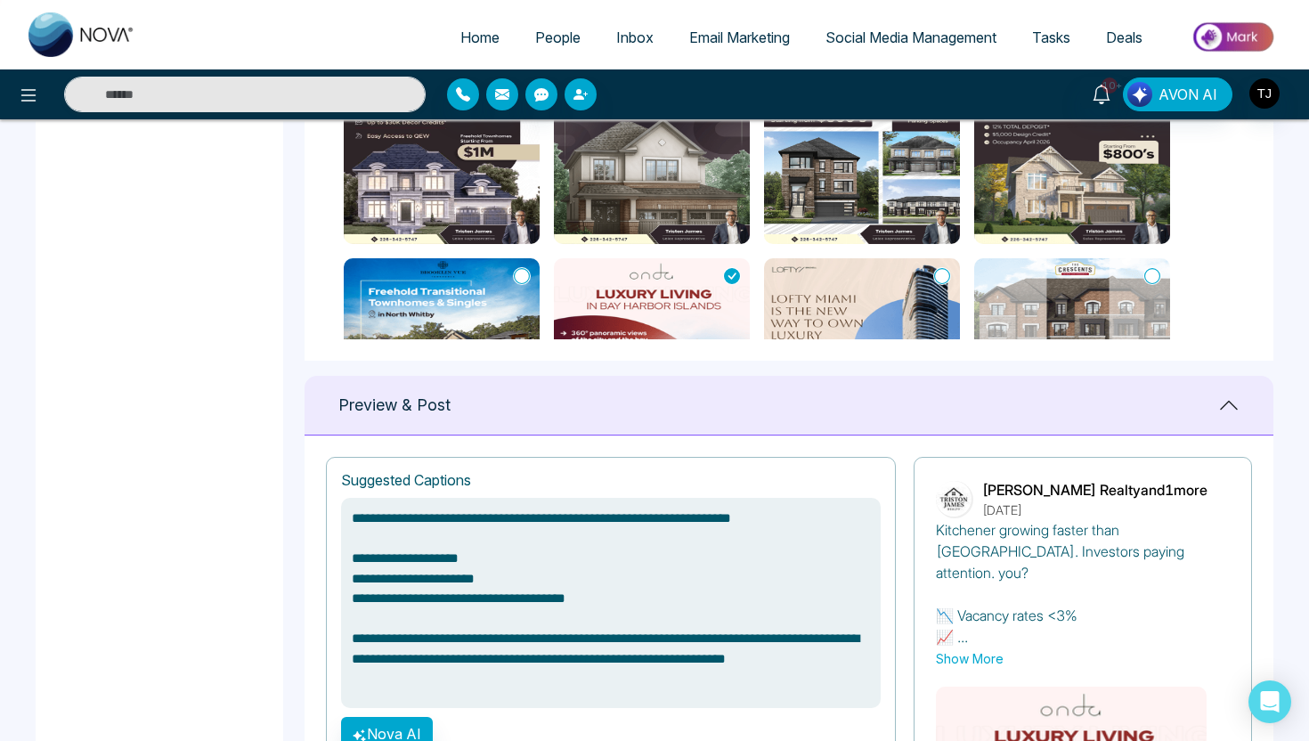
click at [471, 297] on img at bounding box center [442, 358] width 196 height 200
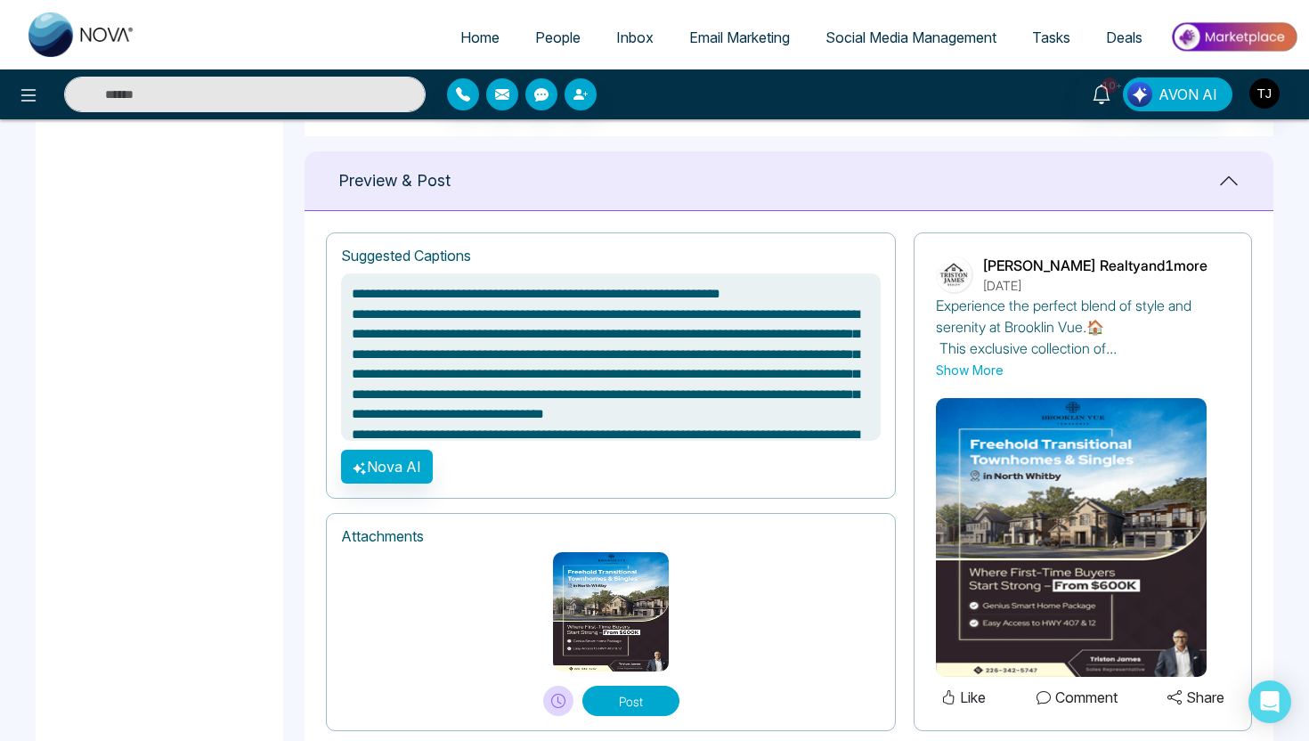
scroll to position [1156, 0]
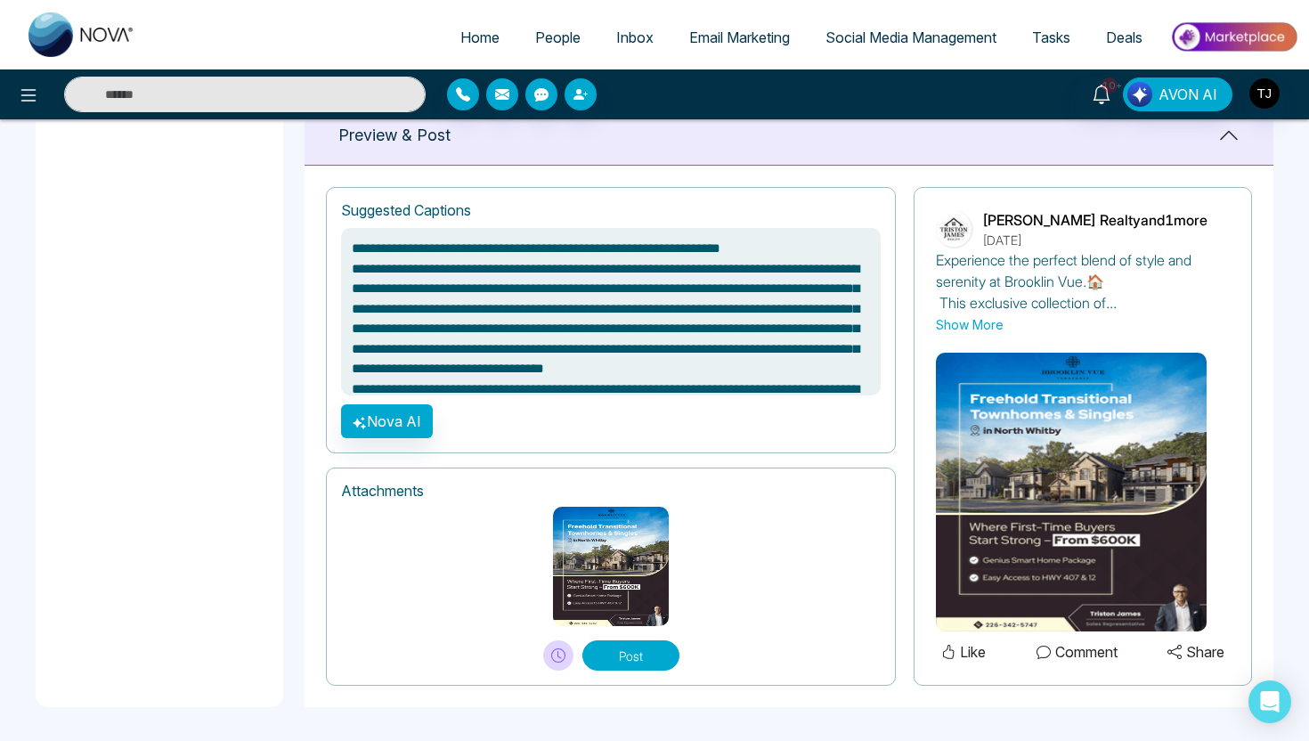
type textarea "**********"
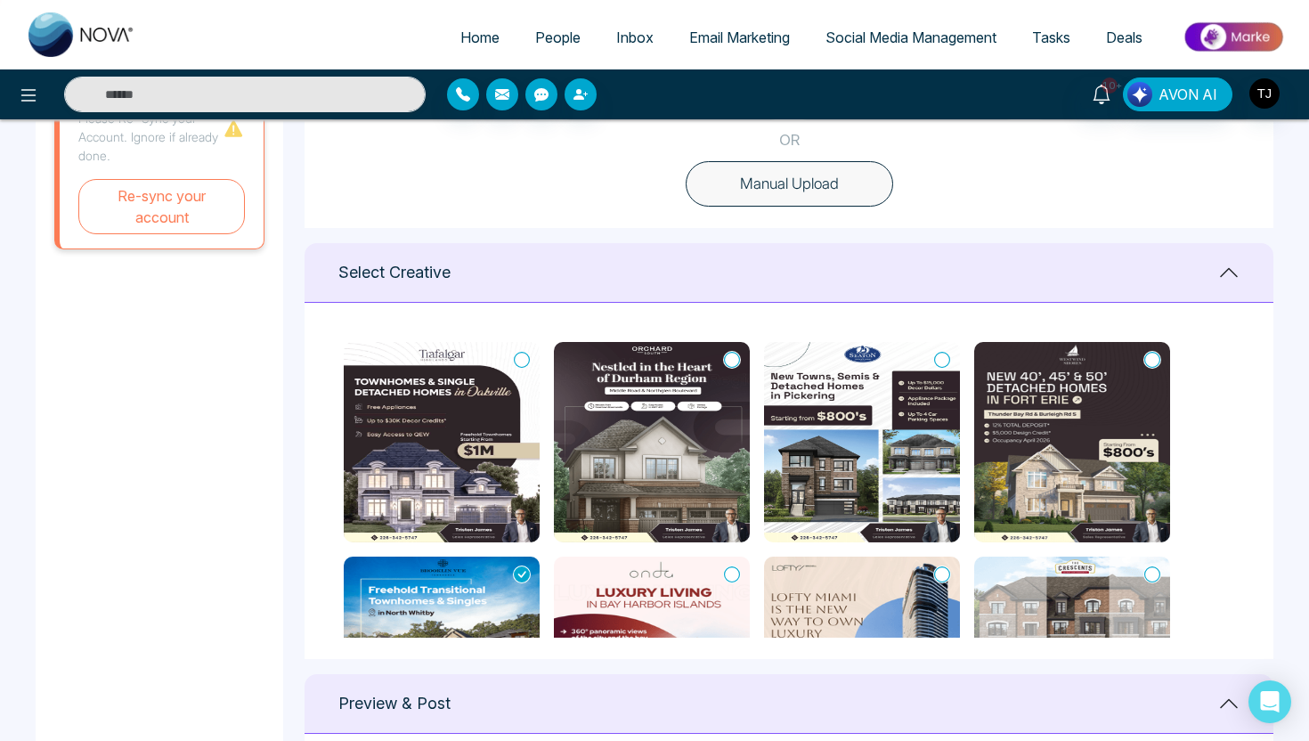
scroll to position [0, 0]
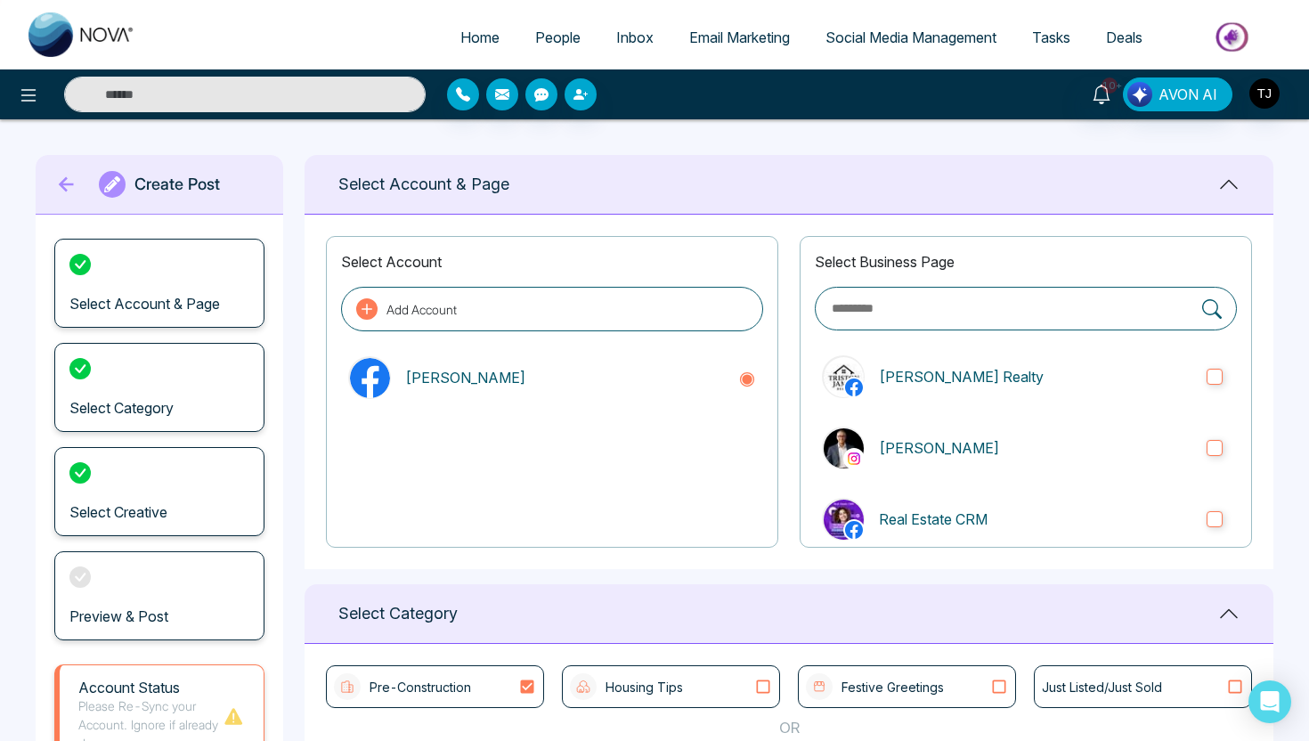
click at [936, 34] on span "Social Media Management" at bounding box center [911, 38] width 171 height 18
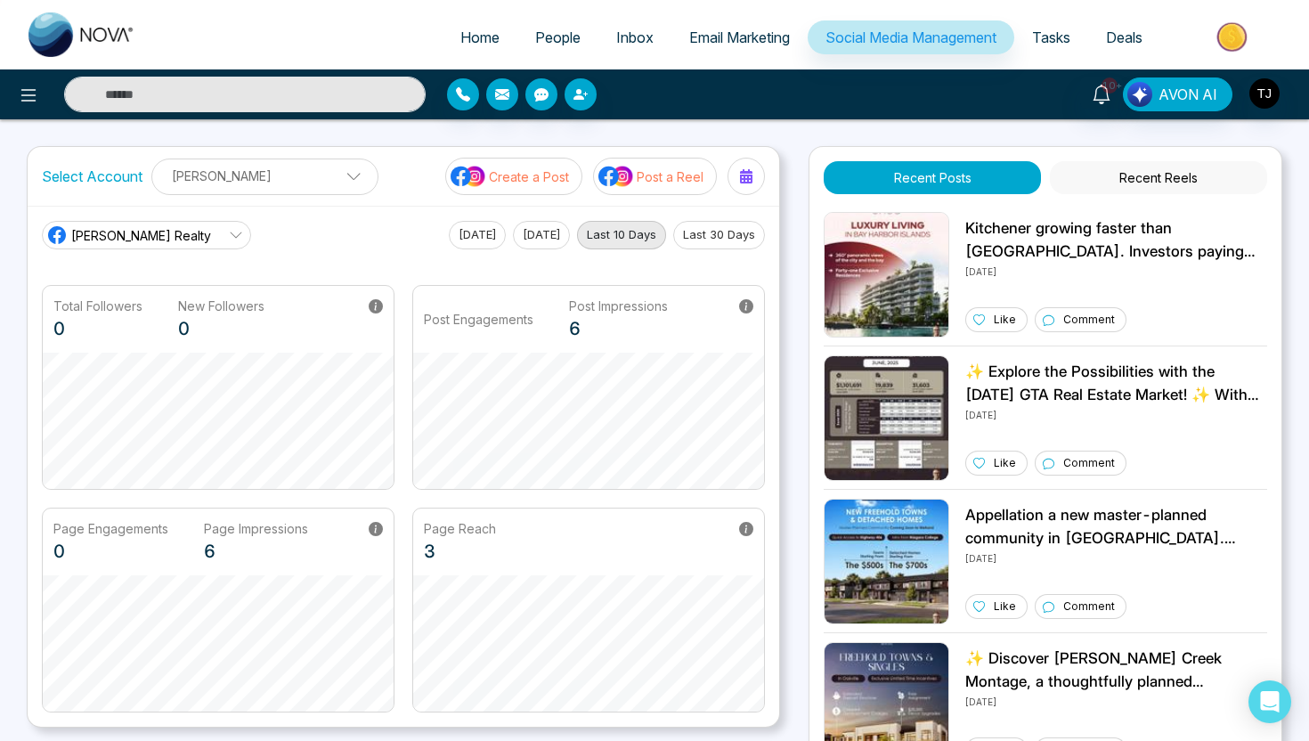
click at [660, 175] on p "Post a Reel" at bounding box center [670, 176] width 67 height 19
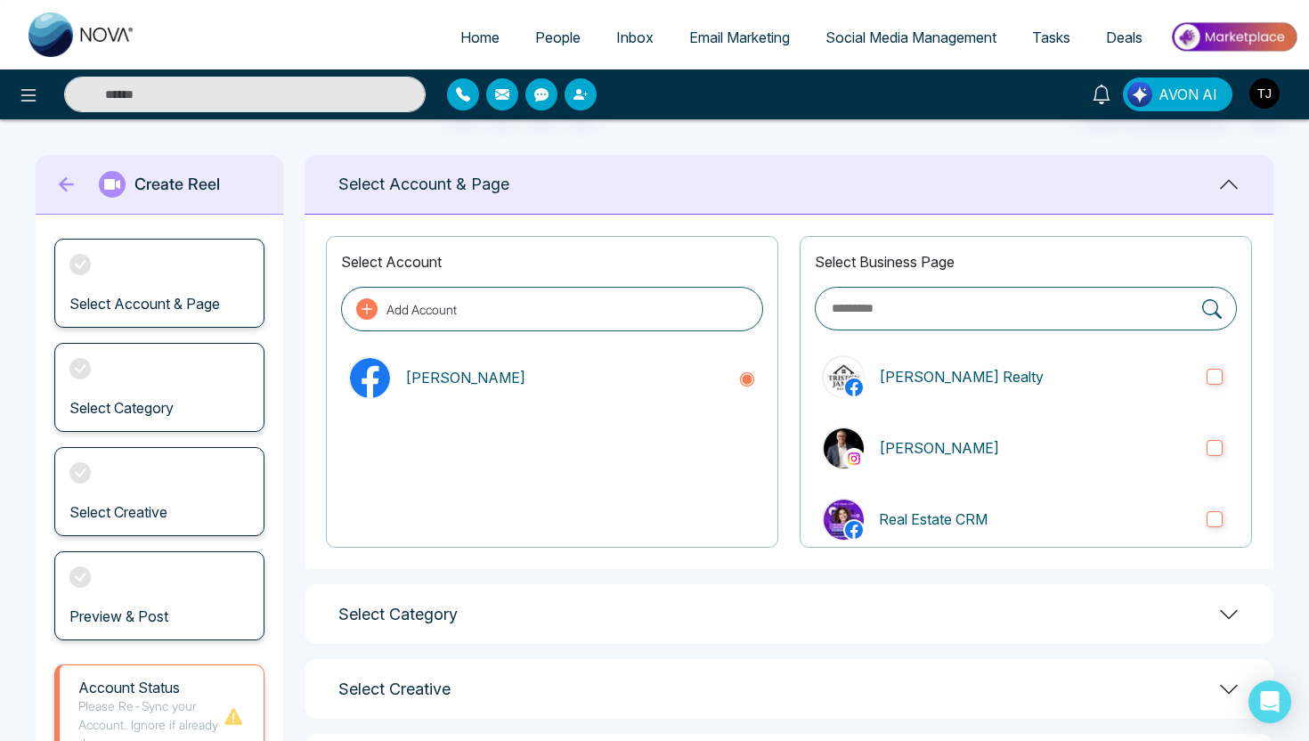
scroll to position [122, 0]
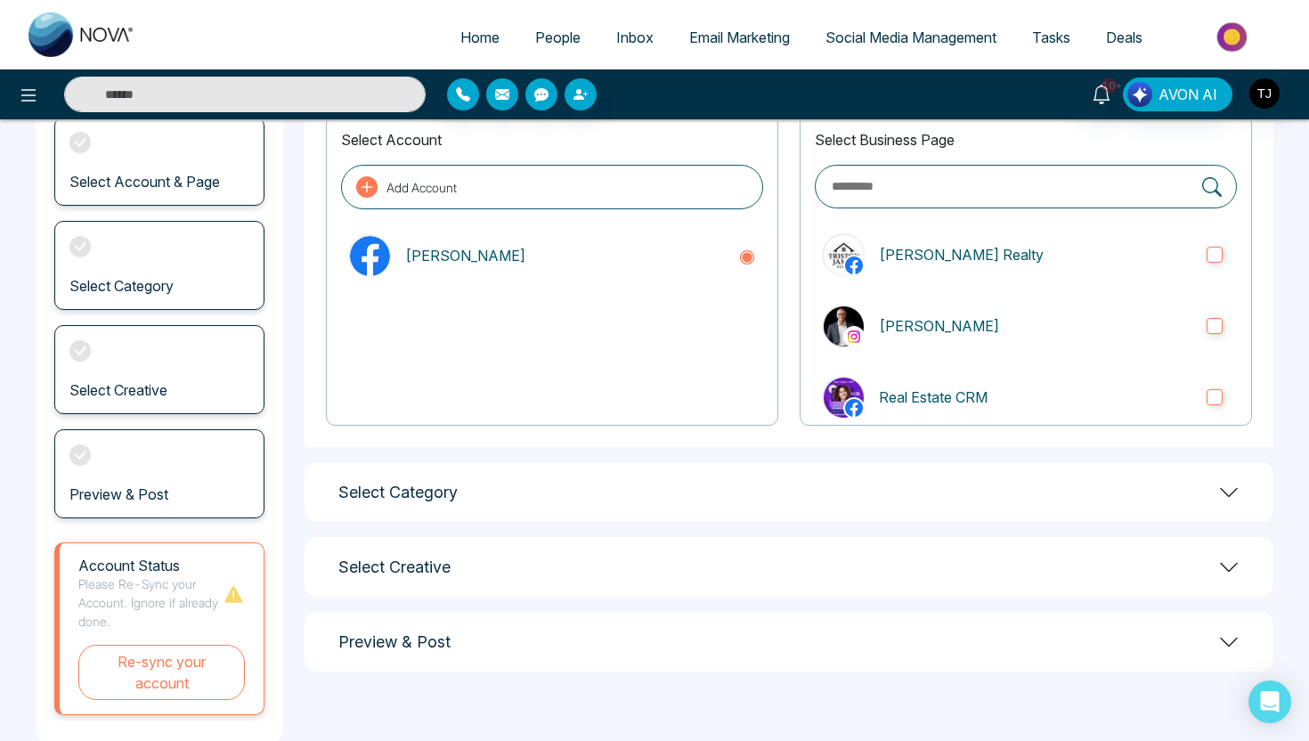
click at [477, 513] on div "Select Category" at bounding box center [789, 492] width 969 height 60
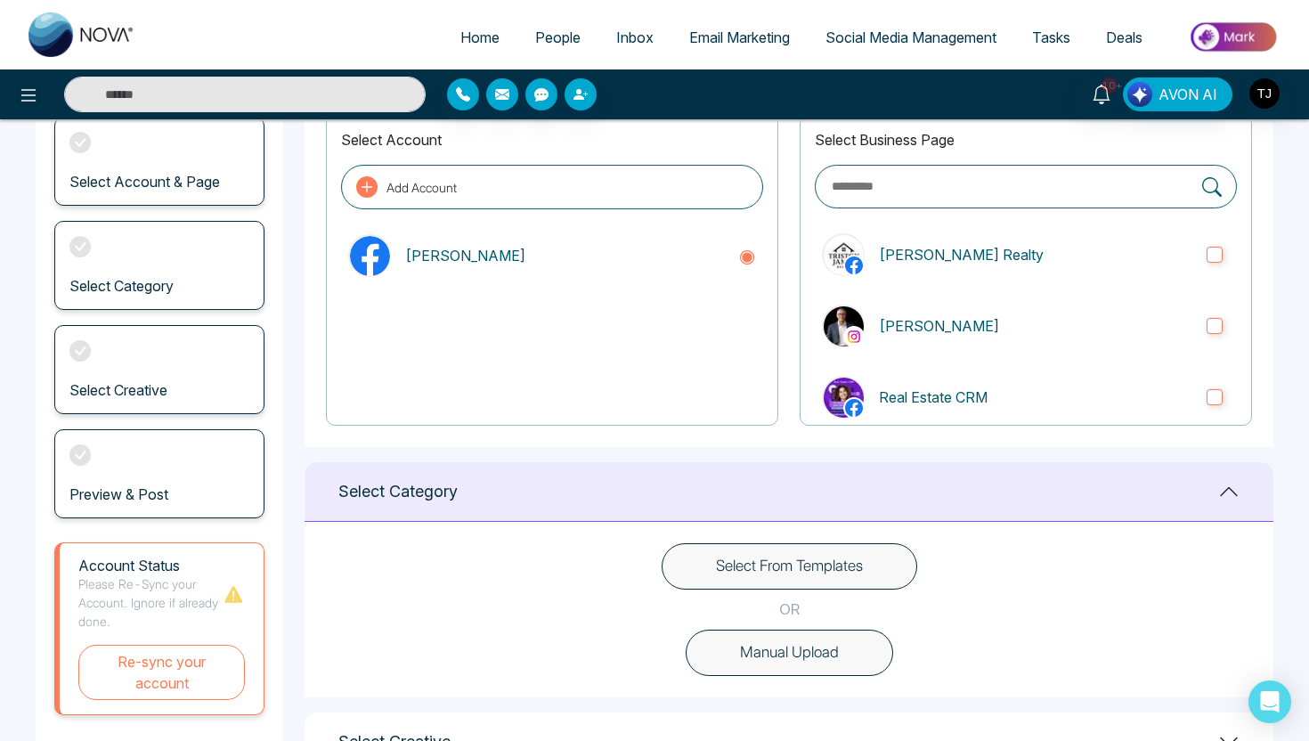
click at [812, 587] on button "Select From Templates" at bounding box center [790, 566] width 256 height 46
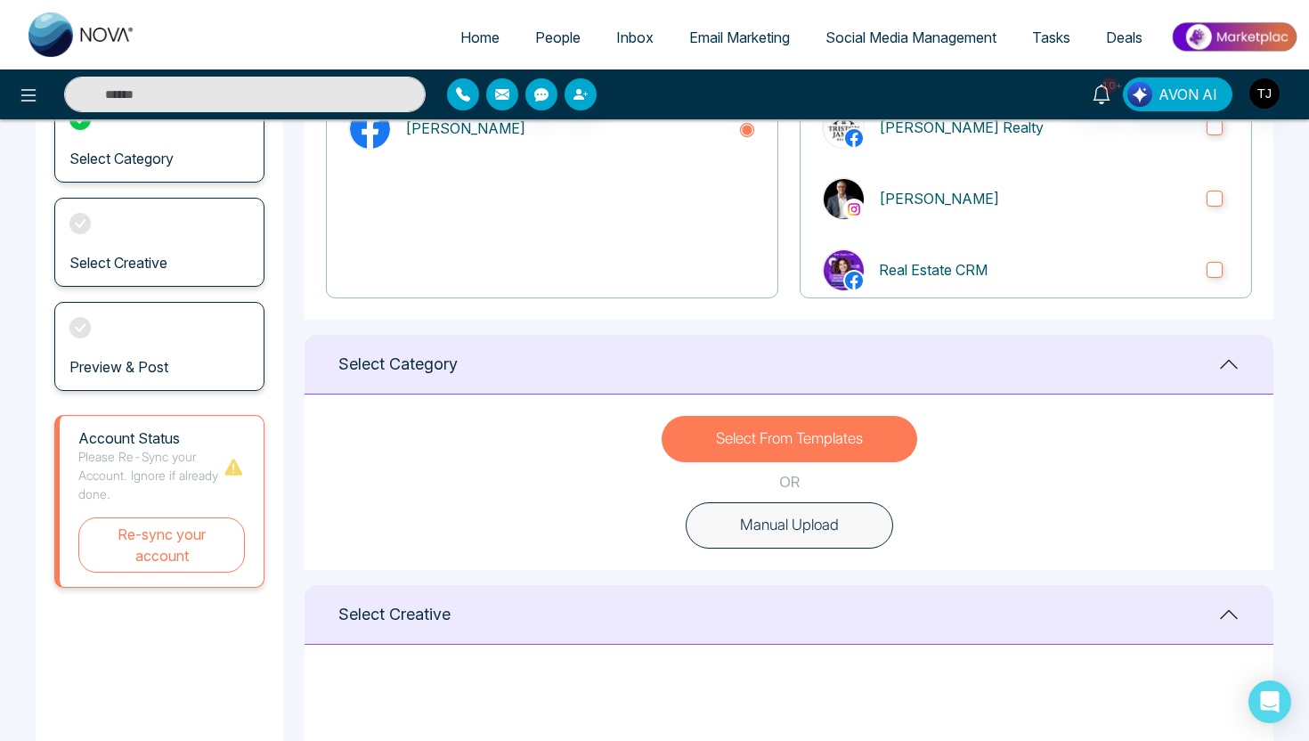
scroll to position [0, 0]
